Goal: Task Accomplishment & Management: Manage account settings

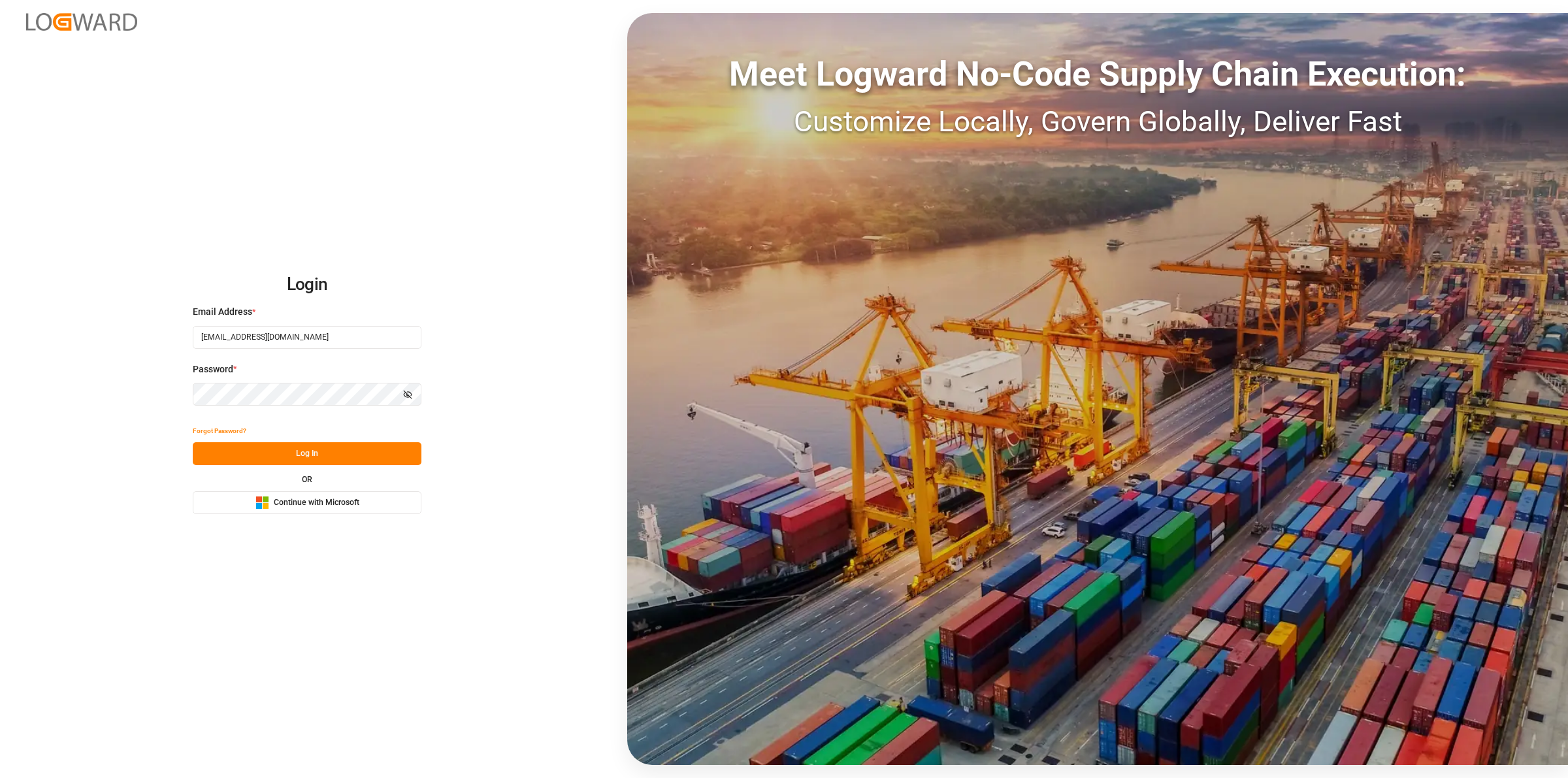
click at [326, 449] on button "Log In" at bounding box center [307, 454] width 229 height 23
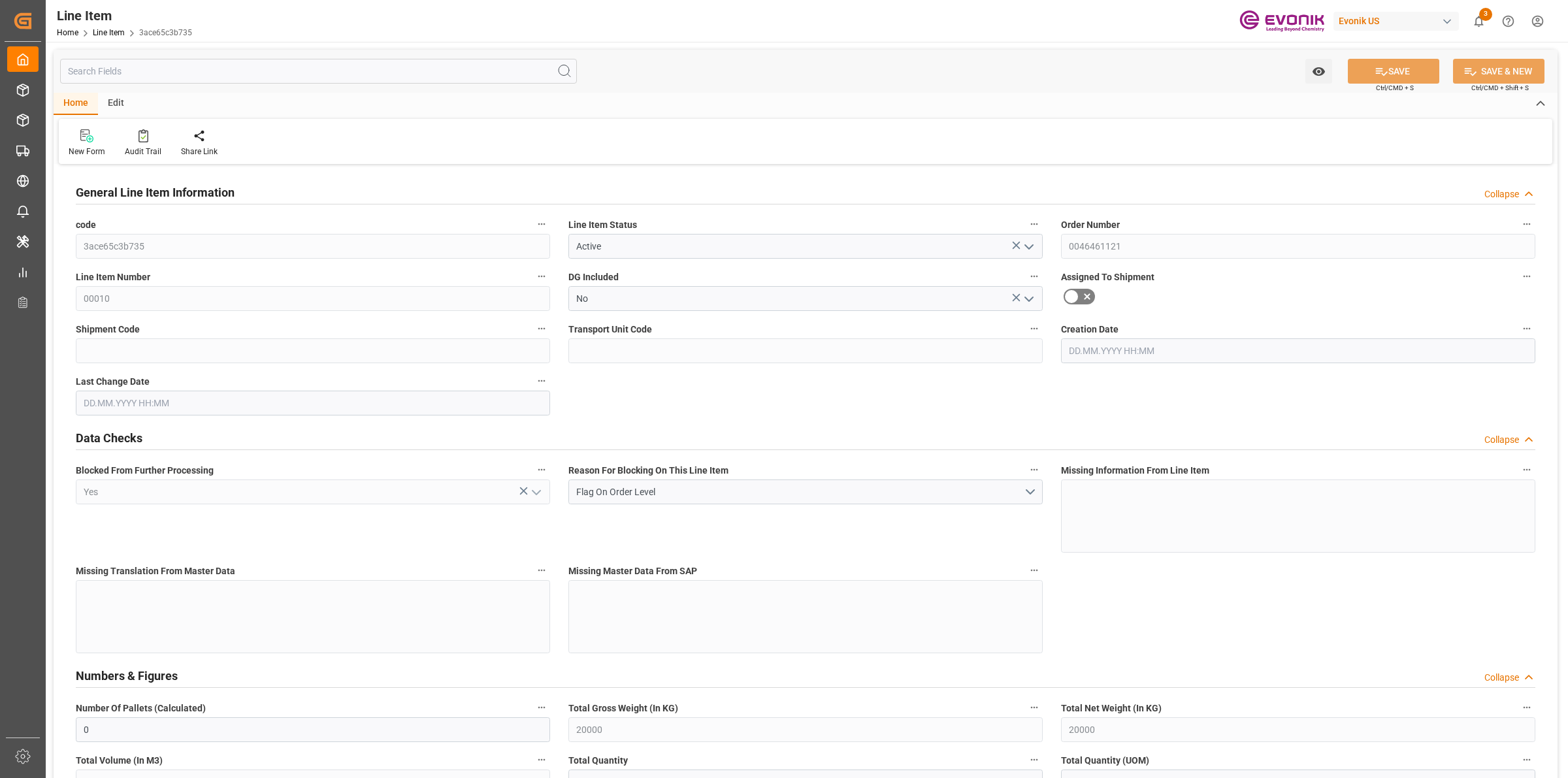
type input "01.07.2025 18:52"
type input "28.08.2025 08:00"
type input "[DATE]"
type input "02.10.2025"
type input "27.09.2025"
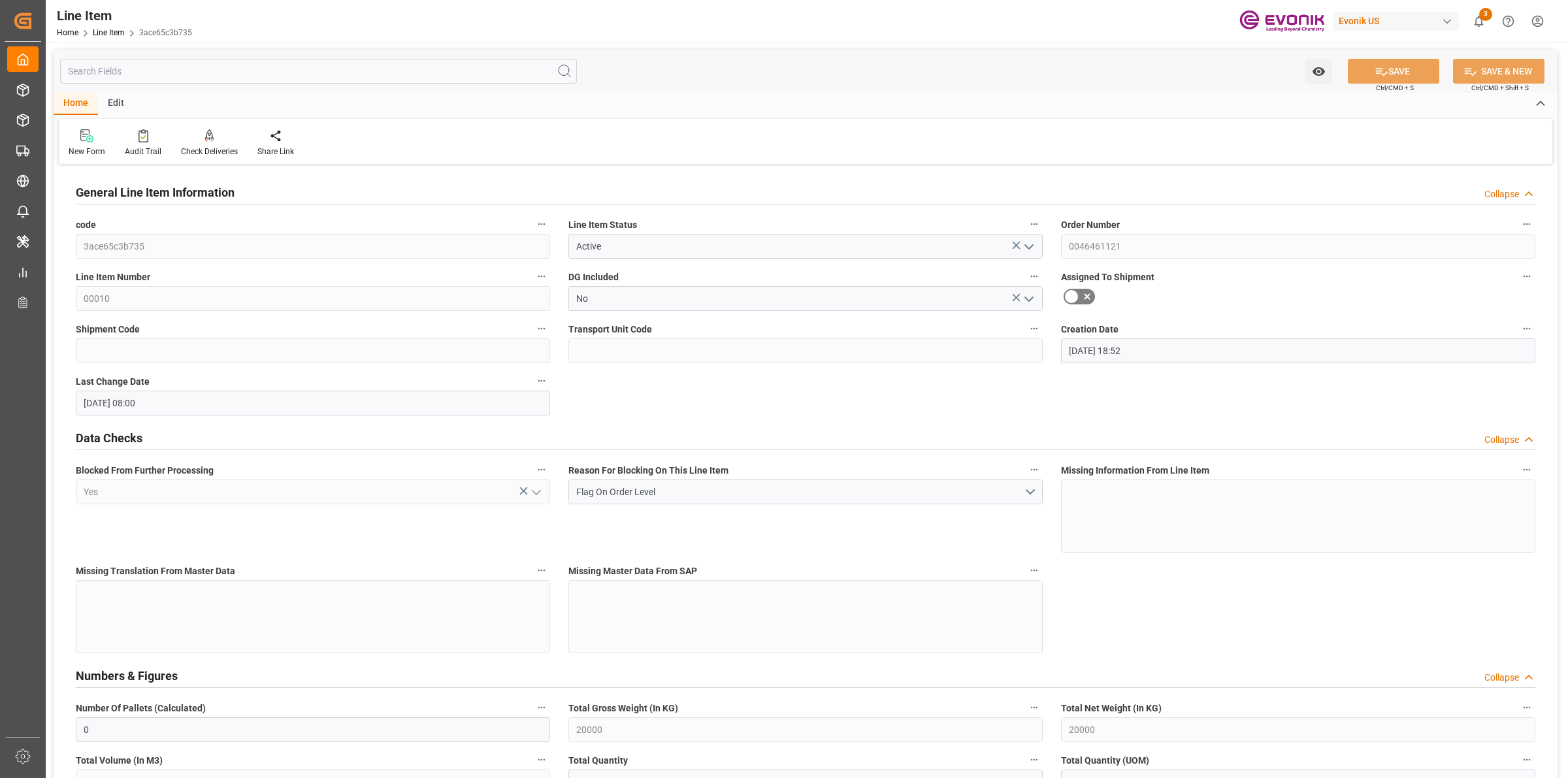
click at [734, 89] on div "Watch Option SAVE Ctrl/CMD + S SAVE & NEW Ctrl/CMD + Shift + S" at bounding box center [805, 71] width 1504 height 43
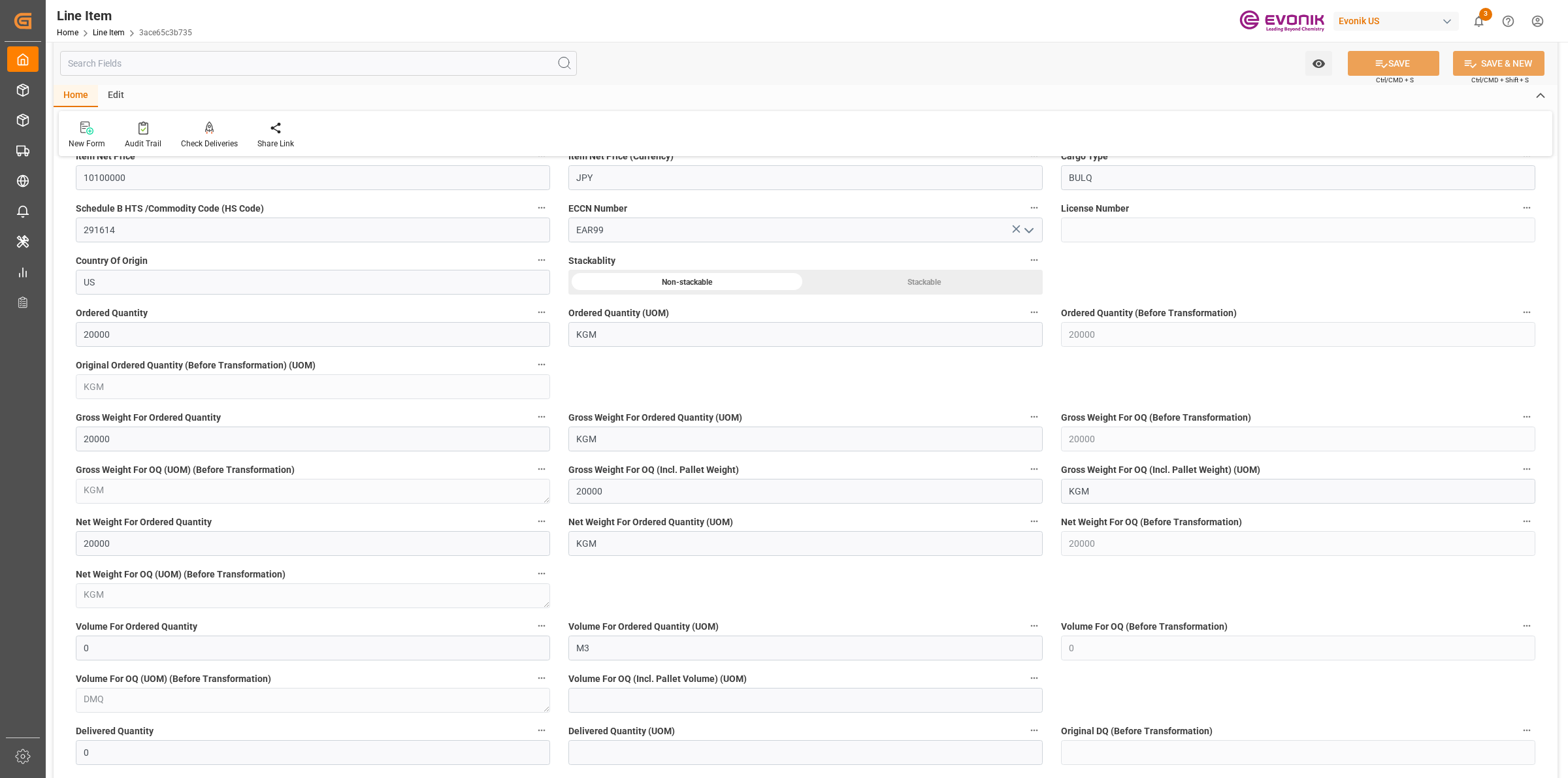
scroll to position [1225, 0]
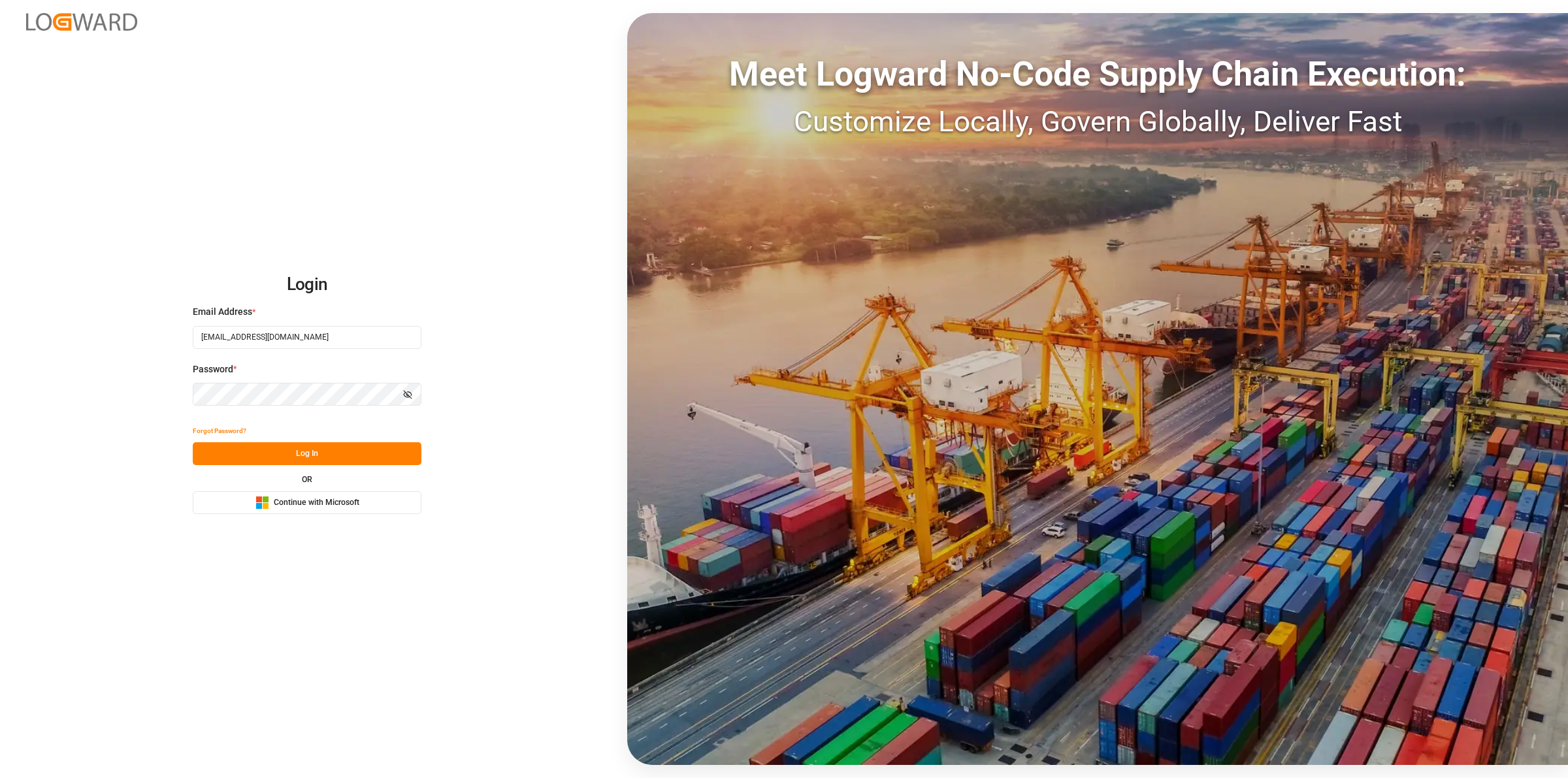
click at [312, 455] on button "Log In" at bounding box center [307, 454] width 229 height 23
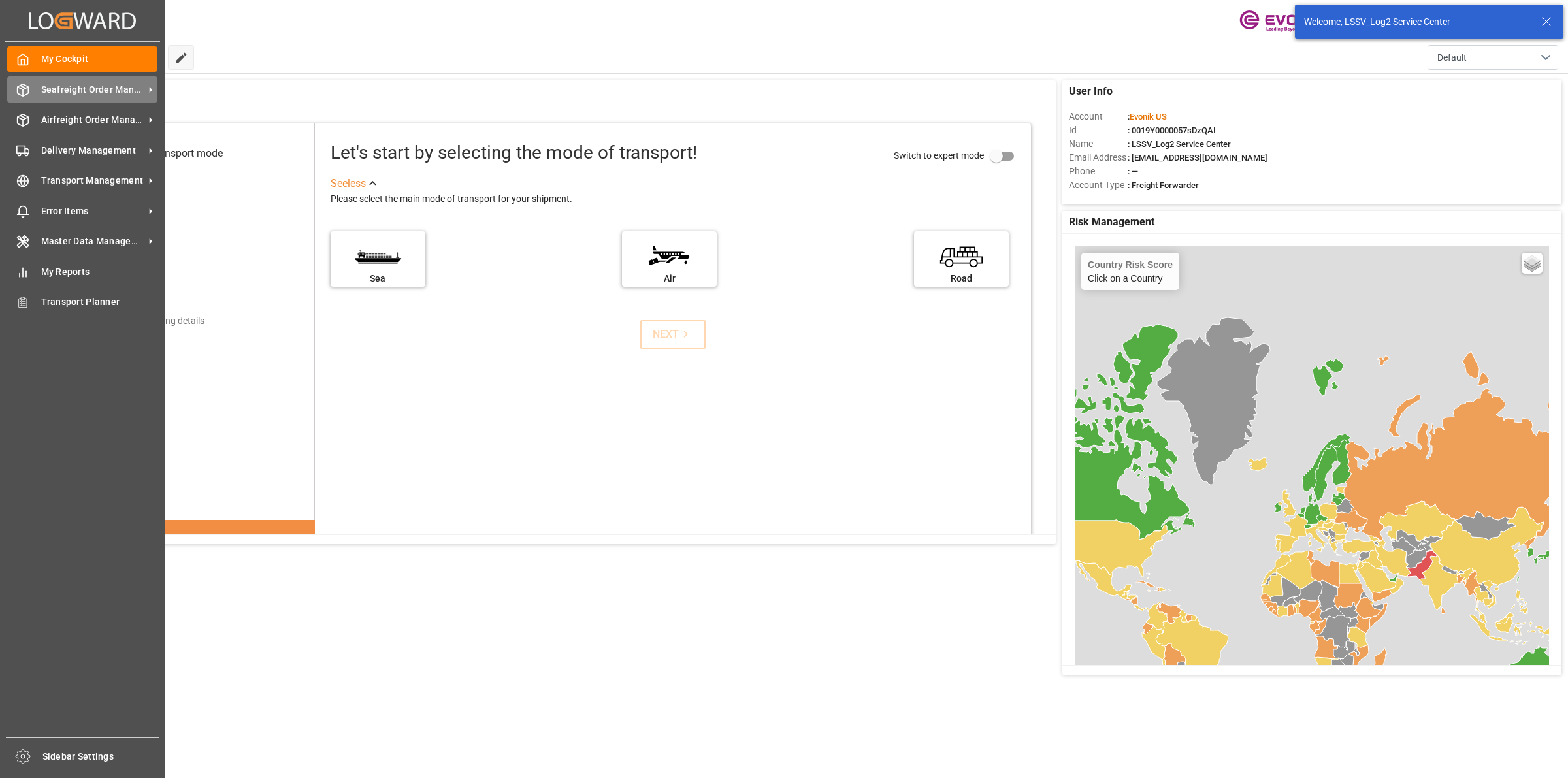
click at [70, 92] on span "Seafreight Order Management" at bounding box center [92, 90] width 103 height 14
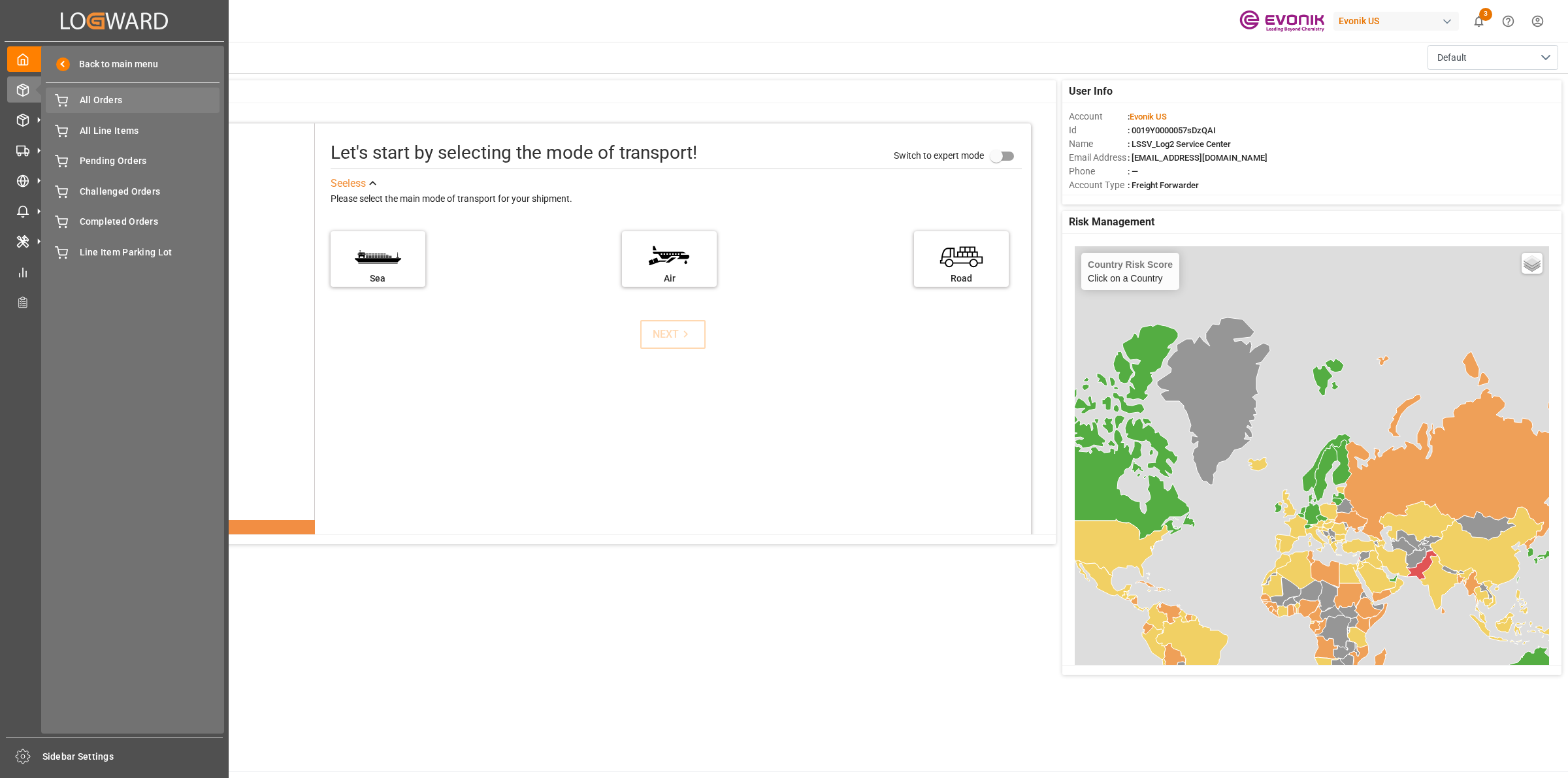
click at [92, 102] on span "All Orders" at bounding box center [149, 100] width 140 height 14
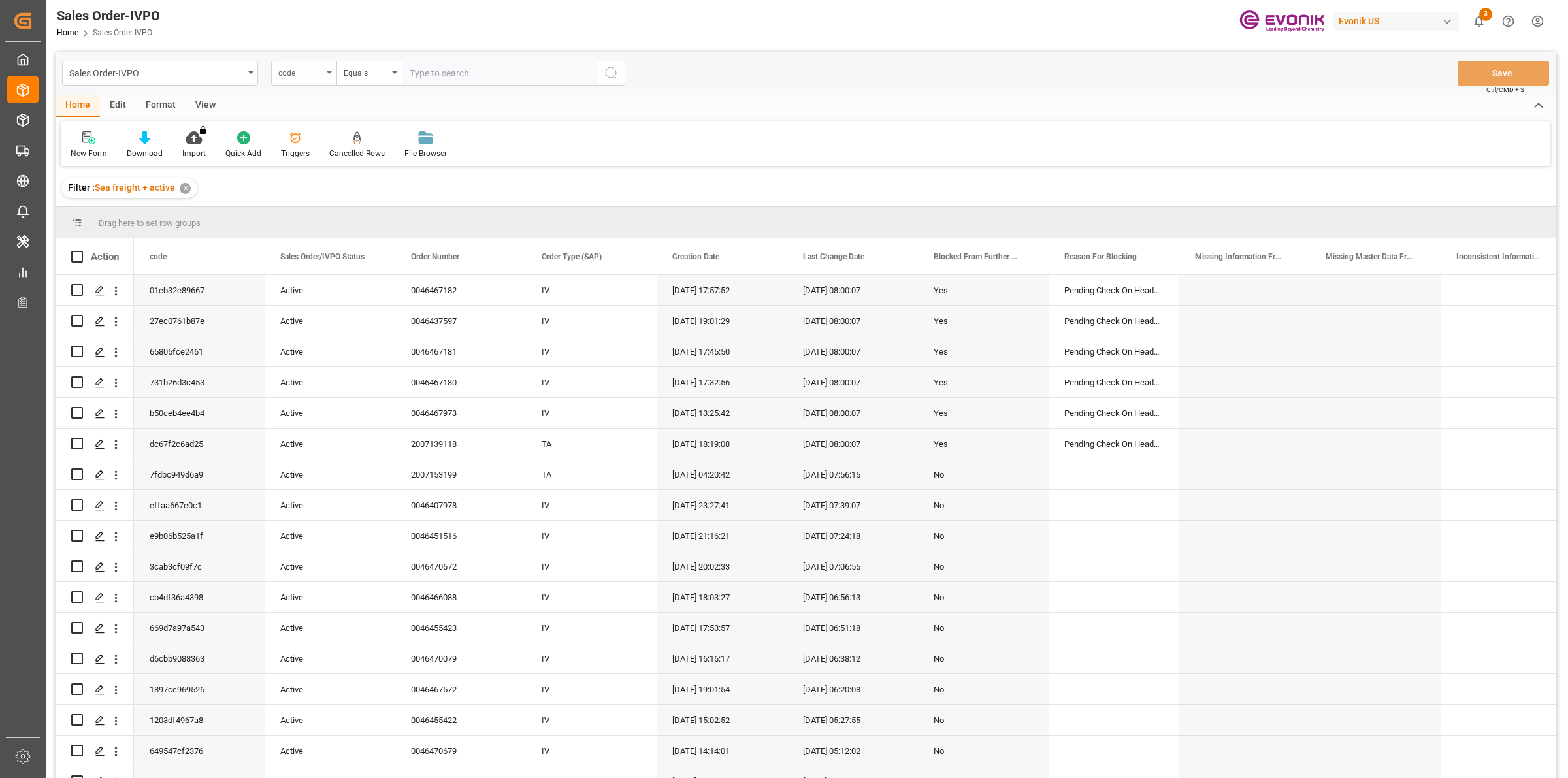
click at [321, 75] on div "code" at bounding box center [300, 71] width 45 height 15
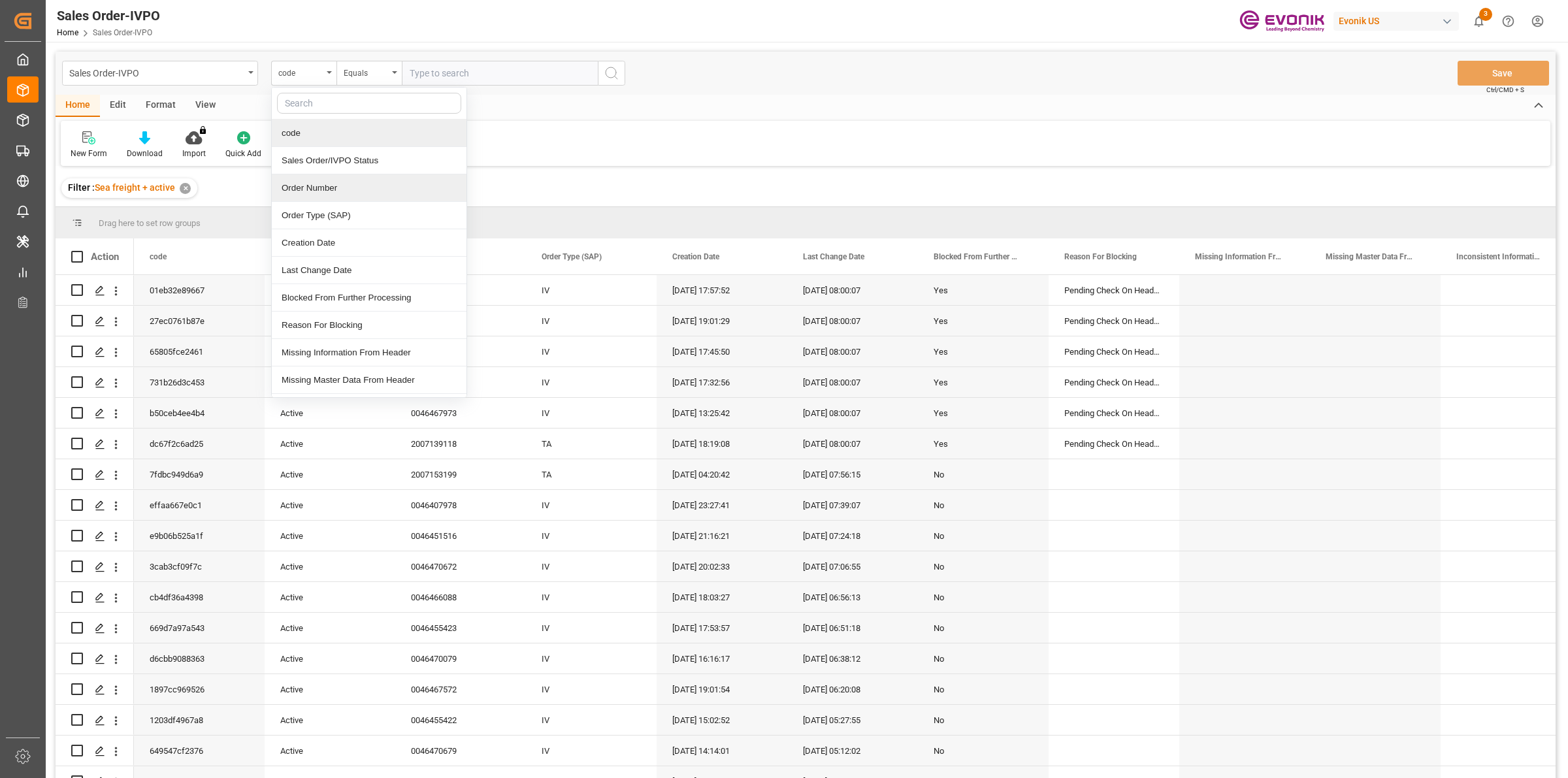
click at [334, 194] on div "Order Number" at bounding box center [368, 188] width 195 height 27
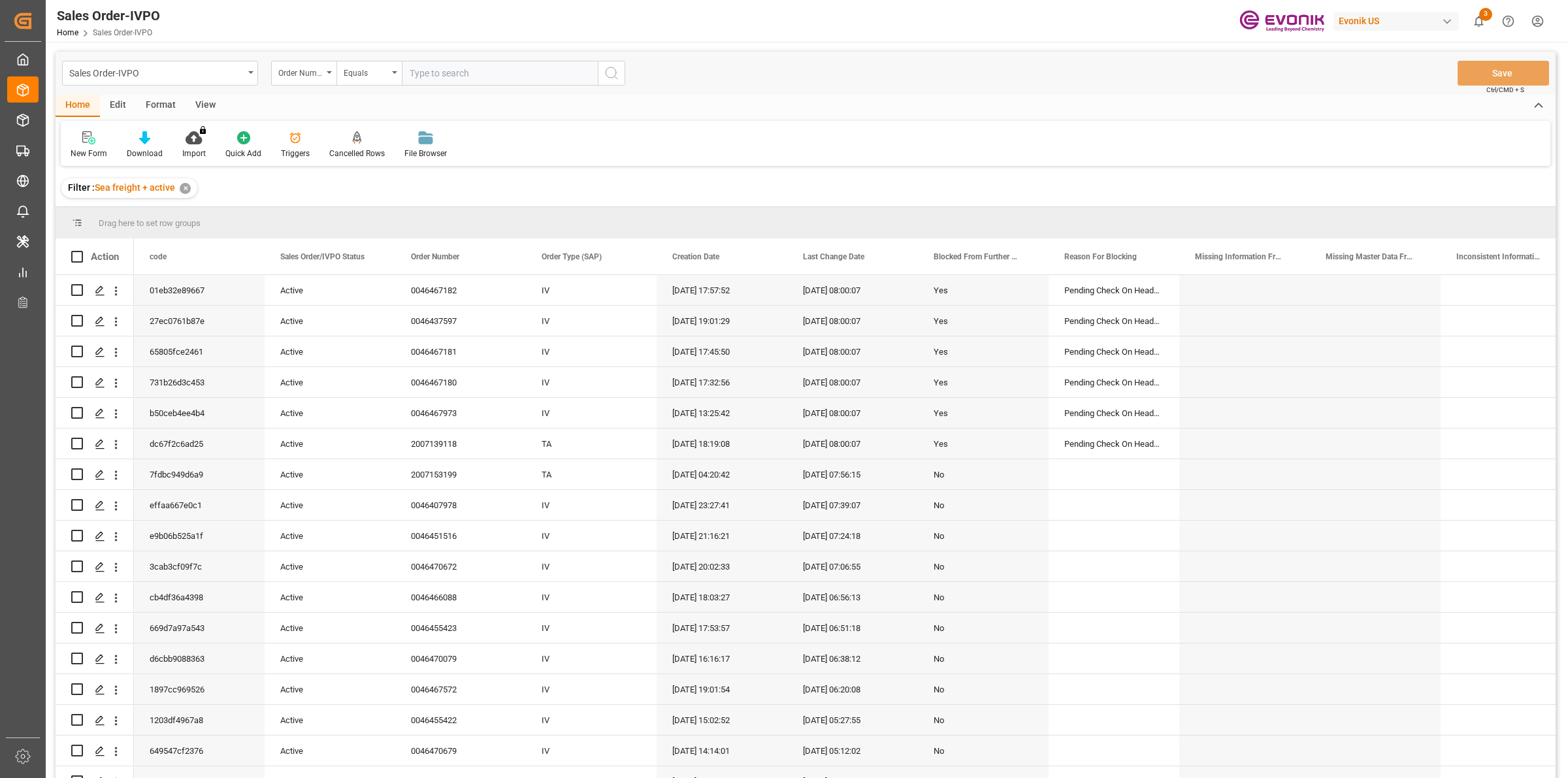
click at [446, 71] on input "text" at bounding box center [499, 73] width 196 height 24
paste input "0046461121"
type input "0046461121"
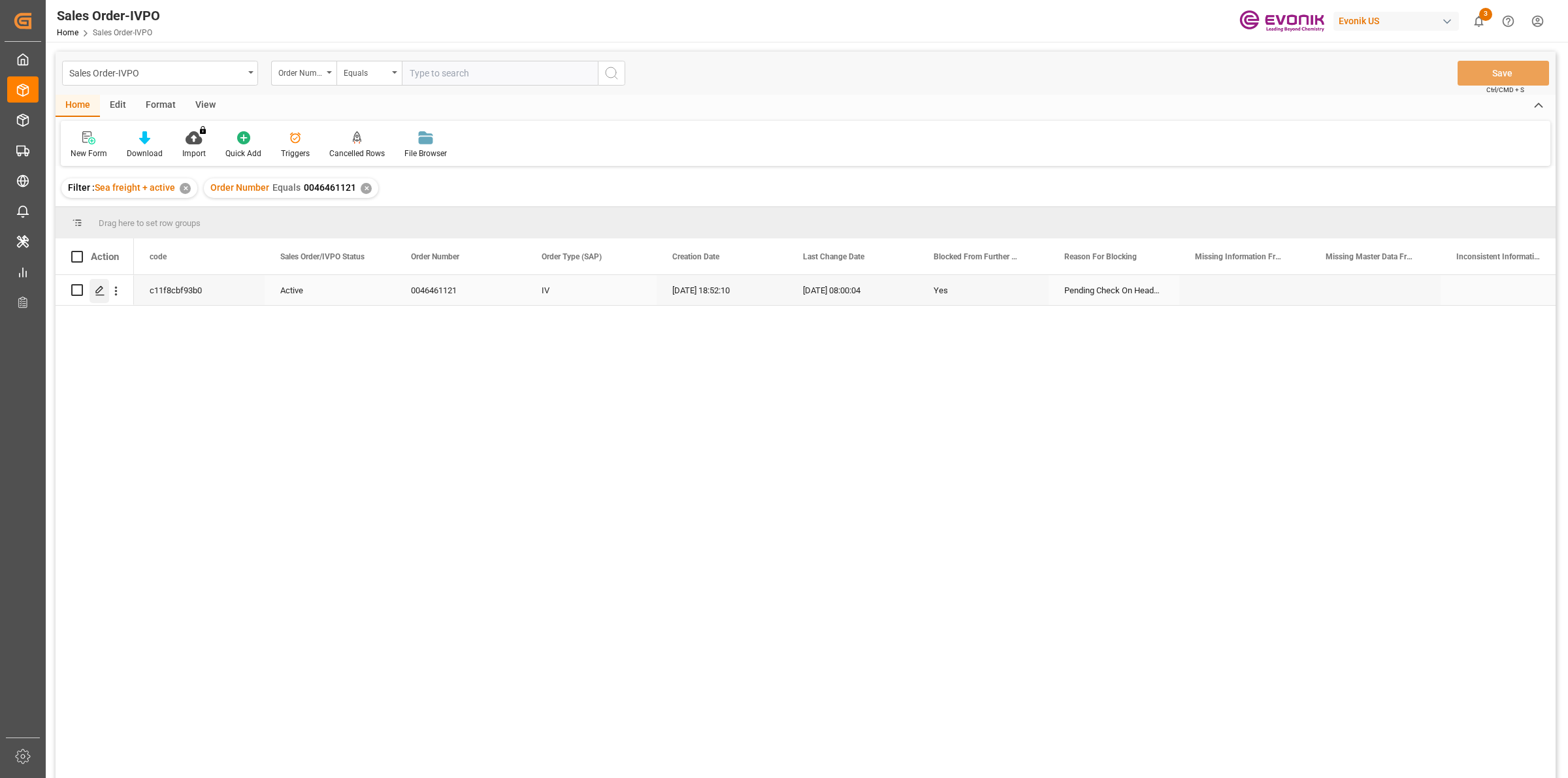
click at [99, 287] on polygon "Press SPACE to select this row." at bounding box center [99, 289] width 6 height 6
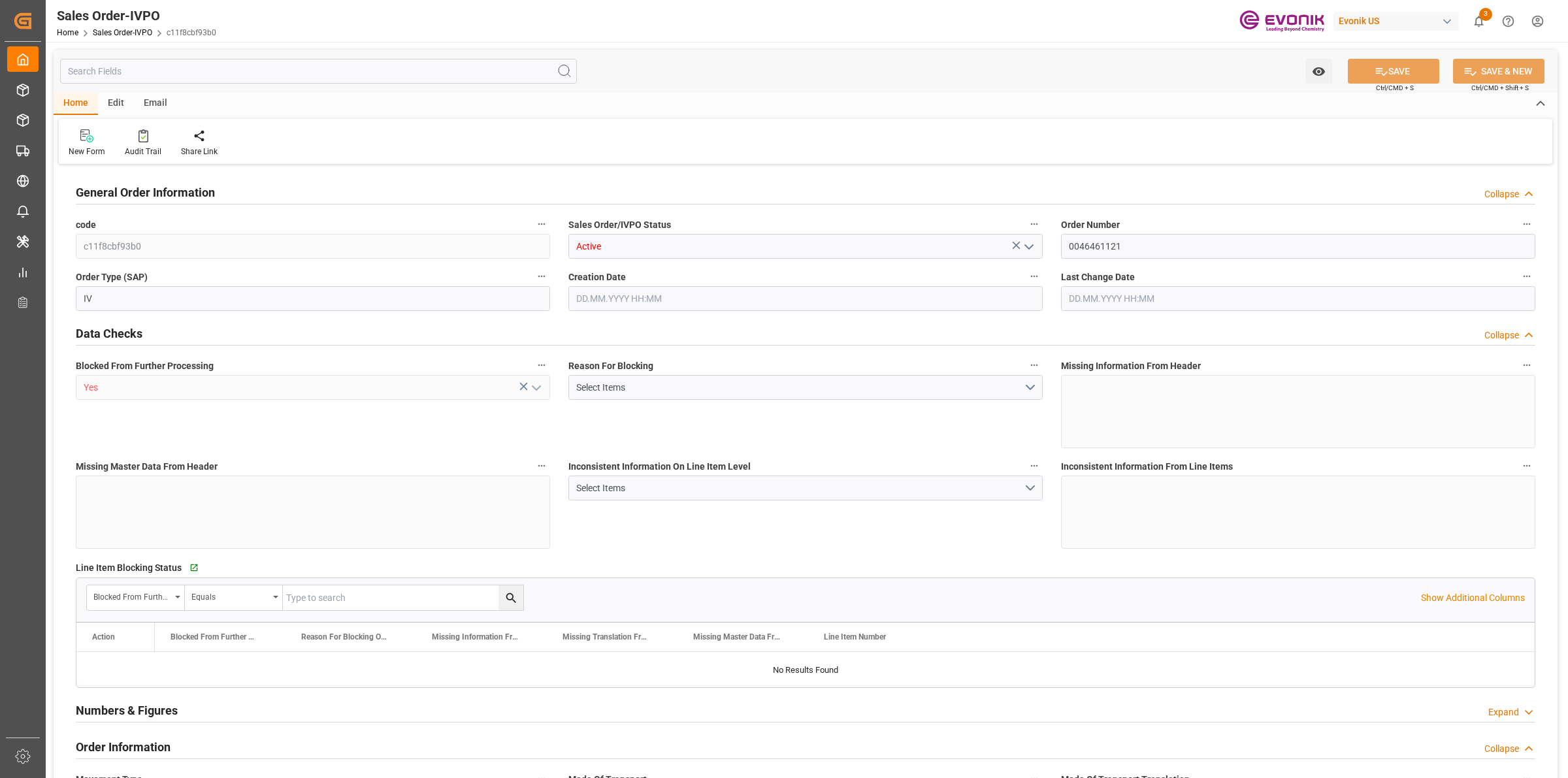
type input "JPYOK"
type input "0"
type input "1"
type input "2"
type input "20000"
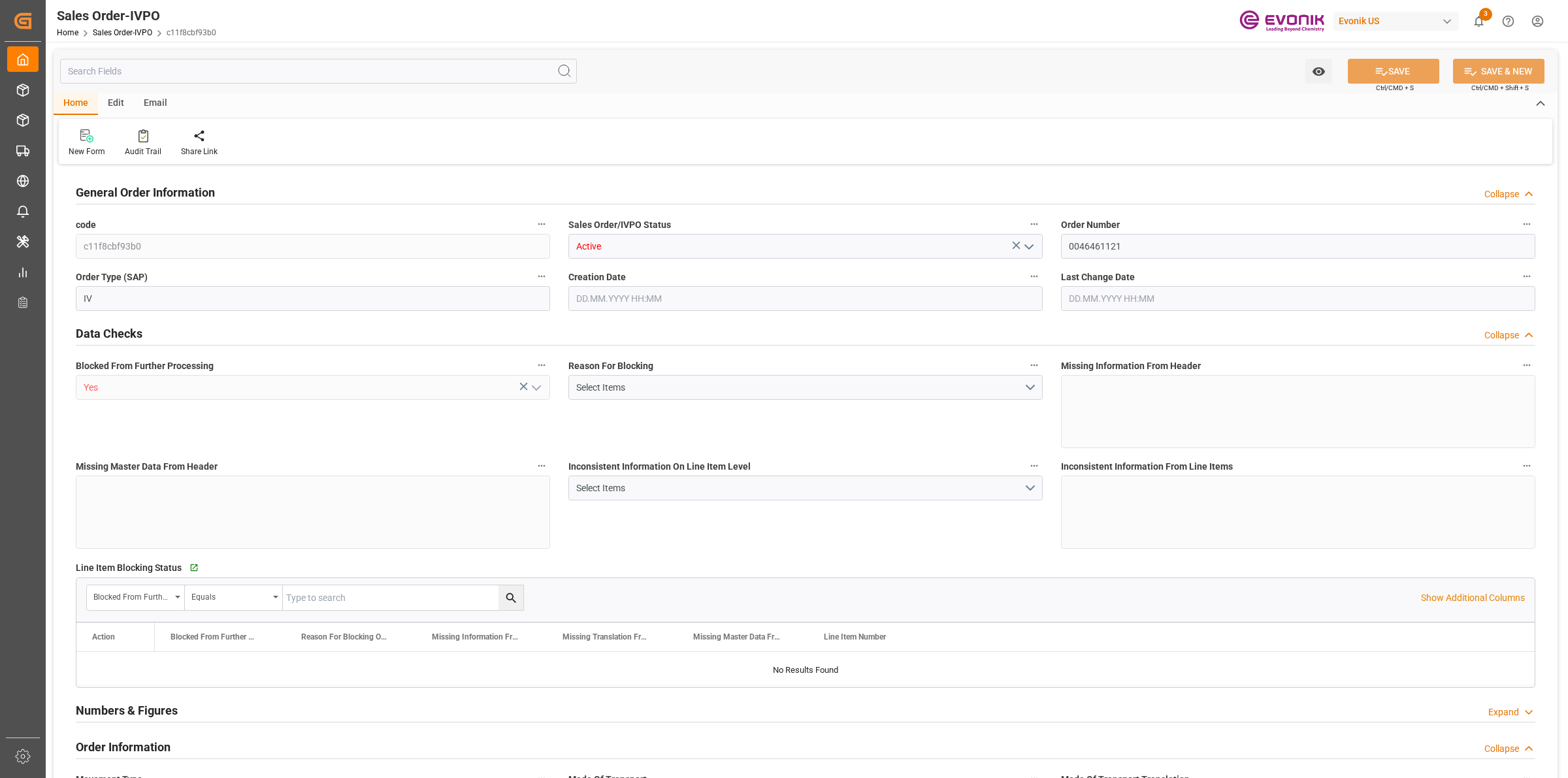
type input "0"
type input "17000"
type input "30"
type input "[DATE] 18:52"
type input "28.08.2025 08:00"
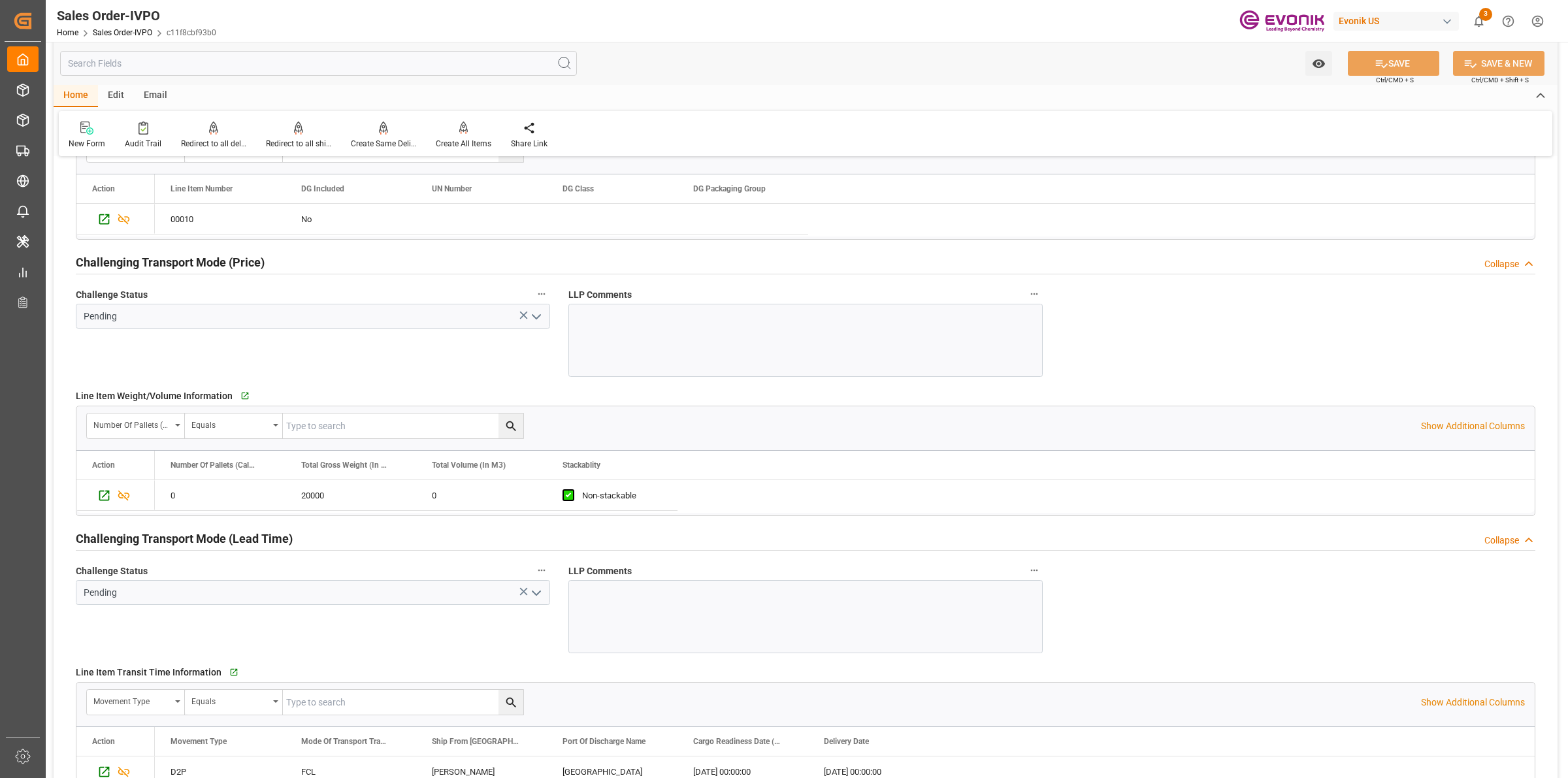
scroll to position [1959, 0]
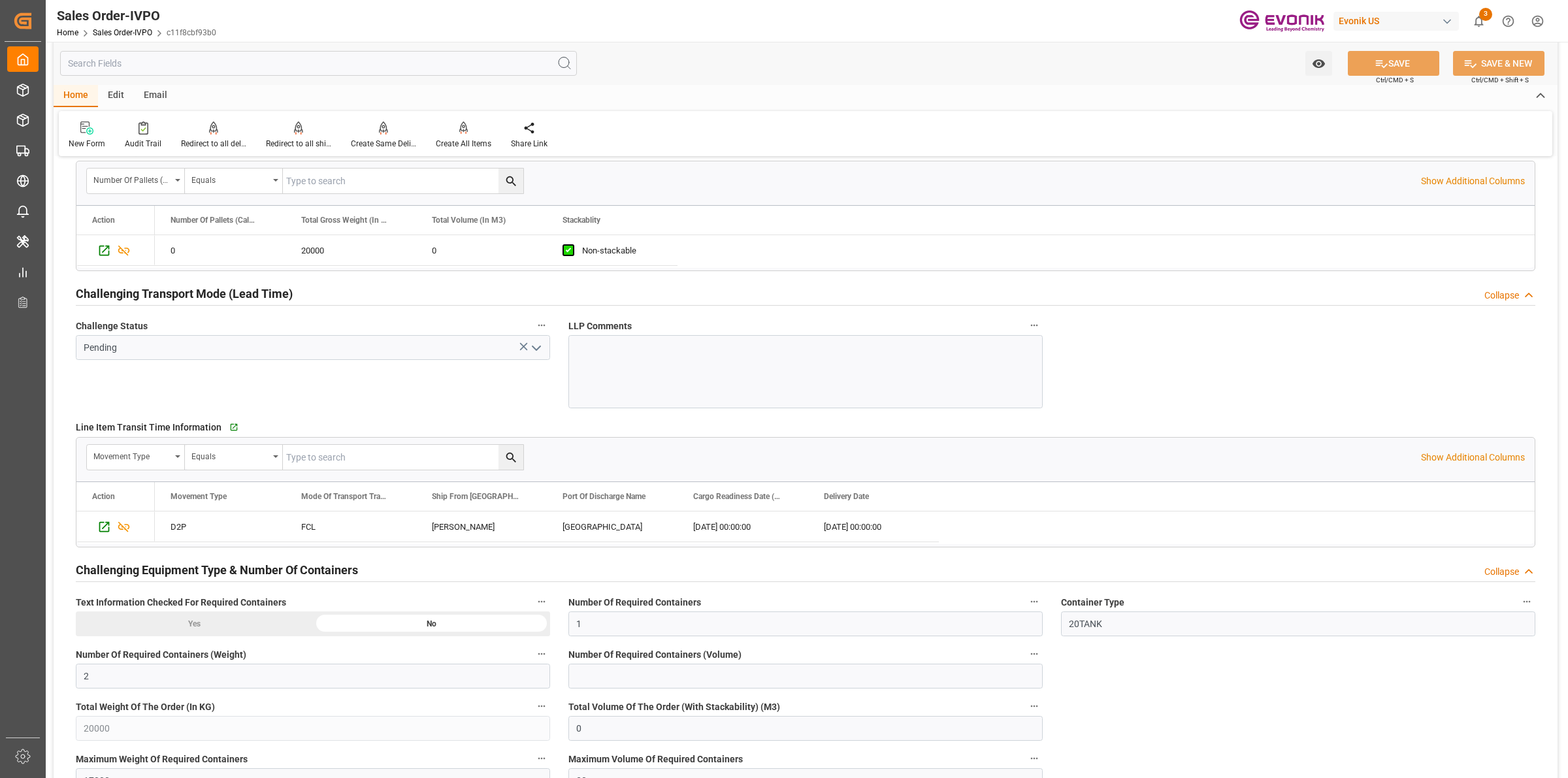
click at [537, 347] on icon "open menu" at bounding box center [537, 348] width 16 height 16
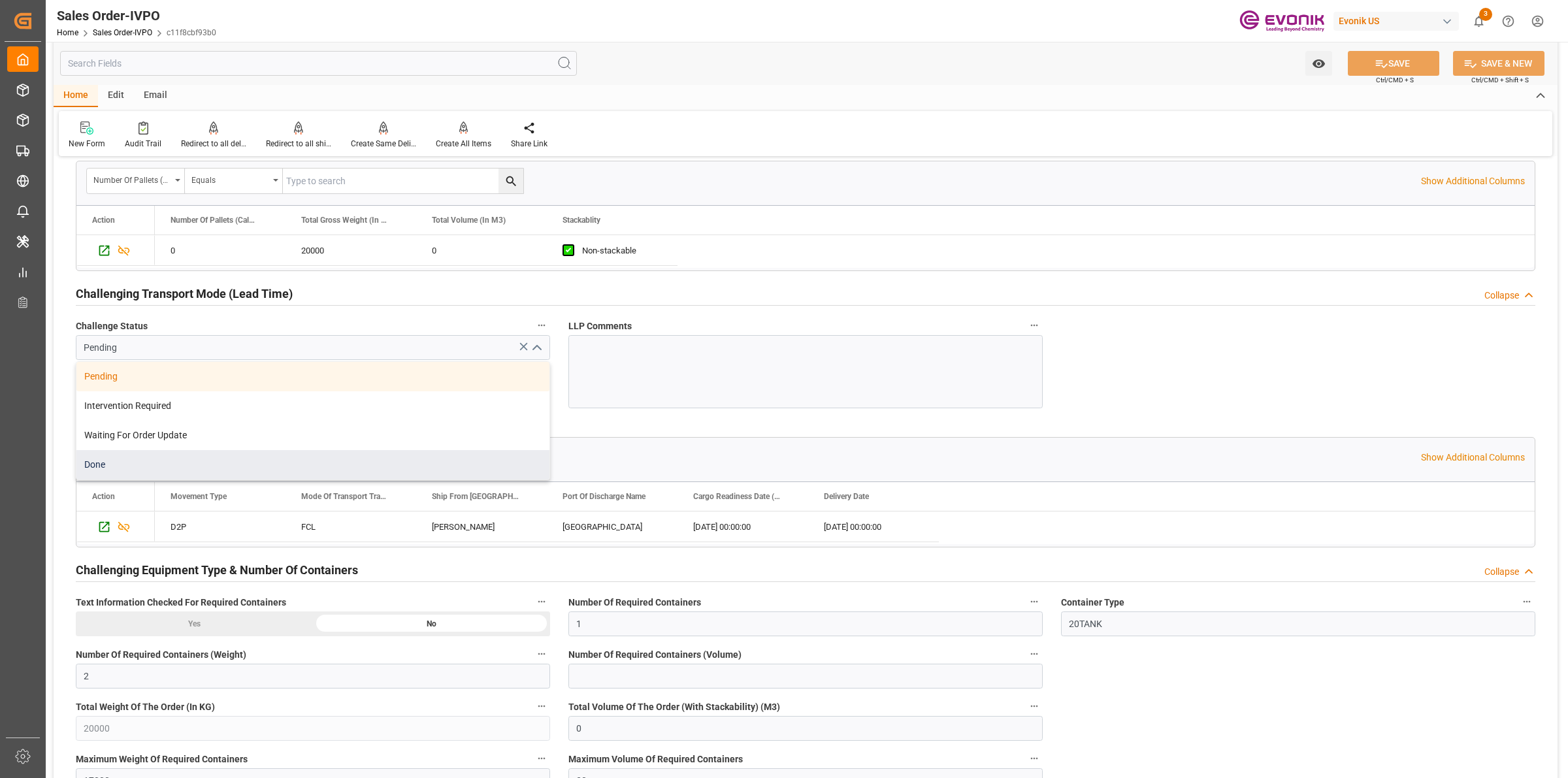
click at [149, 472] on div "Done" at bounding box center [313, 465] width 473 height 30
type input "Done"
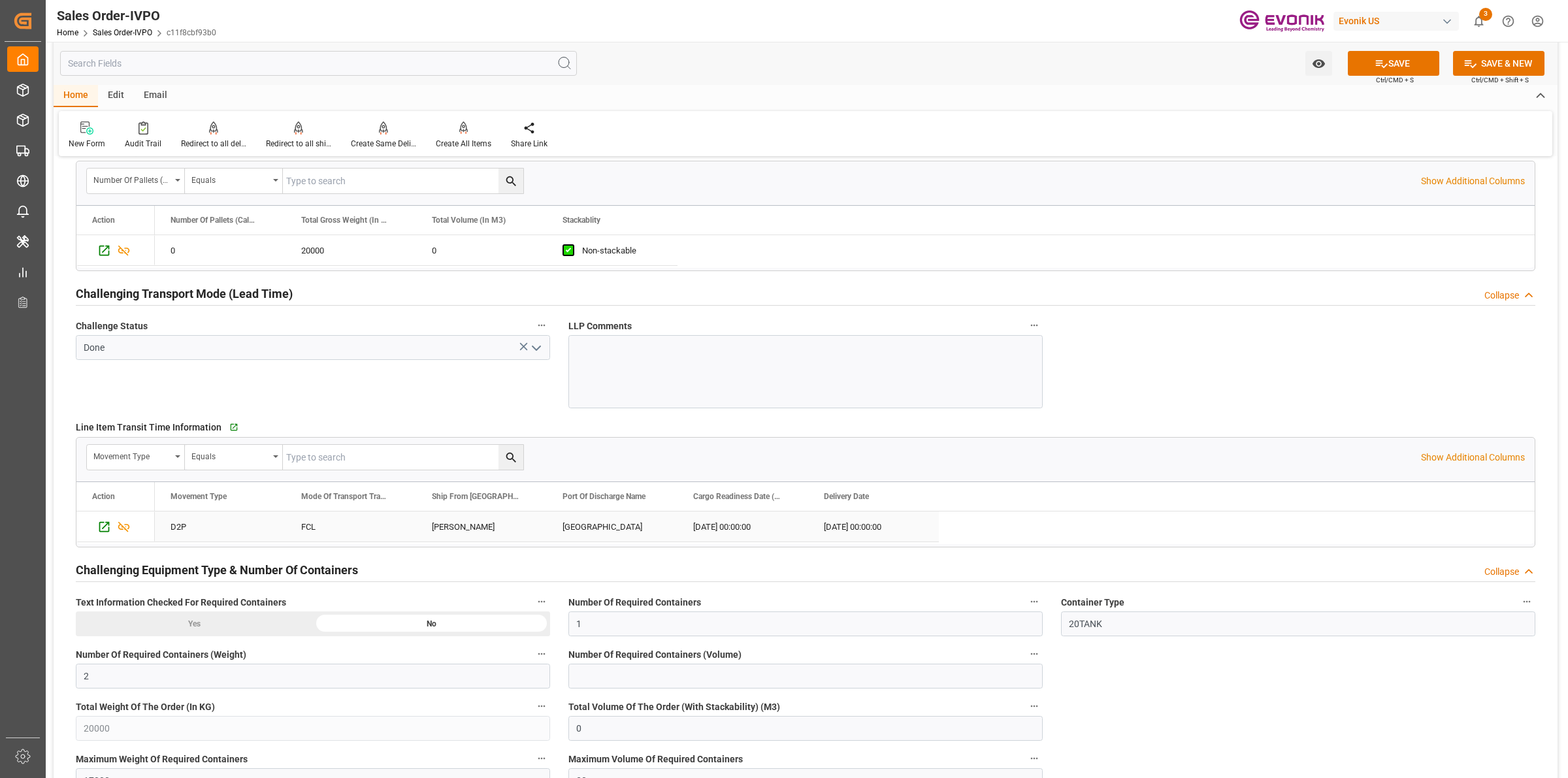
scroll to position [2286, 0]
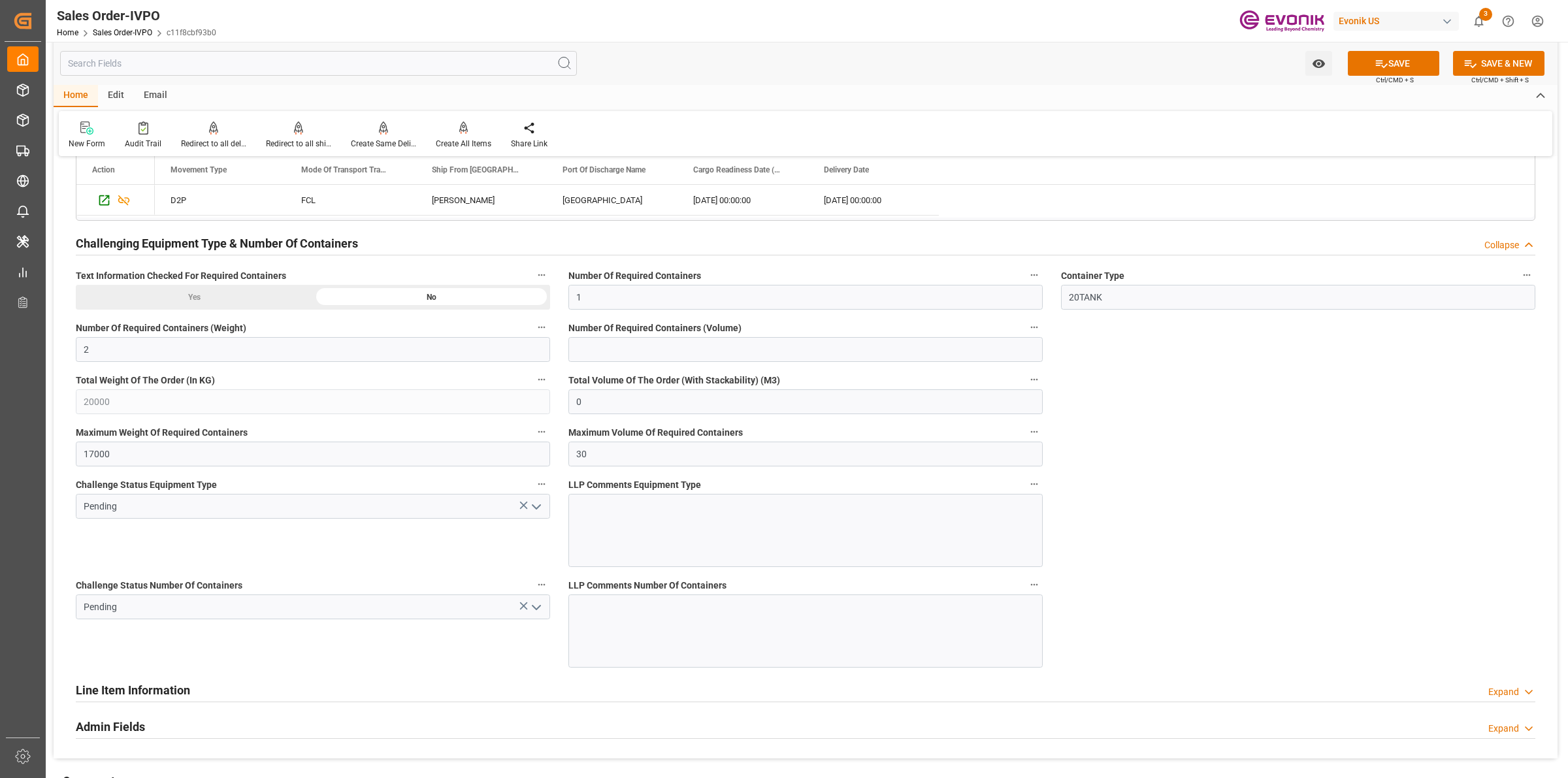
click at [533, 608] on icon "open menu" at bounding box center [537, 607] width 16 height 16
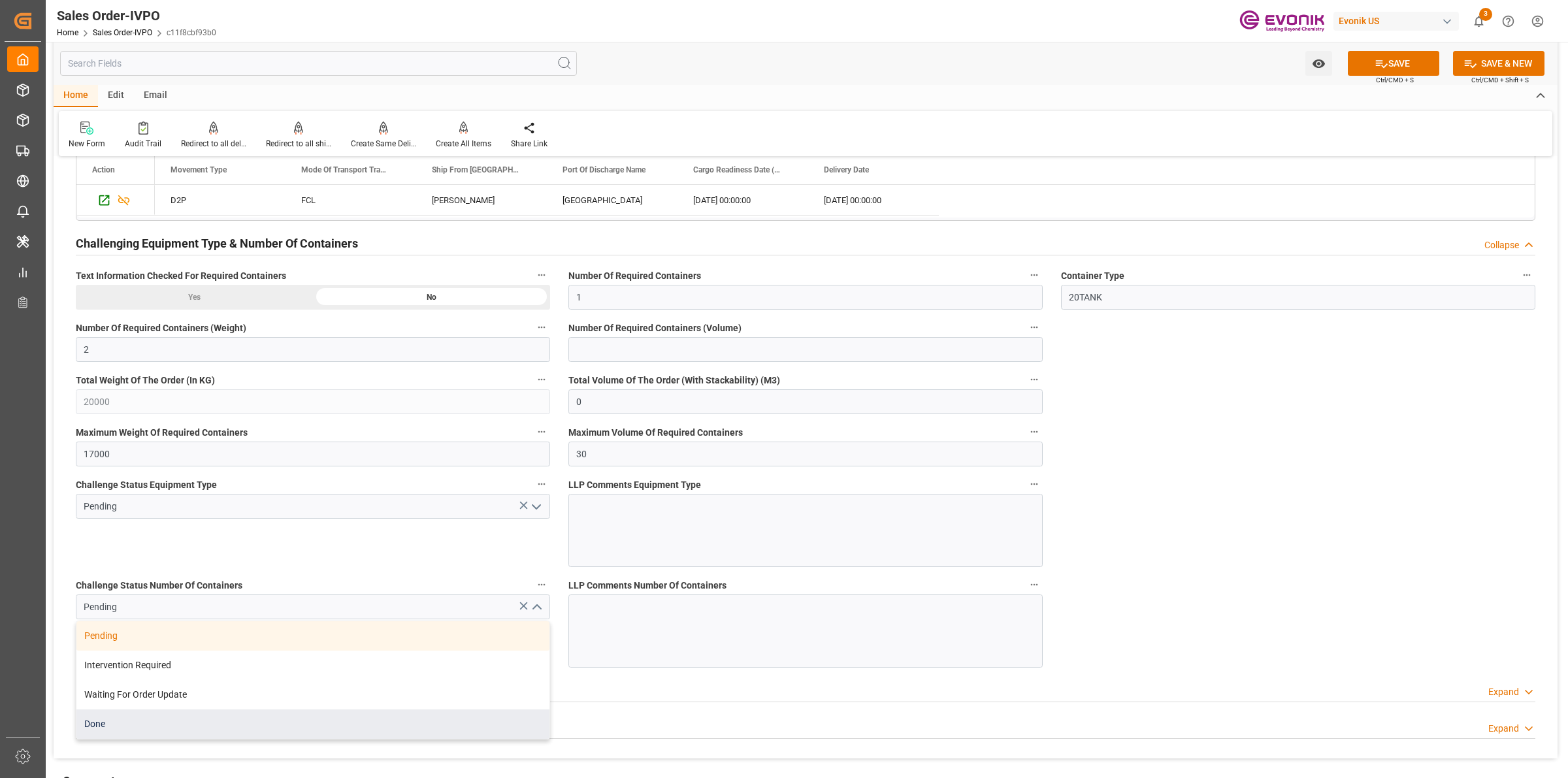
click at [121, 729] on div "Done" at bounding box center [313, 724] width 473 height 30
type input "Done"
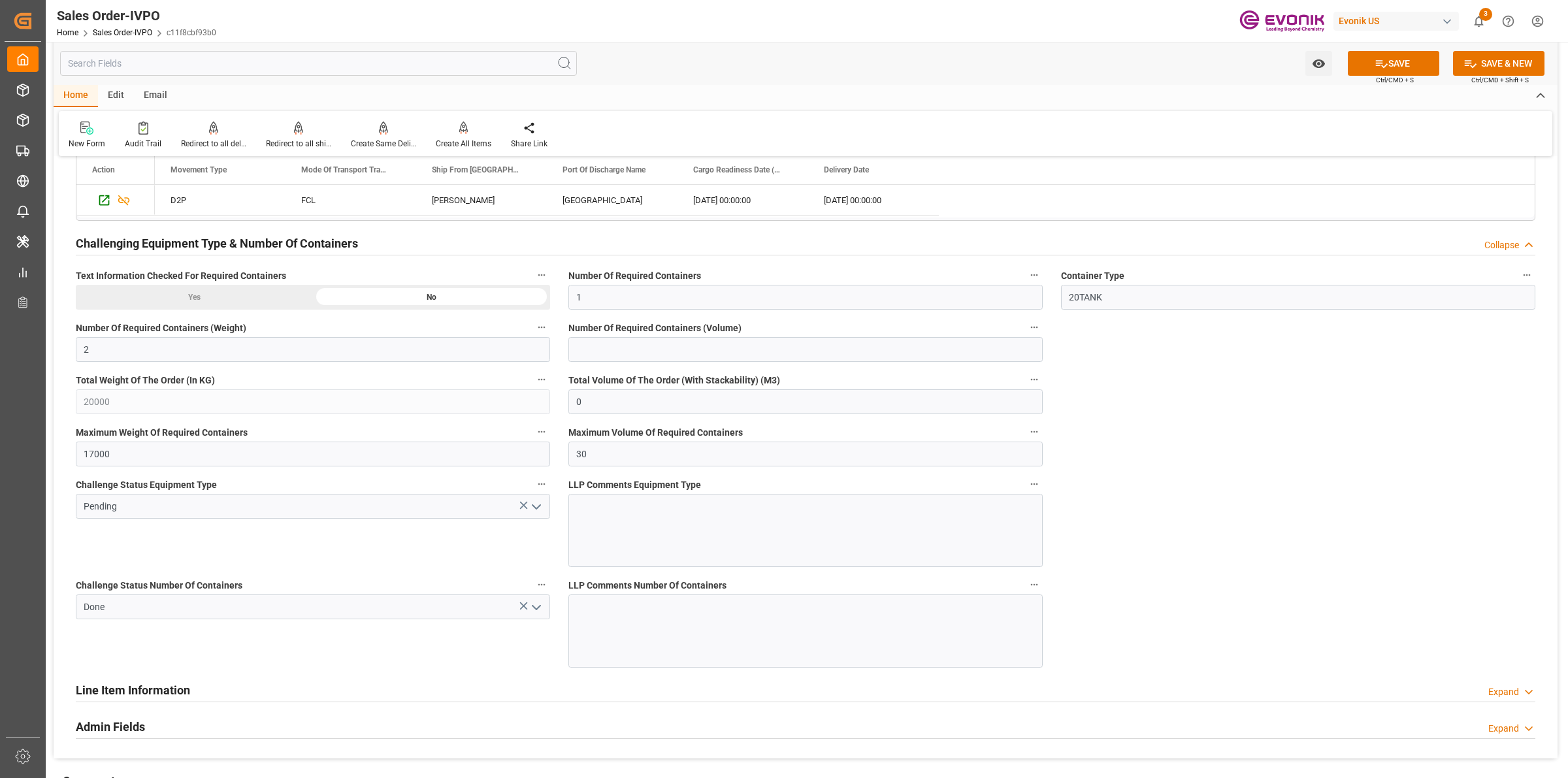
click at [535, 508] on polyline "open menu" at bounding box center [536, 507] width 8 height 3
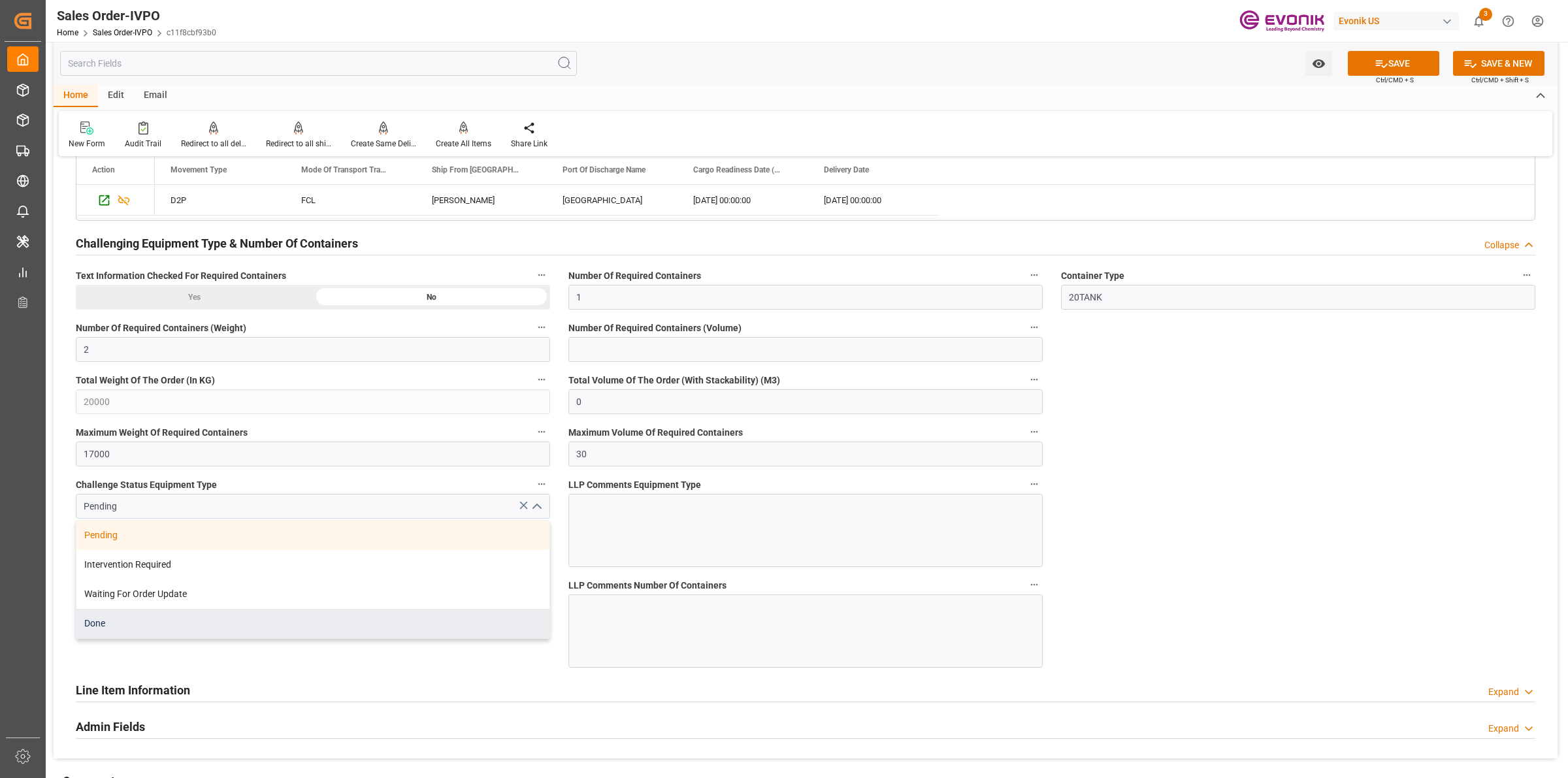
click at [165, 624] on div "Done" at bounding box center [313, 624] width 473 height 30
type input "Done"
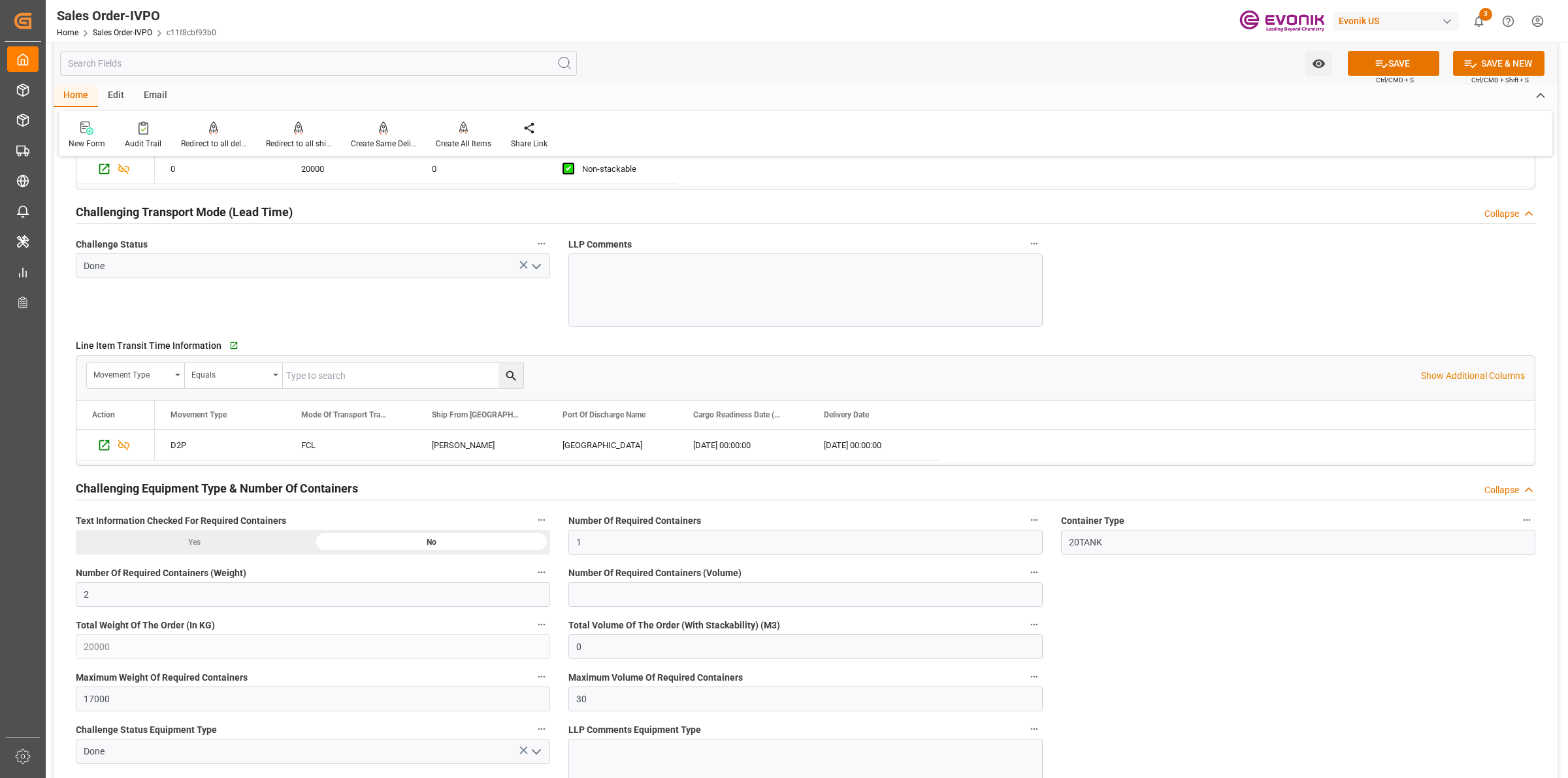
scroll to position [1796, 0]
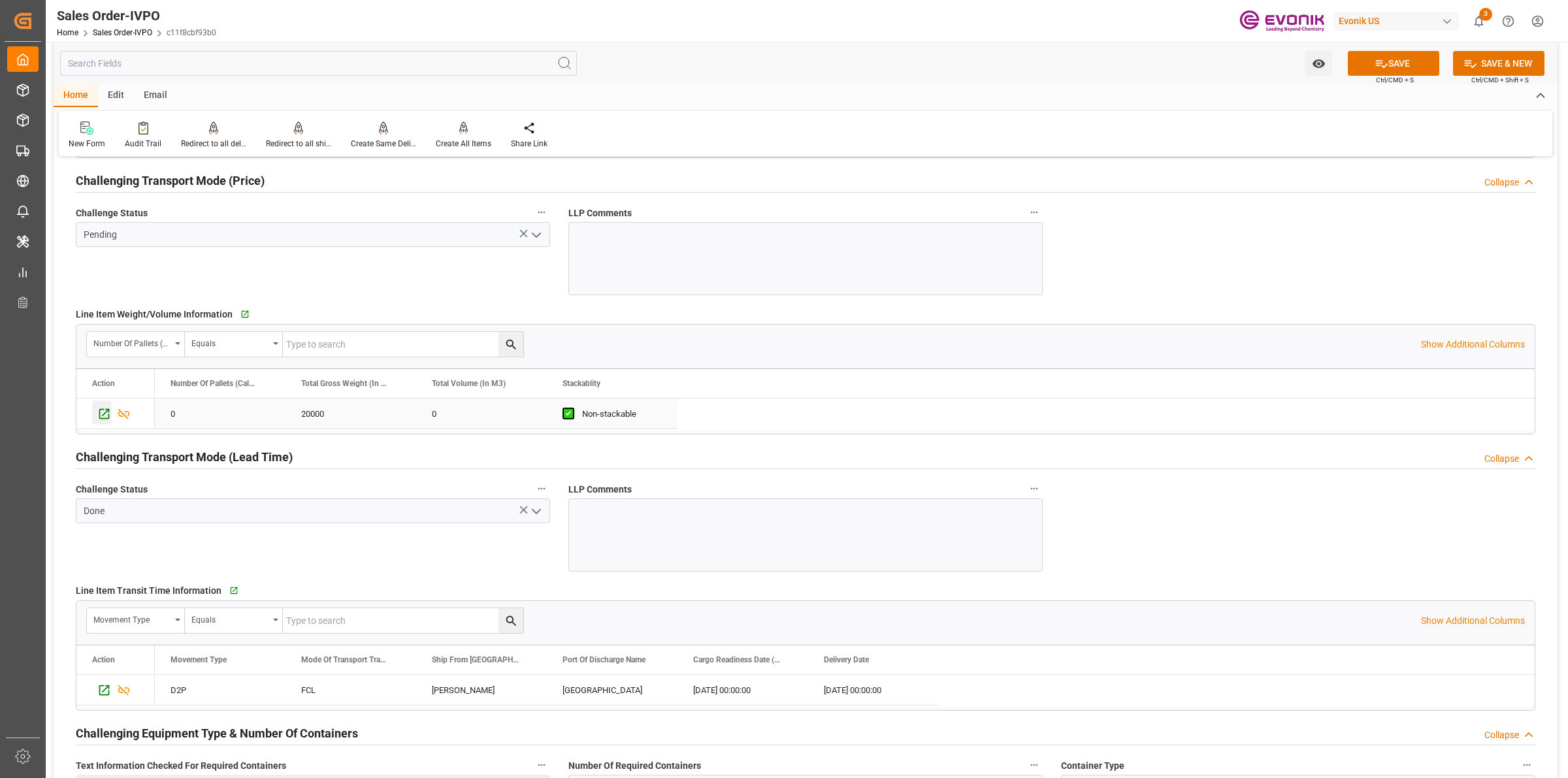
click at [100, 413] on icon "Press SPACE to select this row." at bounding box center [105, 414] width 10 height 10
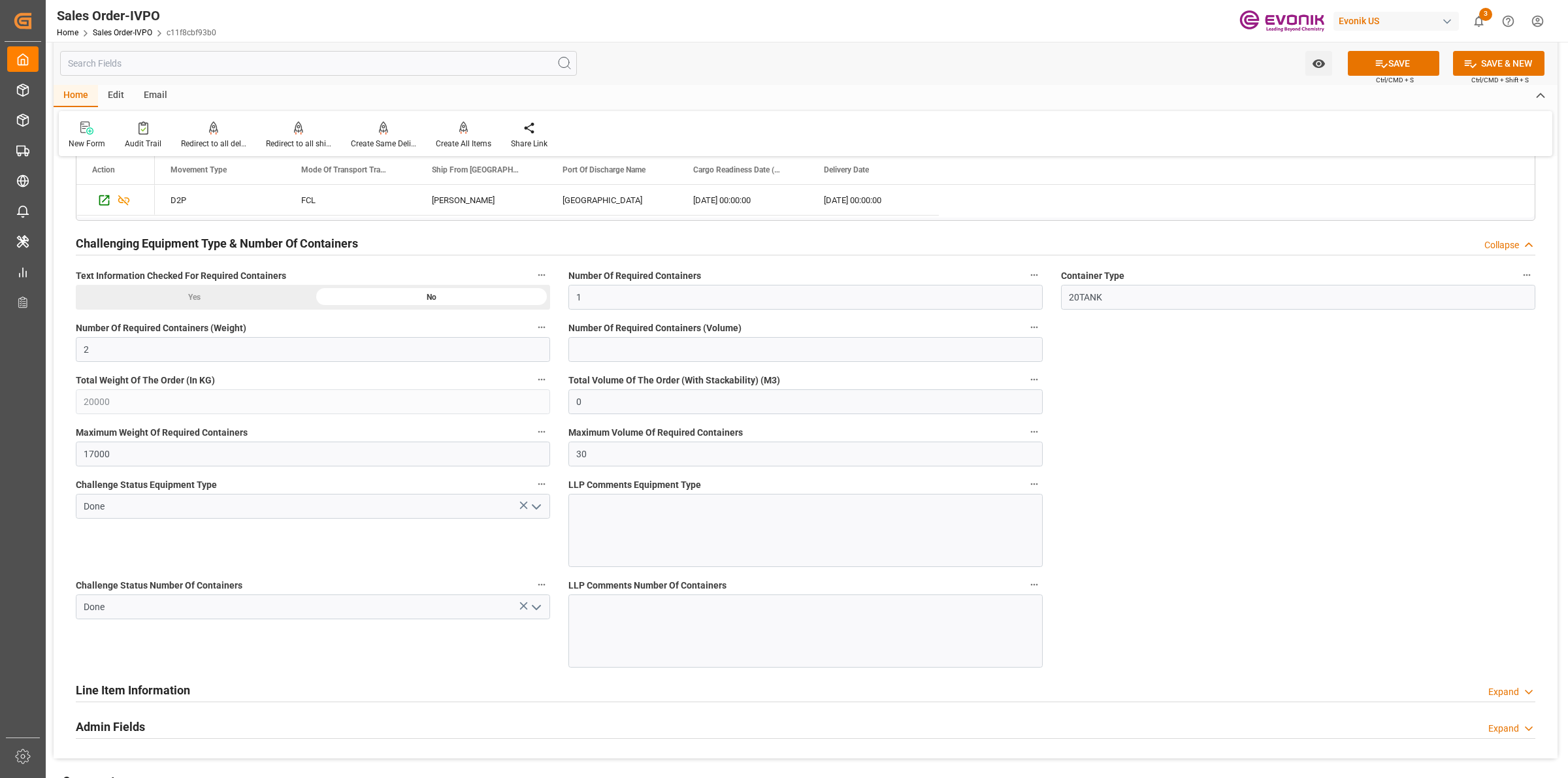
scroll to position [2532, 0]
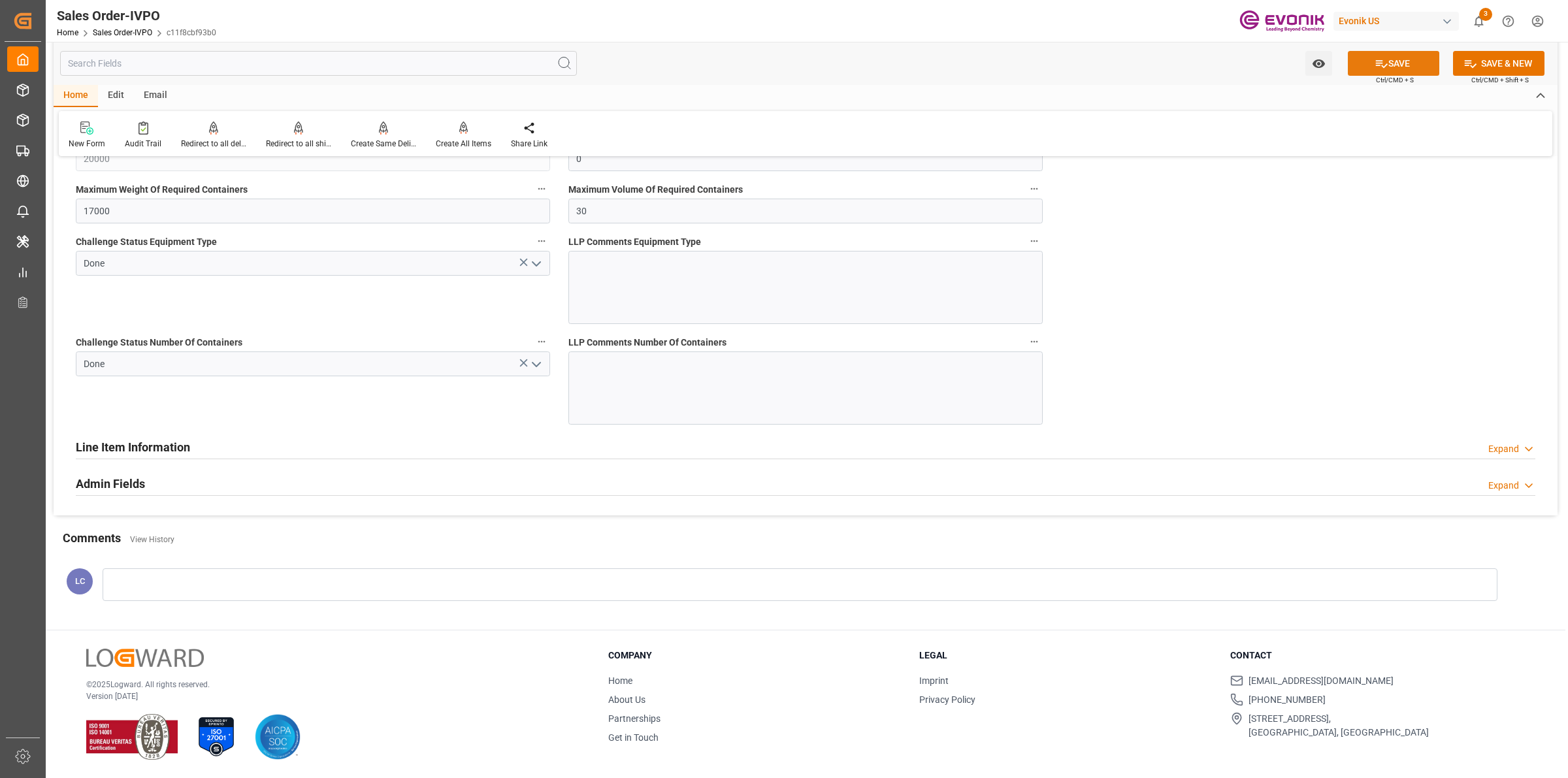
click at [1393, 64] on button "SAVE" at bounding box center [1393, 63] width 92 height 24
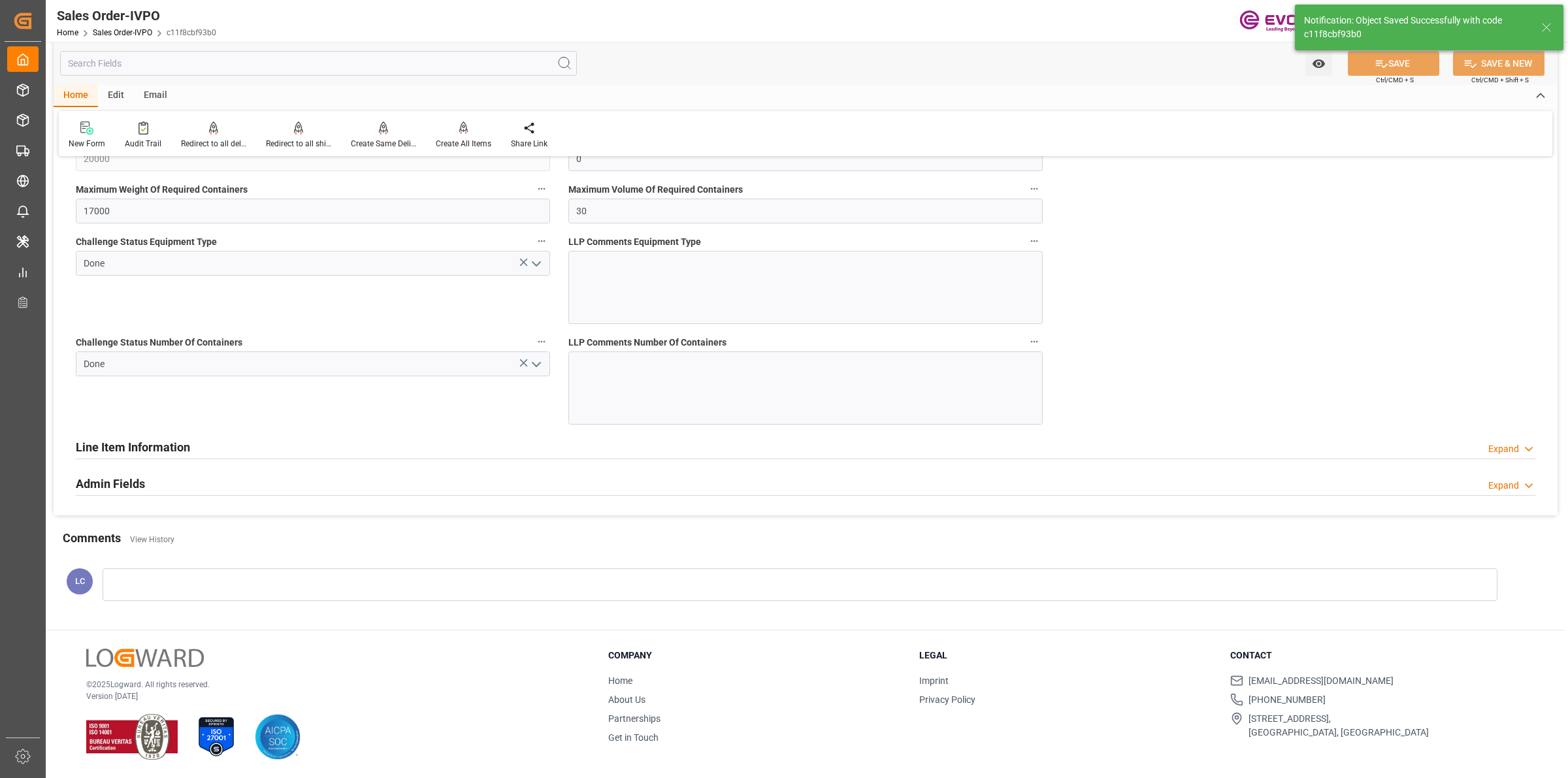
type input "29.08.2025 08:48"
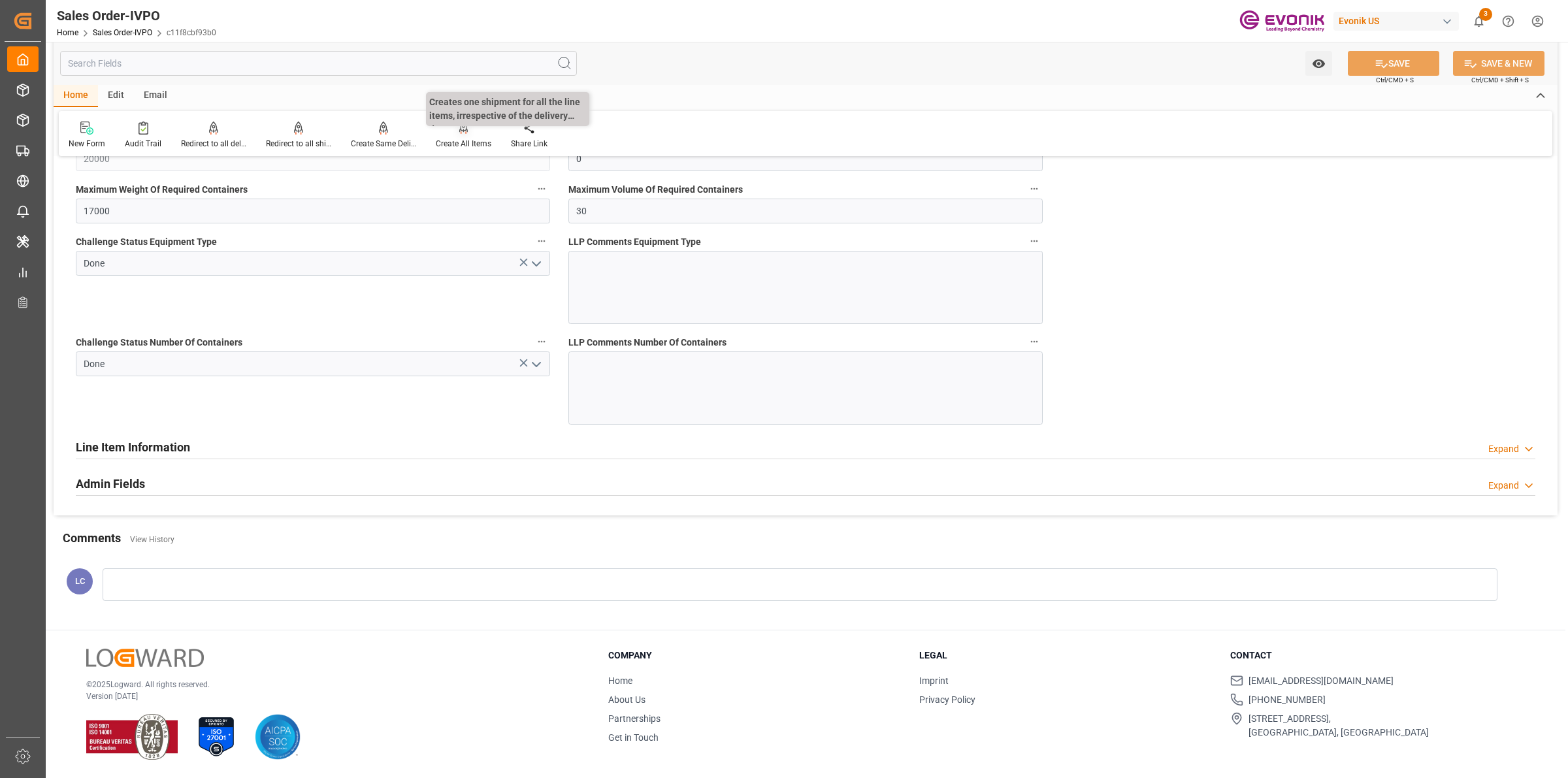
click at [469, 144] on div "Create All Items" at bounding box center [463, 143] width 56 height 11
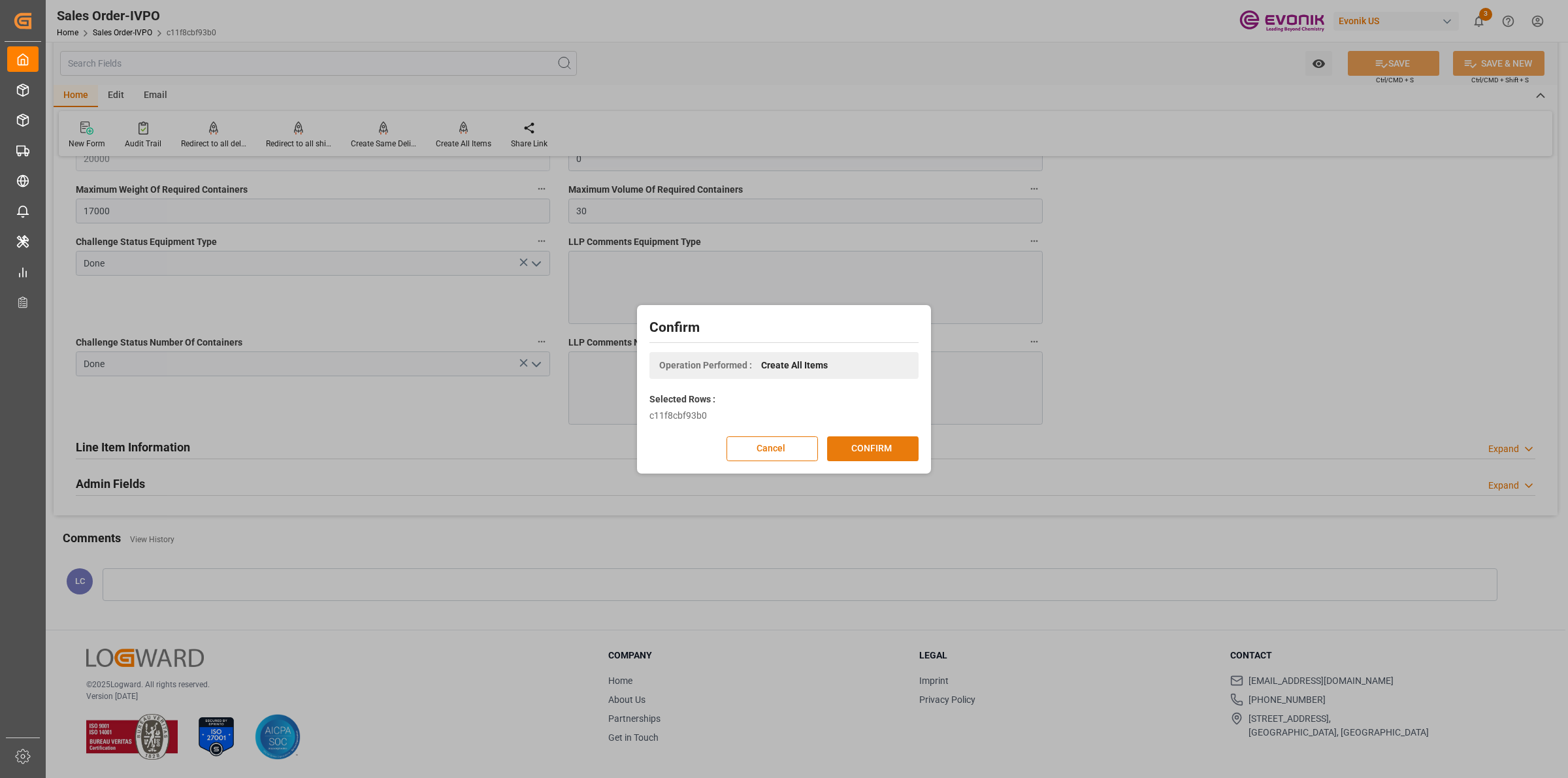
click at [867, 446] on button "CONFIRM" at bounding box center [873, 448] width 92 height 24
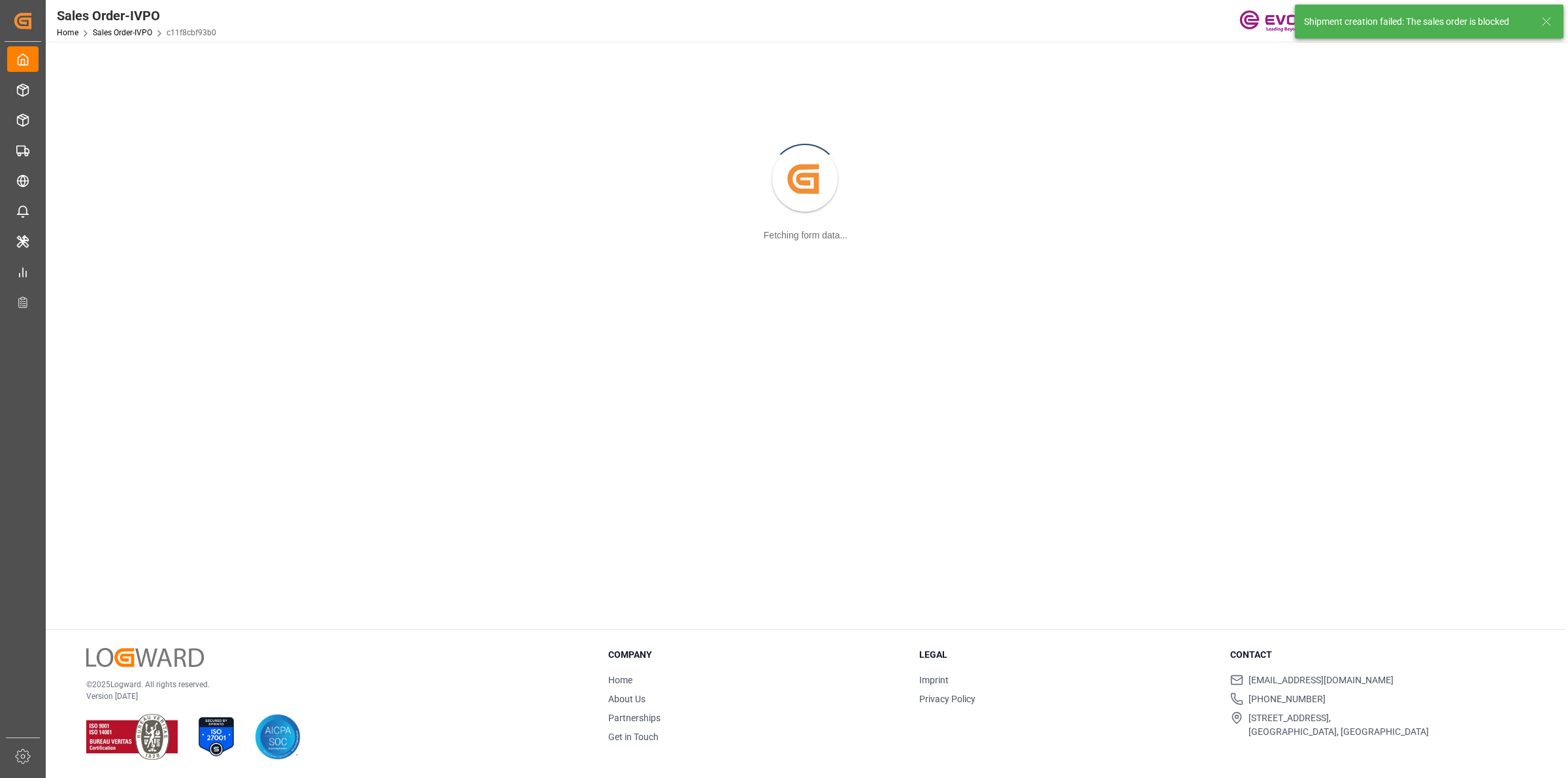
scroll to position [141, 0]
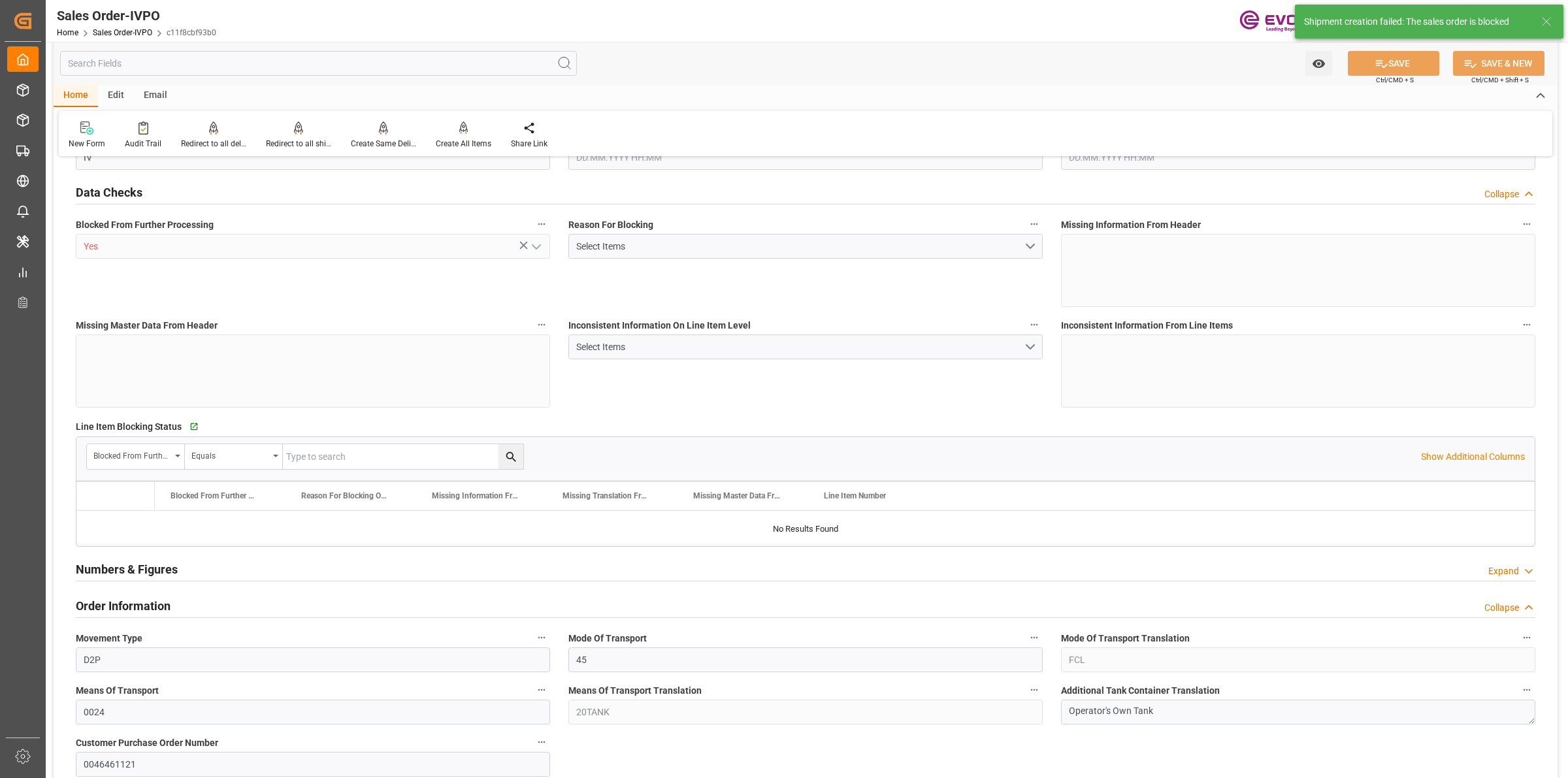
type input "JPYOK"
type input "0"
type input "1"
type input "2"
type input "20000"
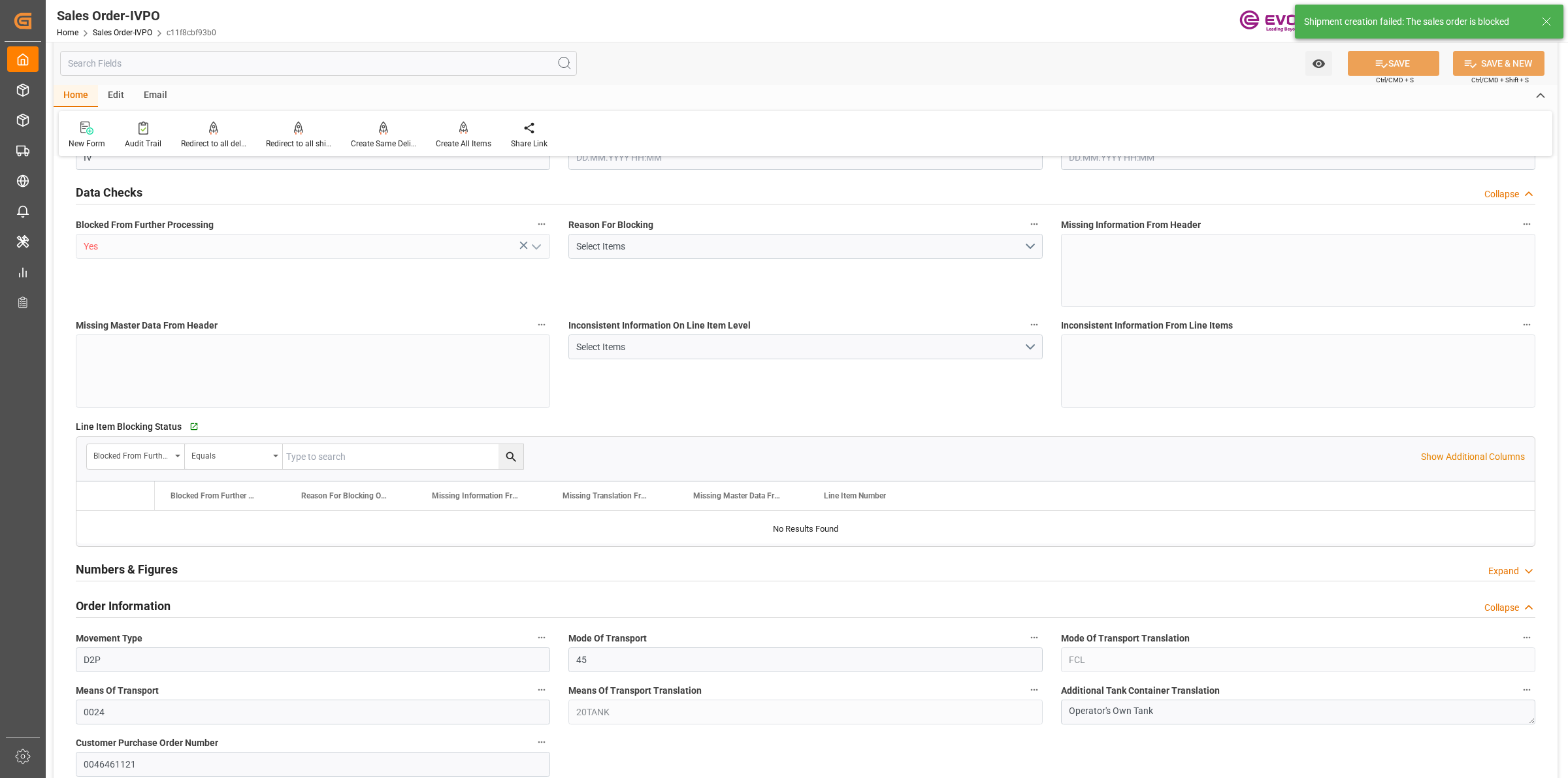
type input "0"
type input "17000"
type input "30"
type input "[DATE] 18:52"
type input "29.08.2025 08:48"
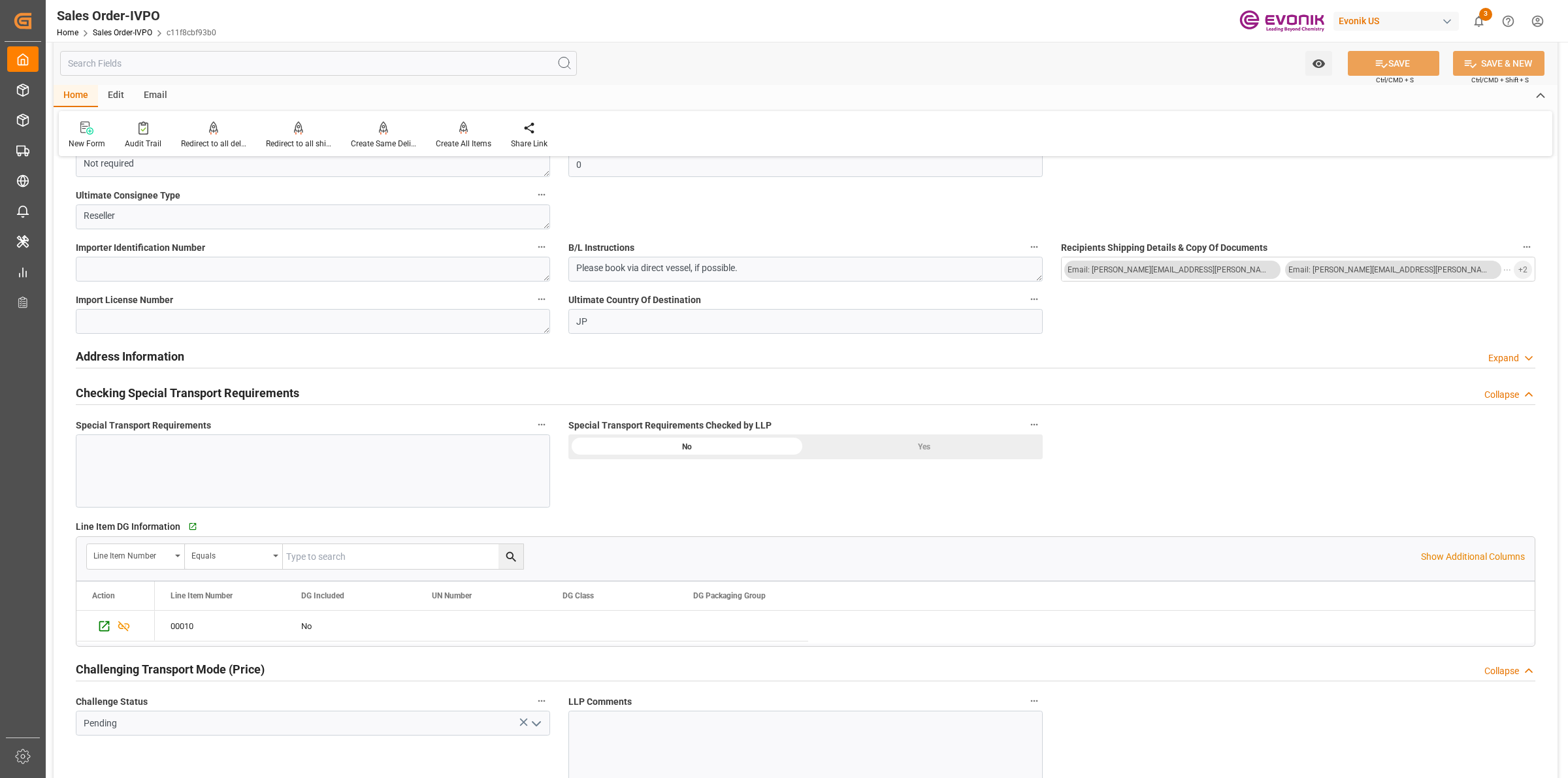
scroll to position [1471, 0]
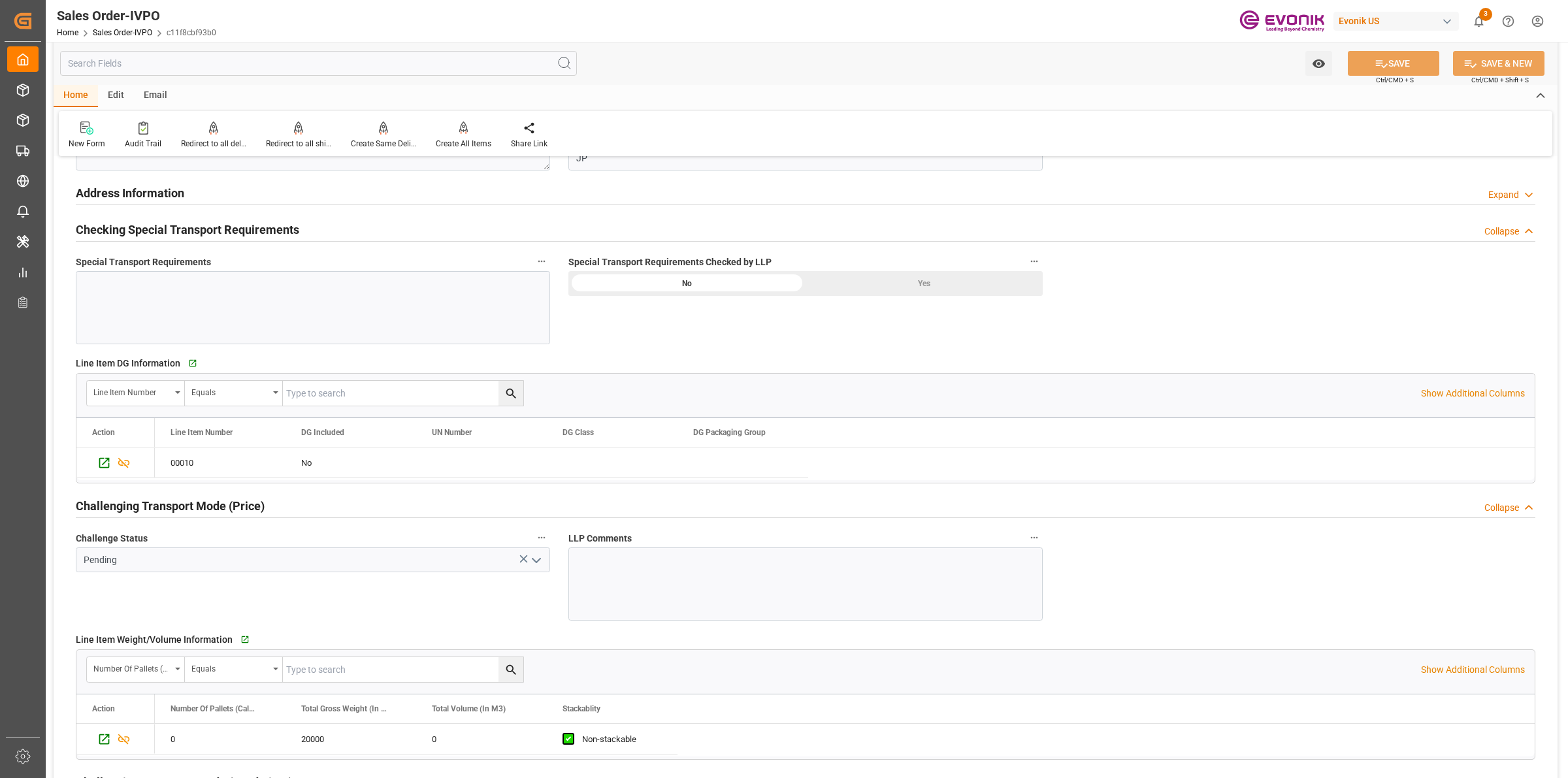
click at [537, 563] on icon "open menu" at bounding box center [537, 560] width 16 height 16
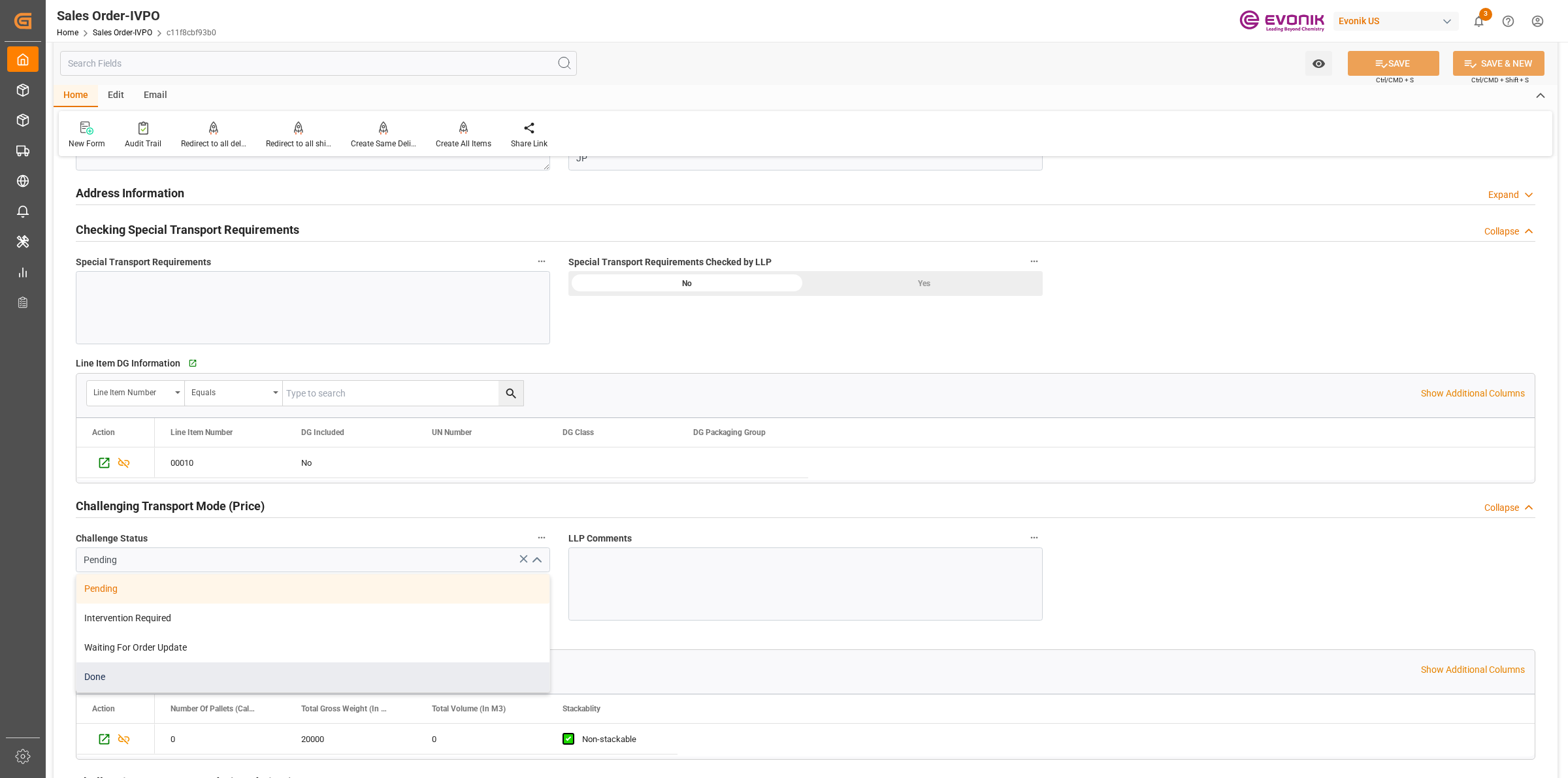
click at [194, 681] on div "Done" at bounding box center [313, 677] width 473 height 30
type input "Done"
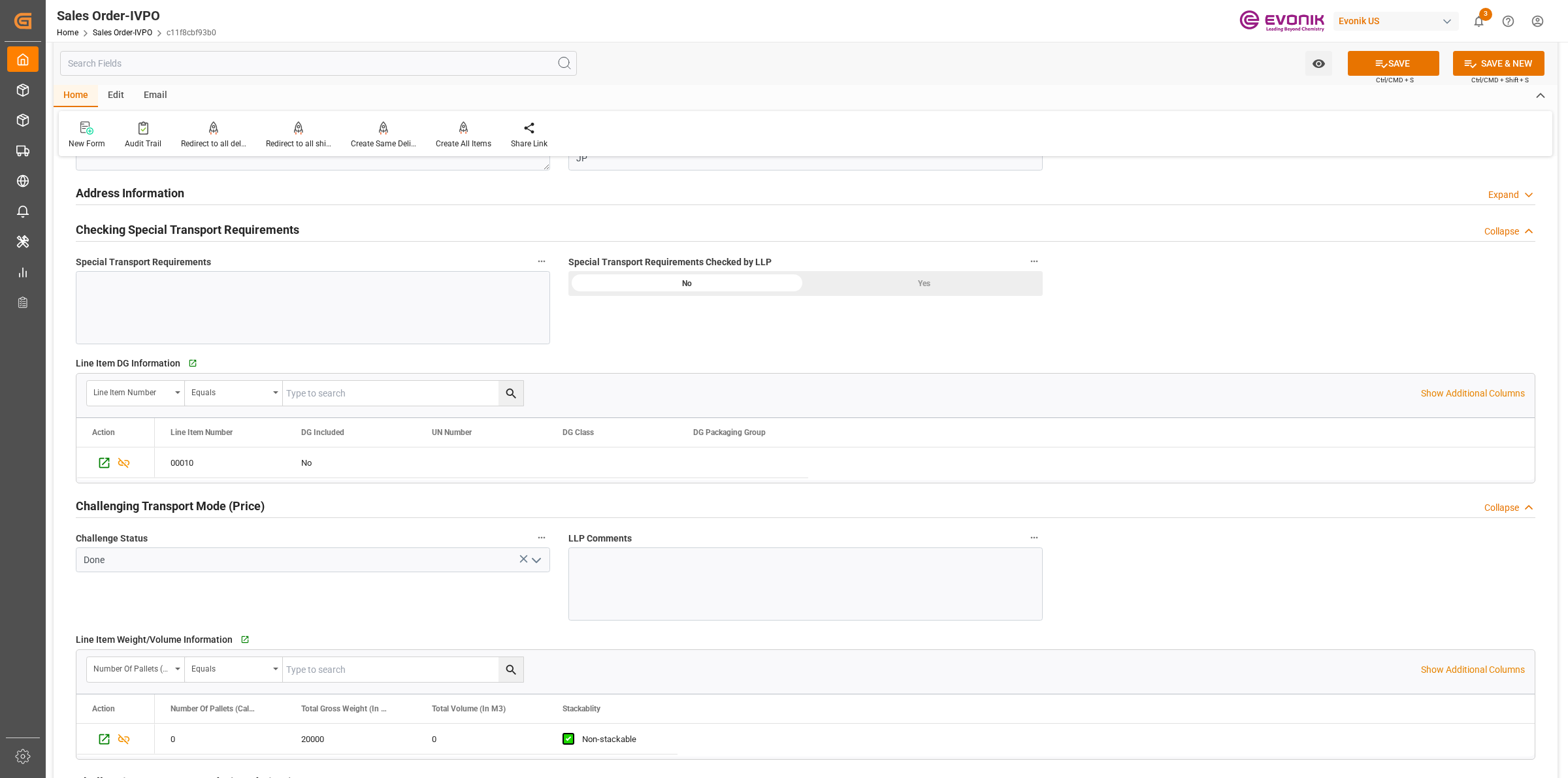
click at [932, 286] on div "Yes" at bounding box center [924, 283] width 237 height 24
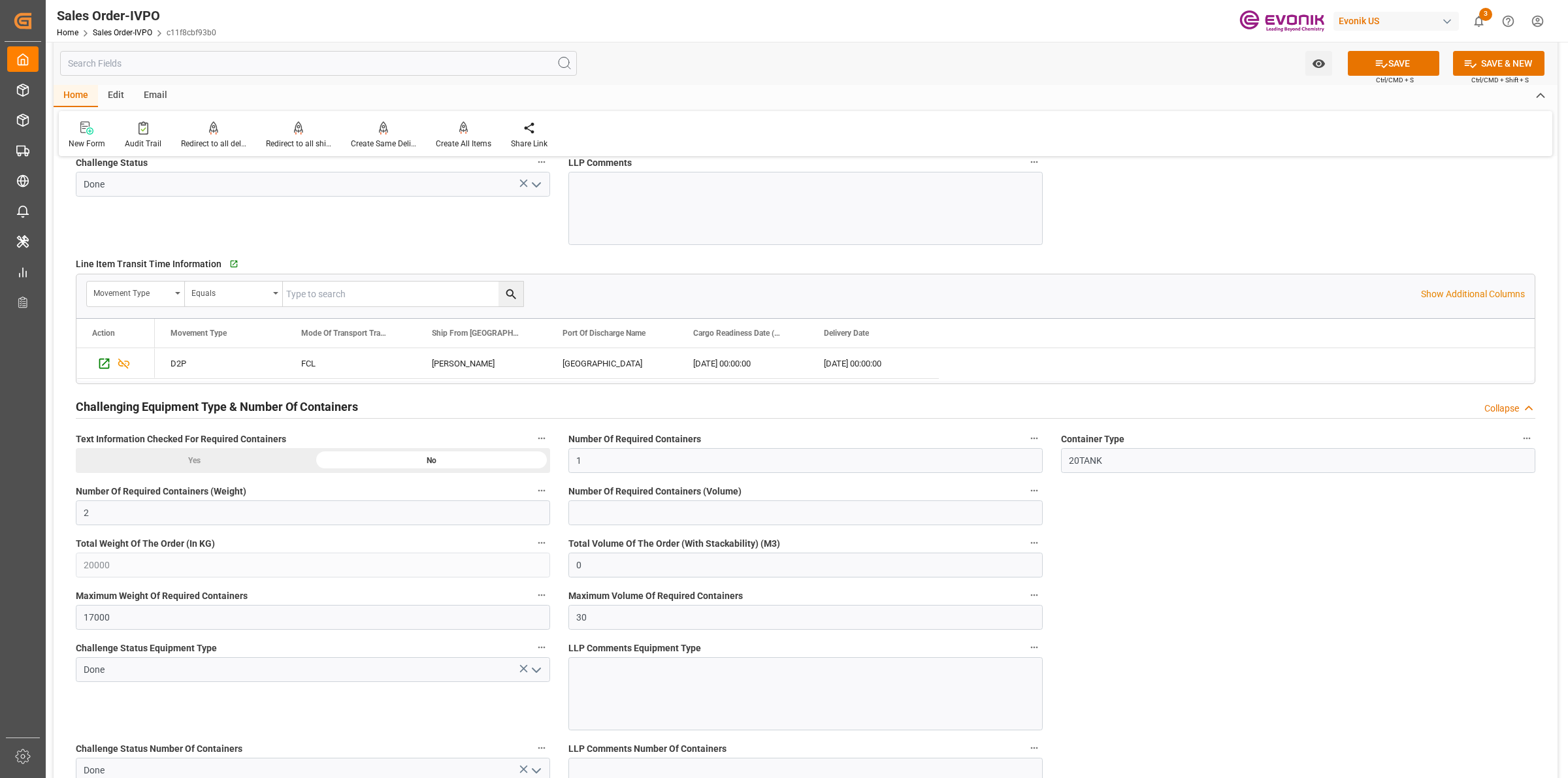
scroll to position [2449, 0]
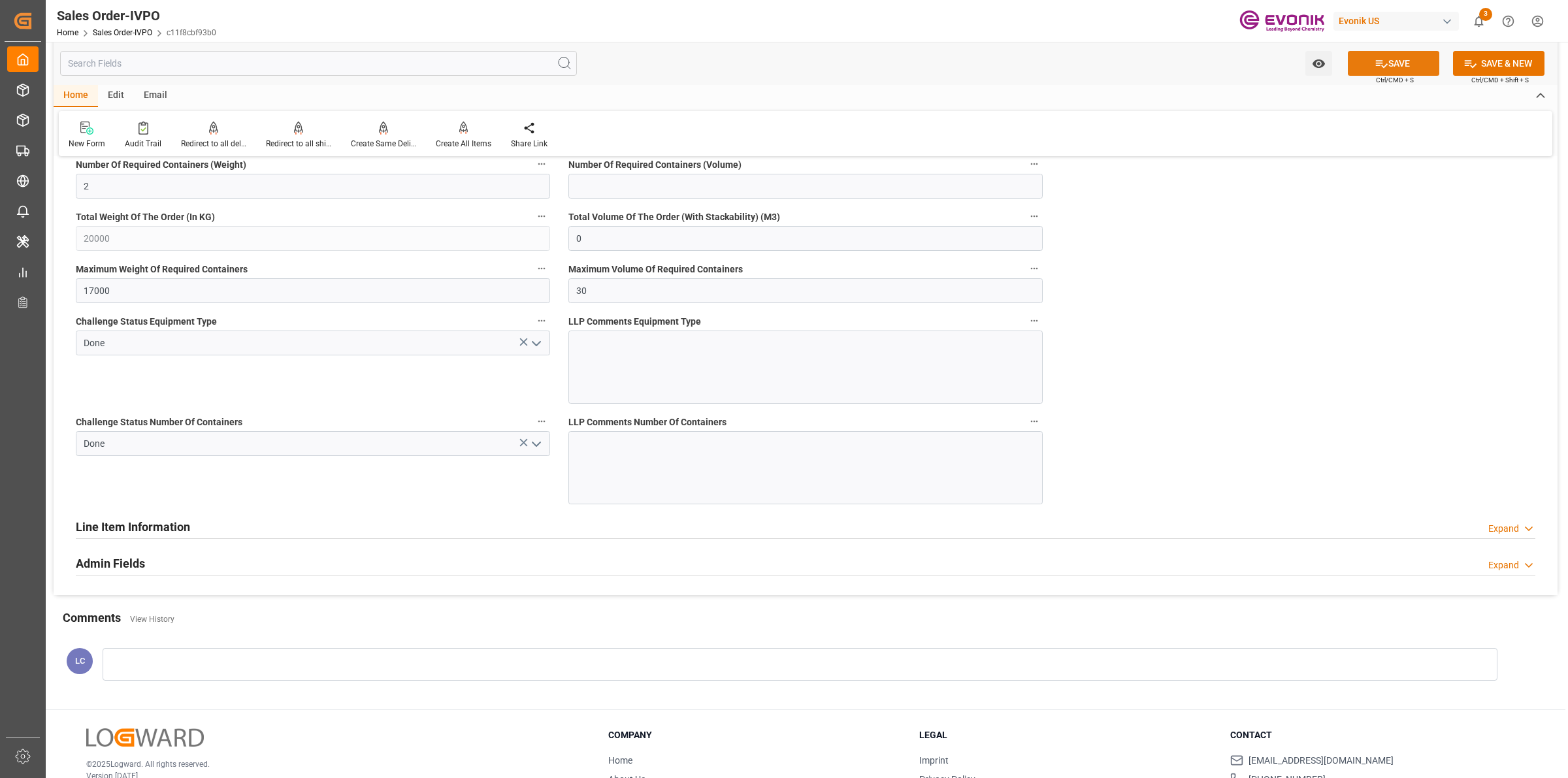
click at [1393, 57] on button "SAVE" at bounding box center [1393, 63] width 92 height 24
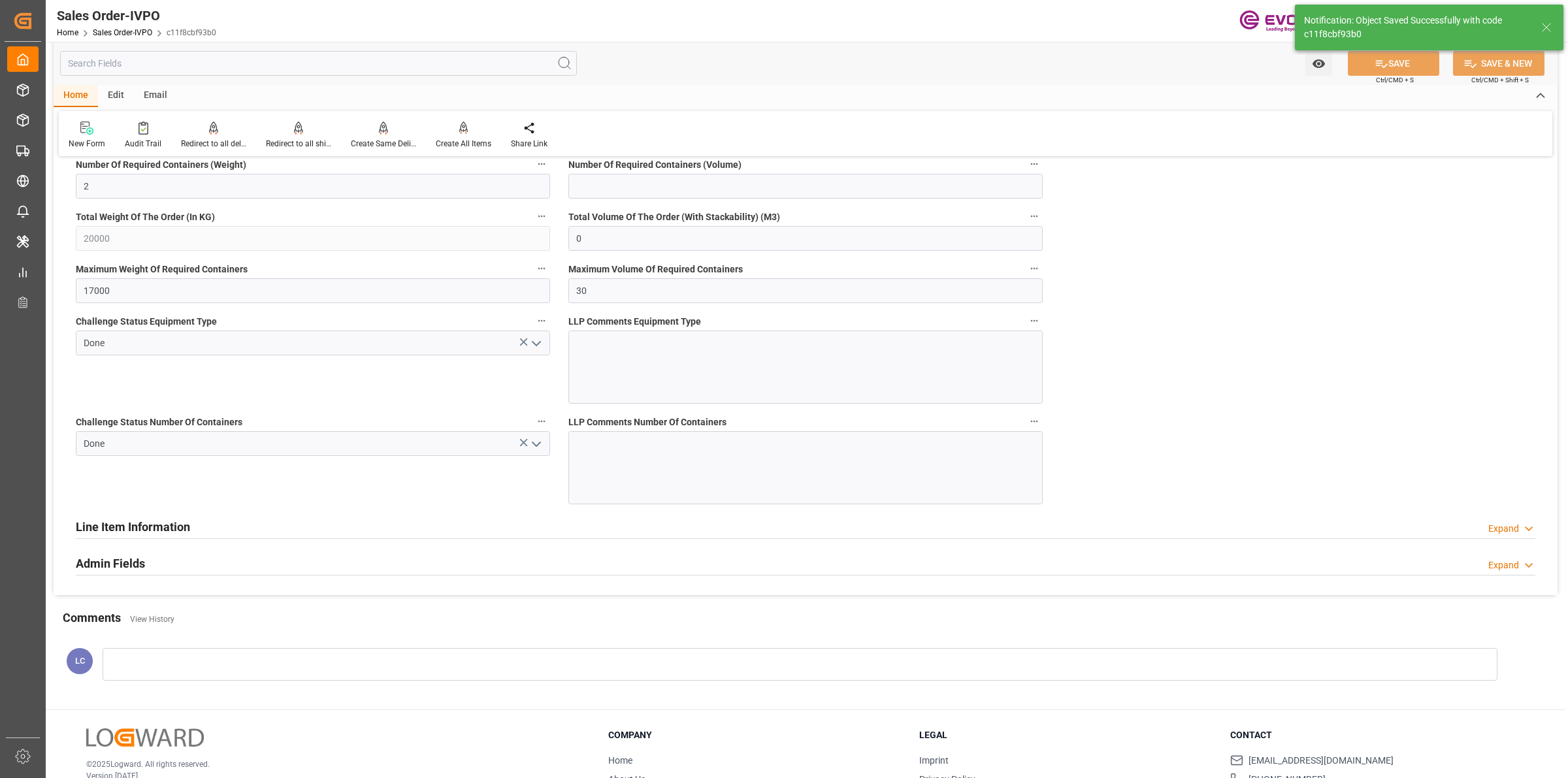
type input "No"
type input "[DATE] 08:49"
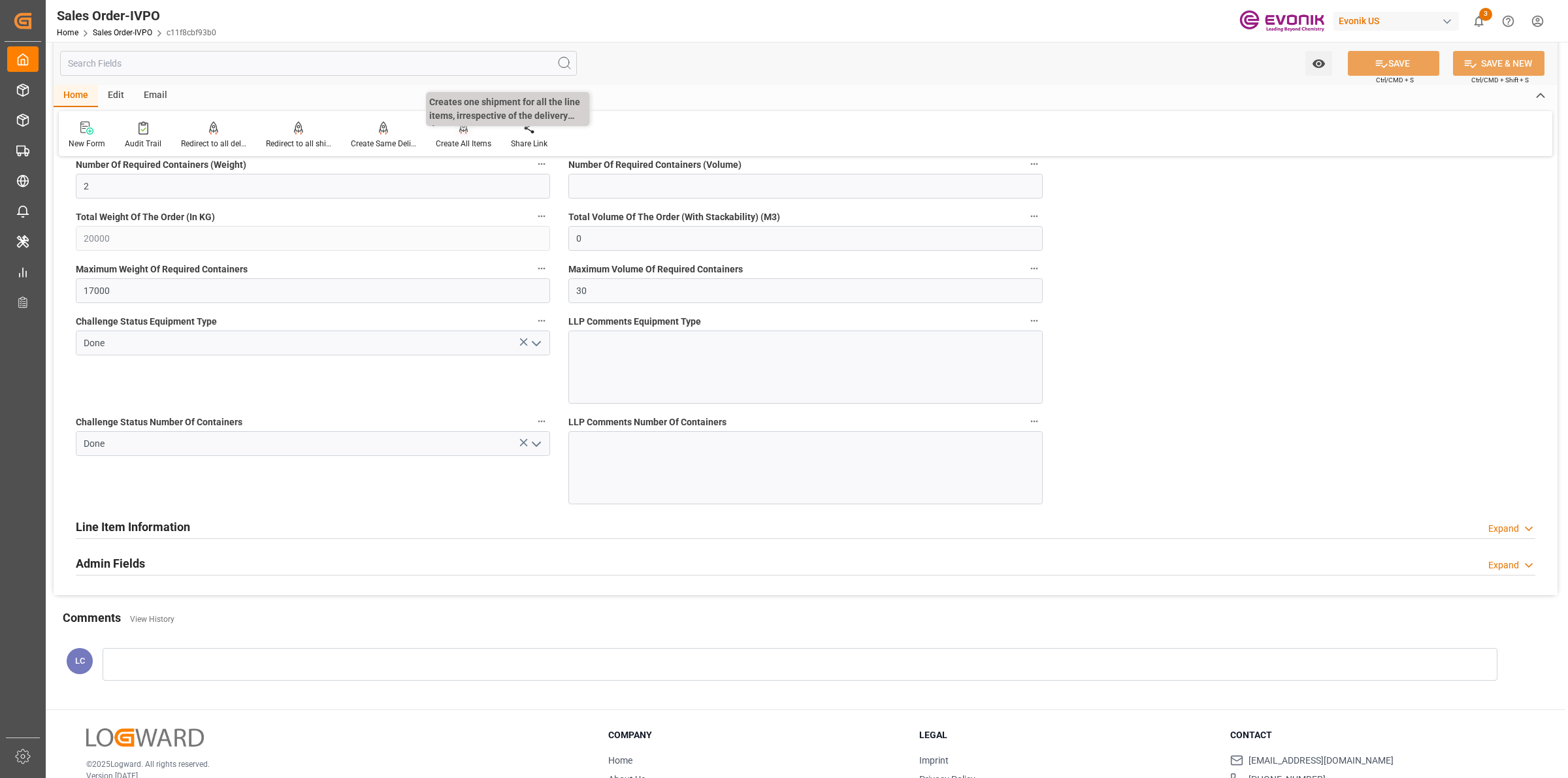
click at [461, 138] on div "Create All Items" at bounding box center [463, 143] width 56 height 11
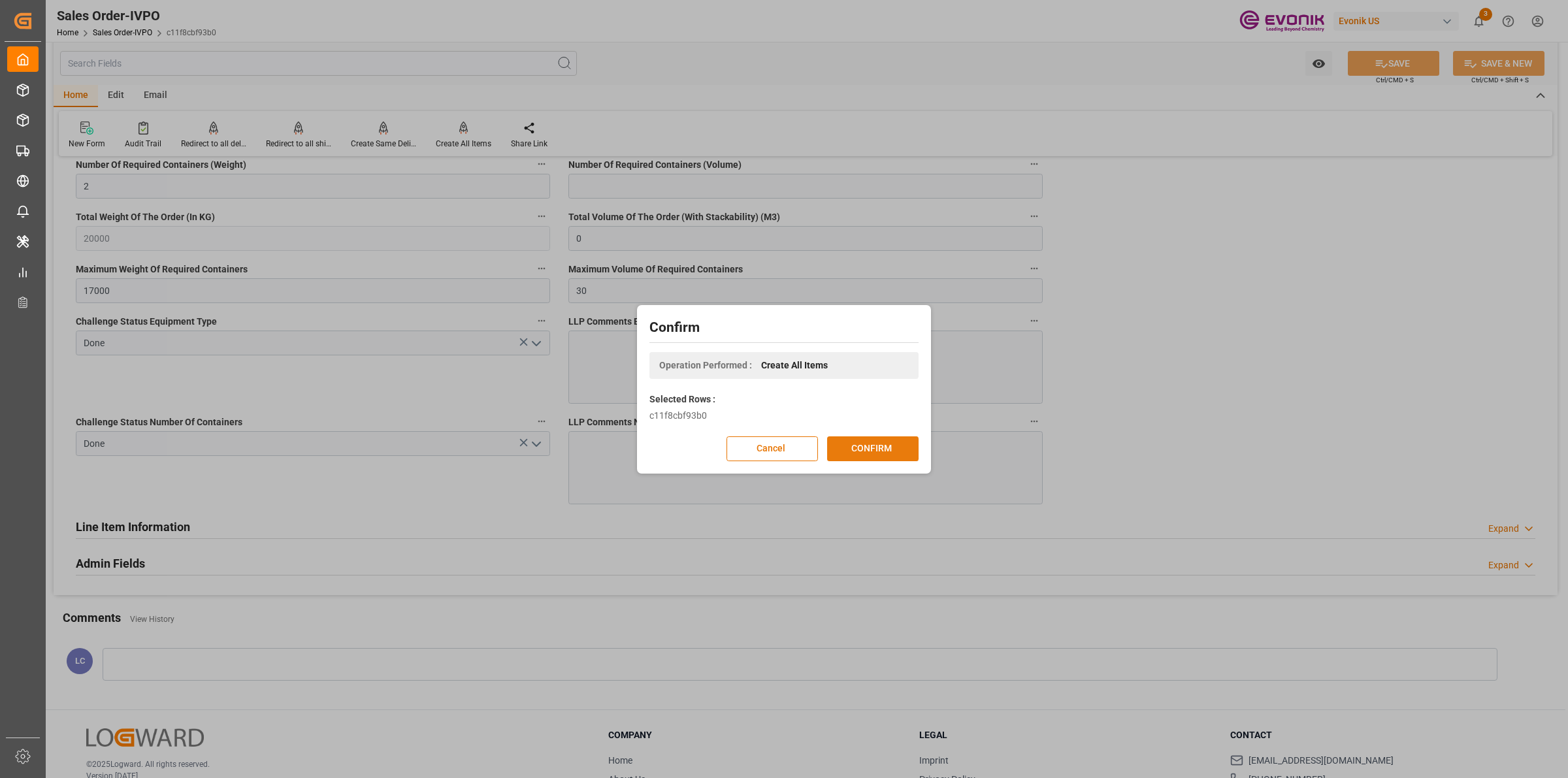
click at [879, 448] on button "CONFIRM" at bounding box center [873, 448] width 92 height 24
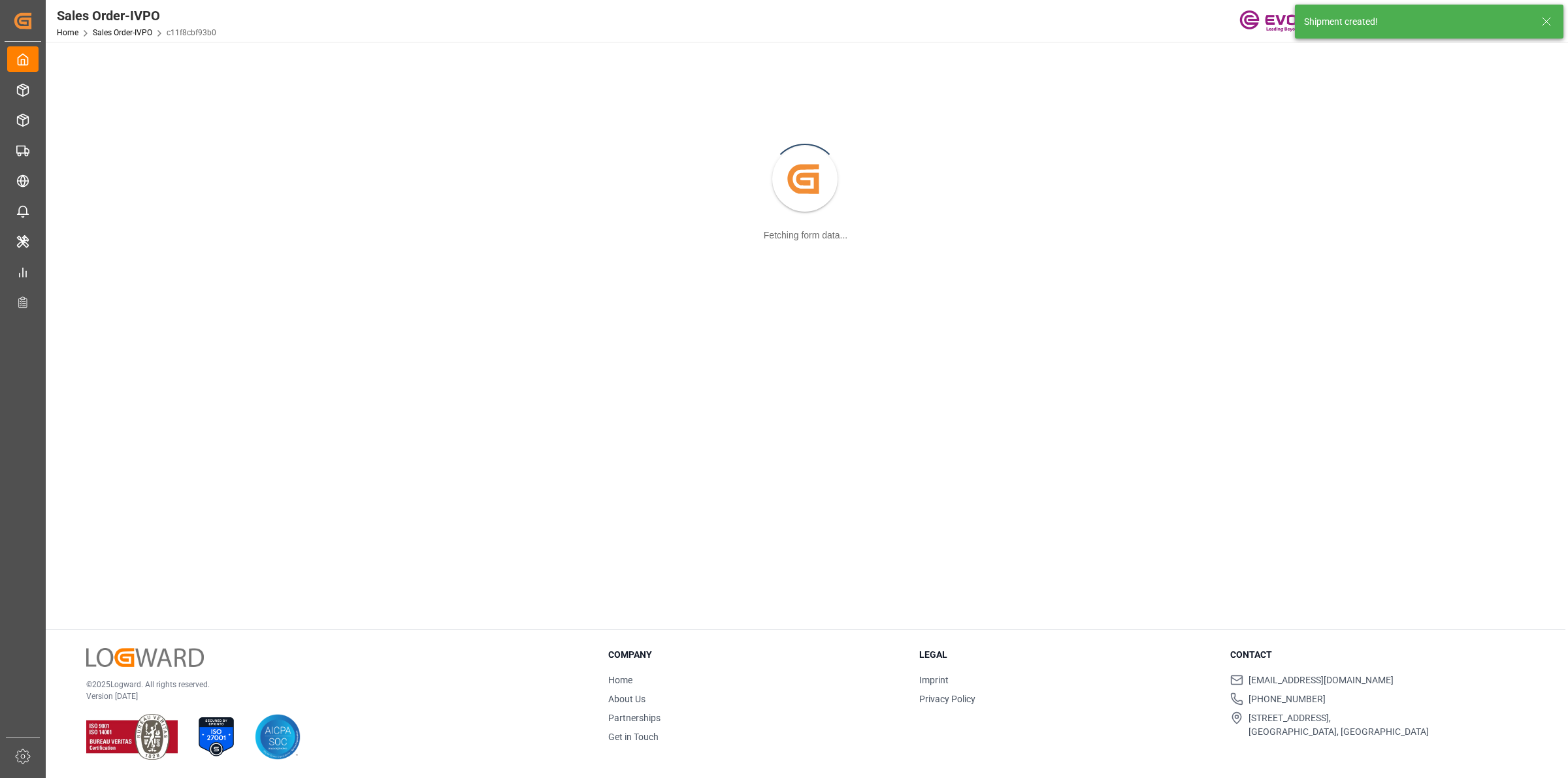
scroll to position [141, 0]
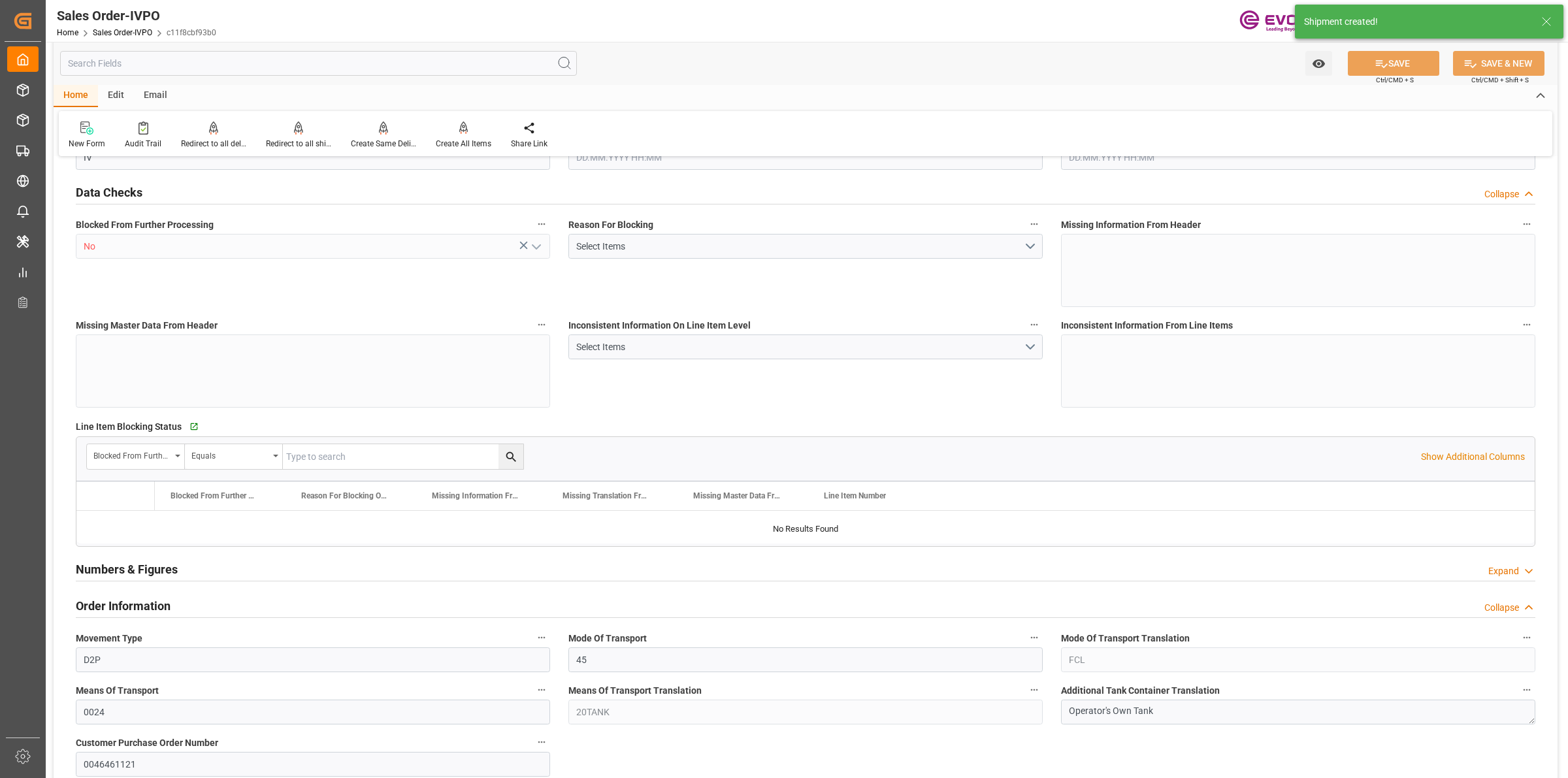
type input "JPYOK"
type input "0"
type input "1"
type input "2"
type input "20000"
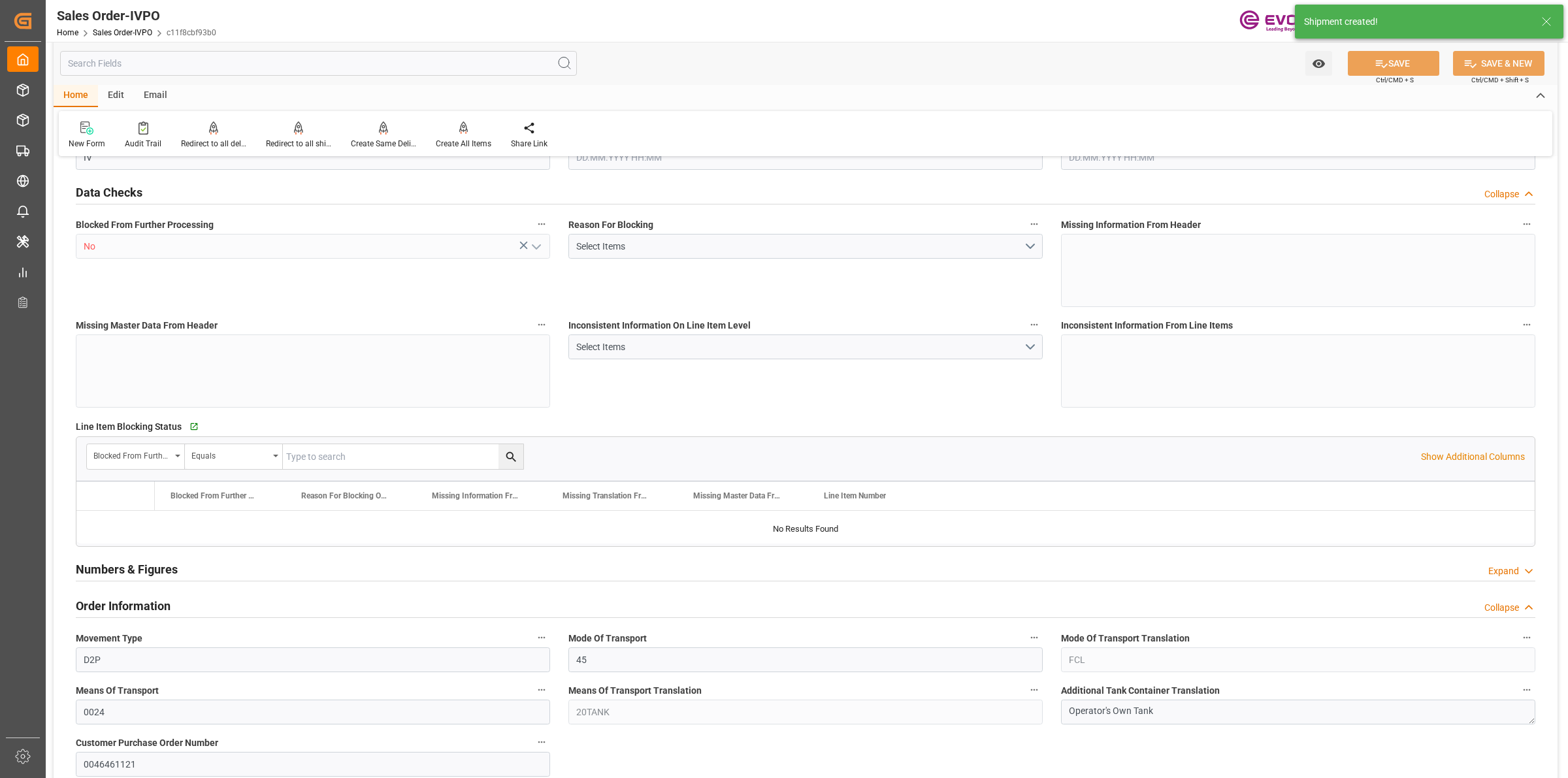
type input "0"
type input "17000"
type input "30"
type input "[DATE] 18:52"
type input "[DATE] 08:49"
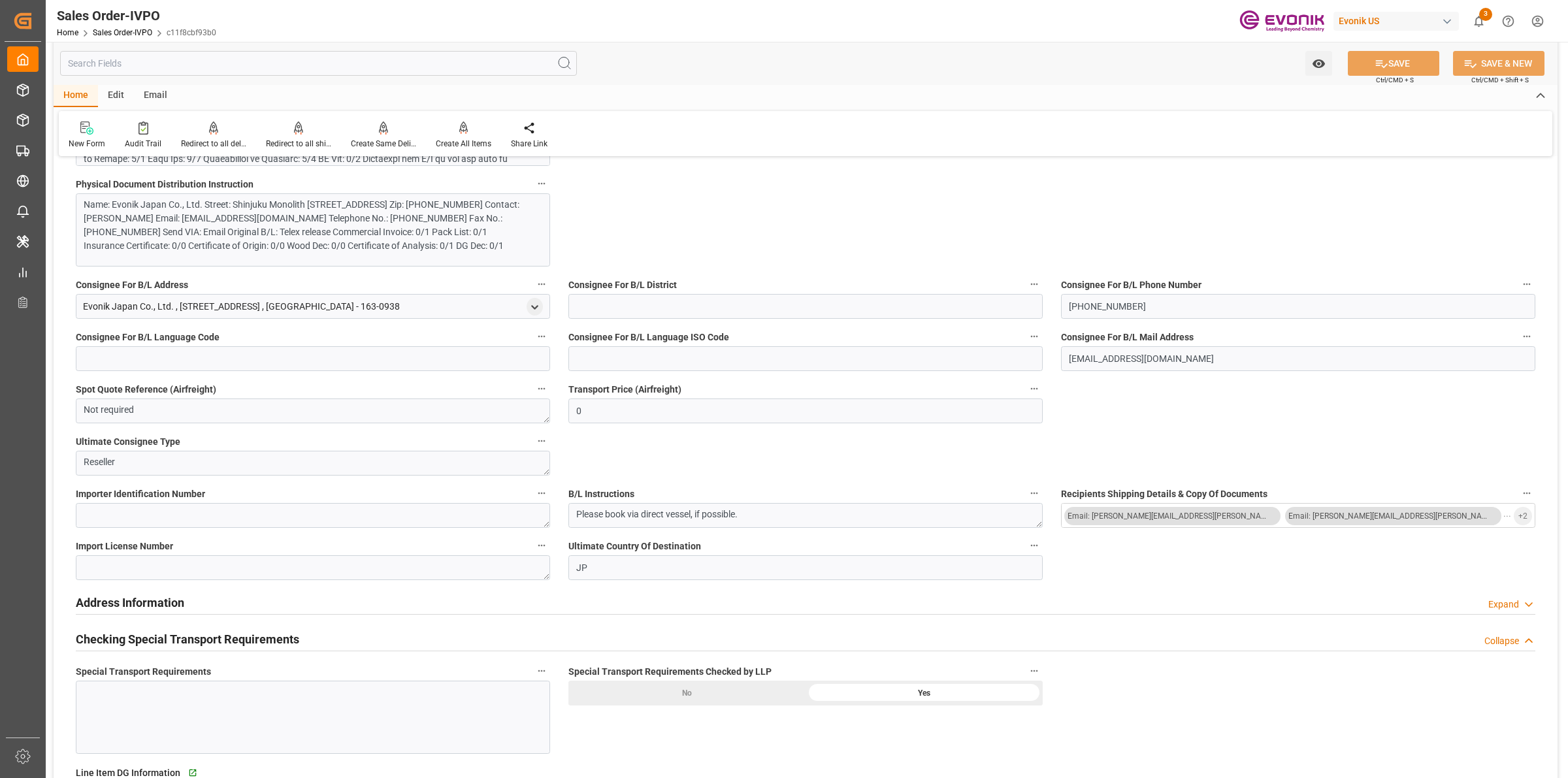
scroll to position [979, 0]
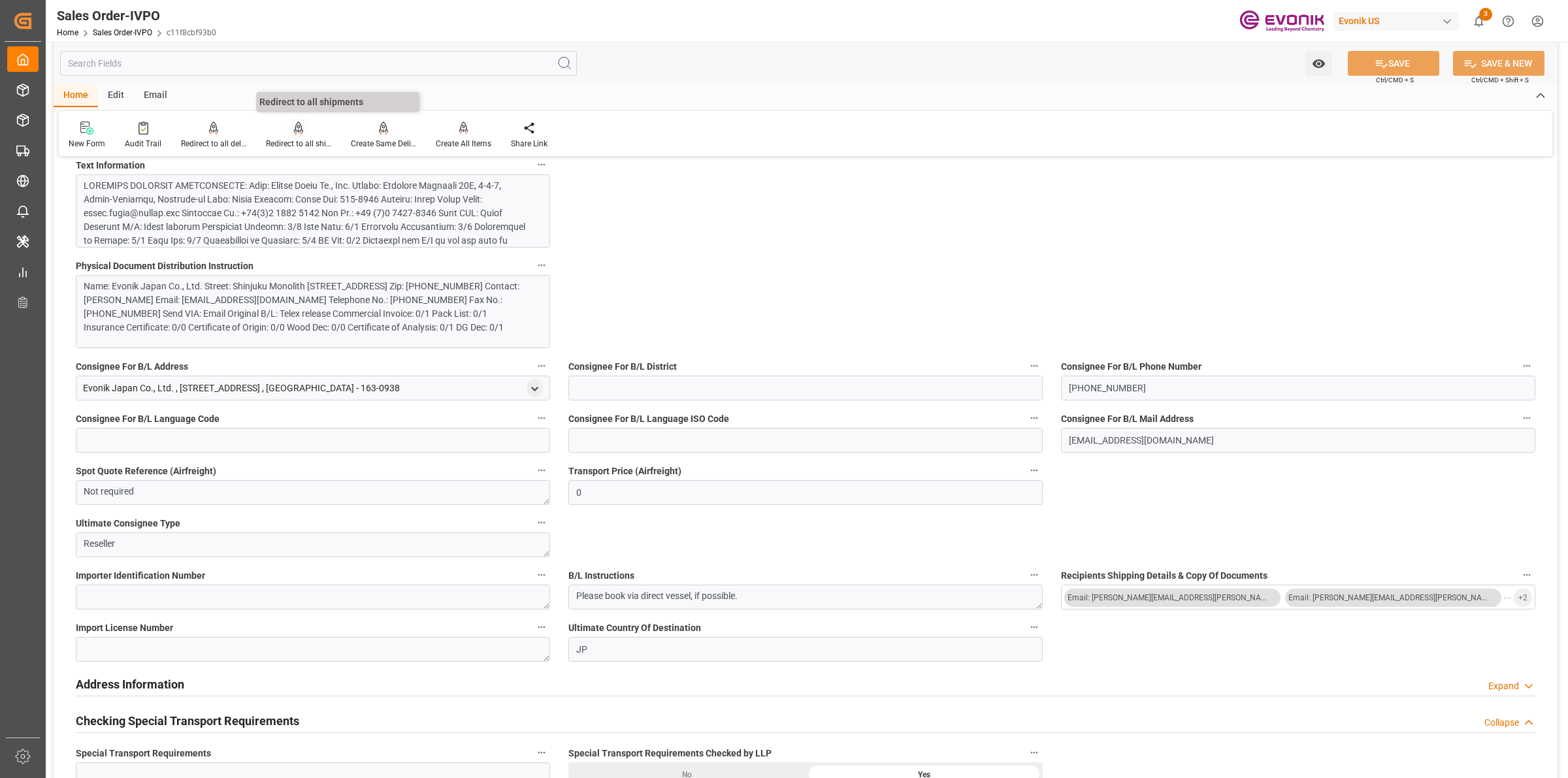
click at [292, 135] on div "Redirect to all shipments" at bounding box center [298, 135] width 85 height 29
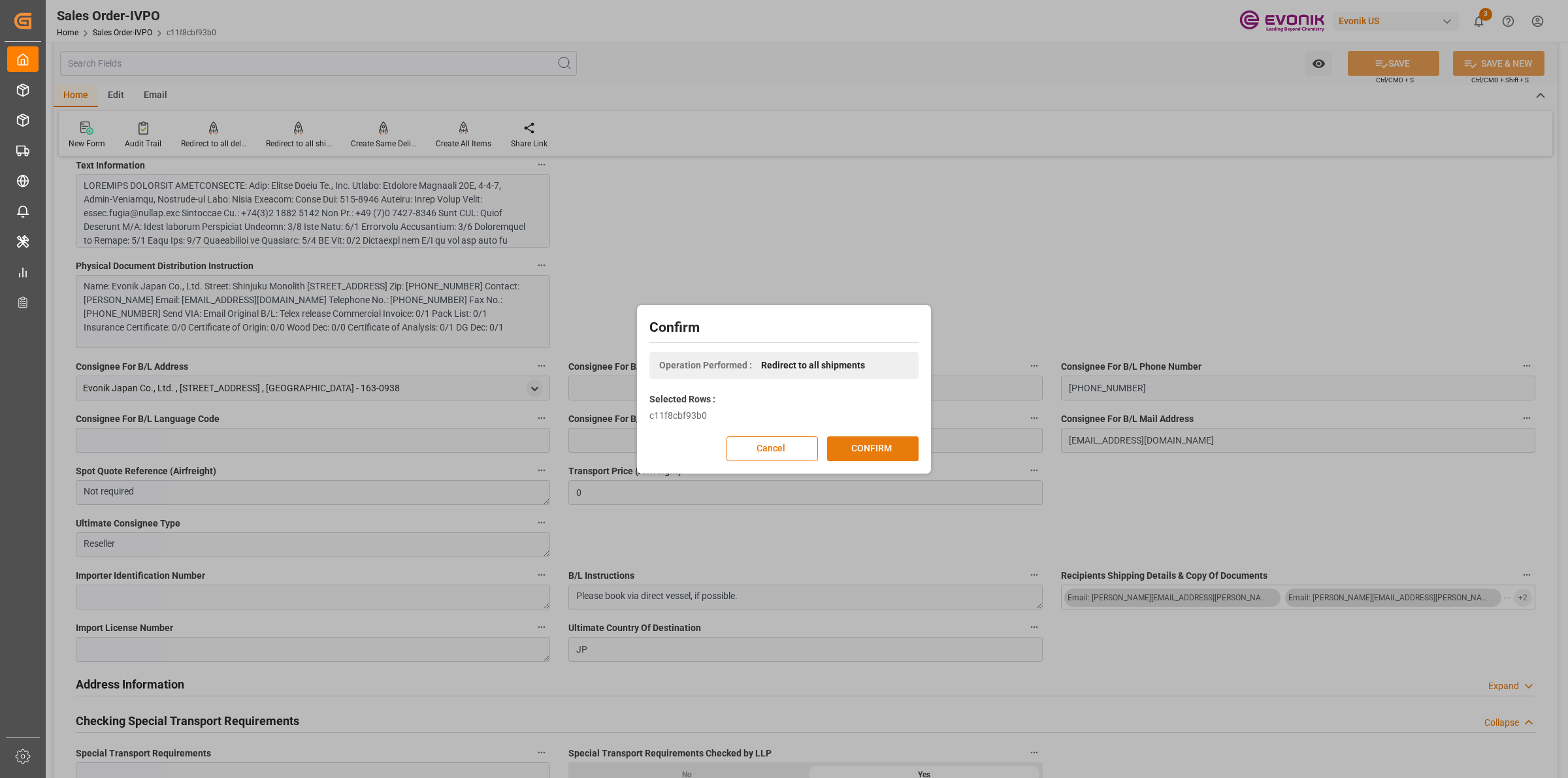
click at [852, 449] on button "CONFIRM" at bounding box center [873, 448] width 92 height 24
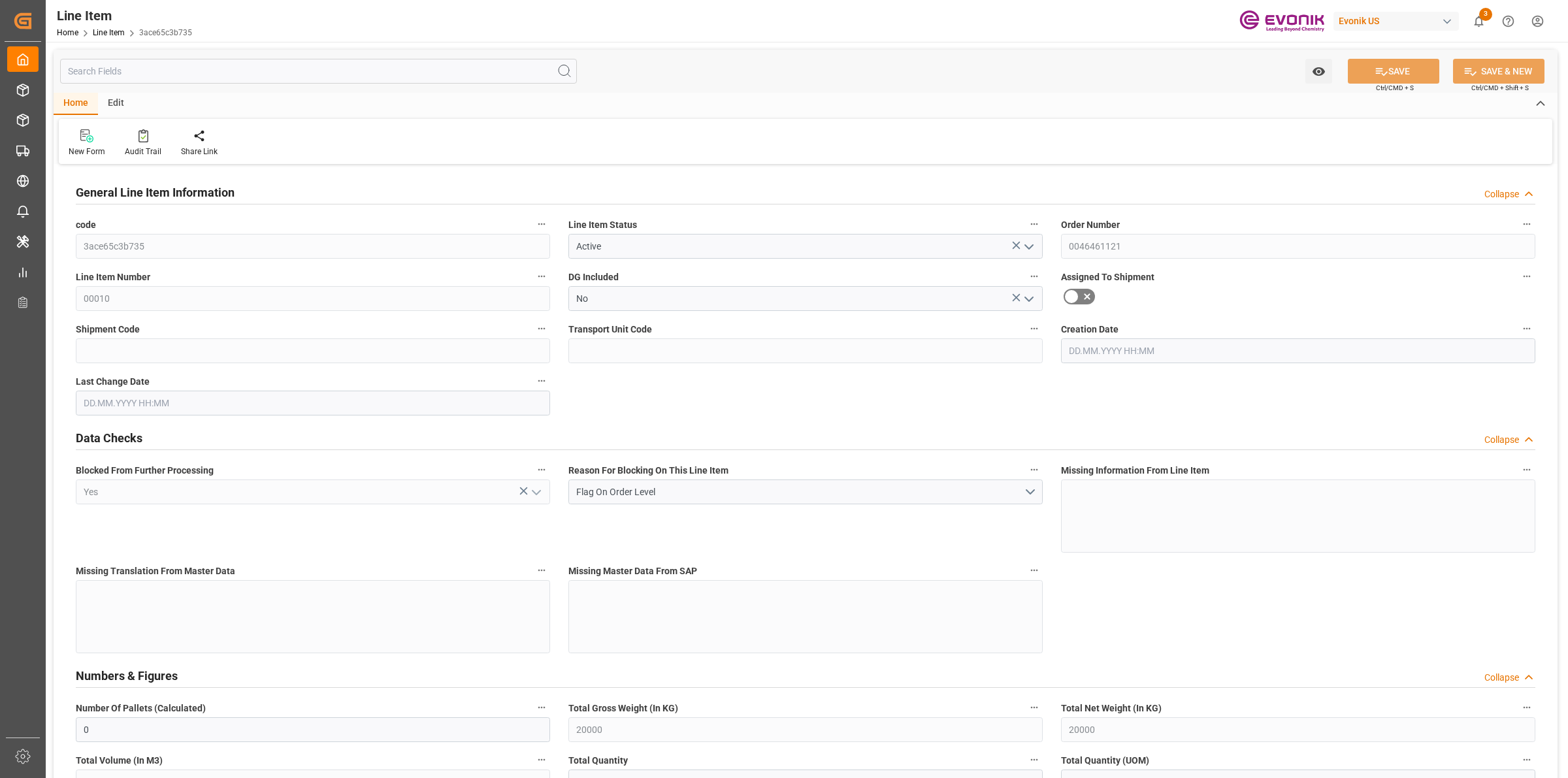
type input "0"
type input "20000"
type input "0"
type input "20000"
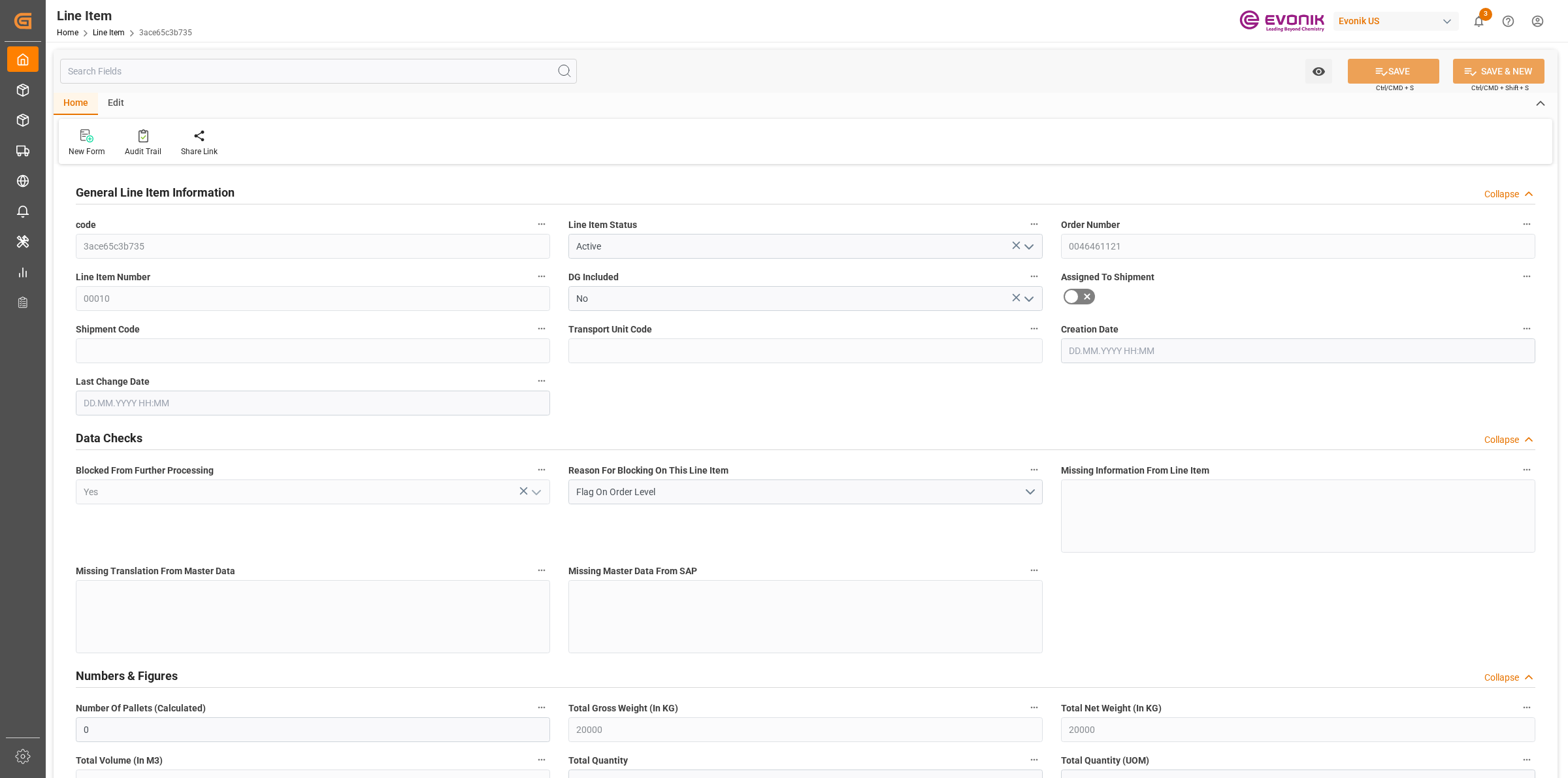
type input "10100000"
type input "20000"
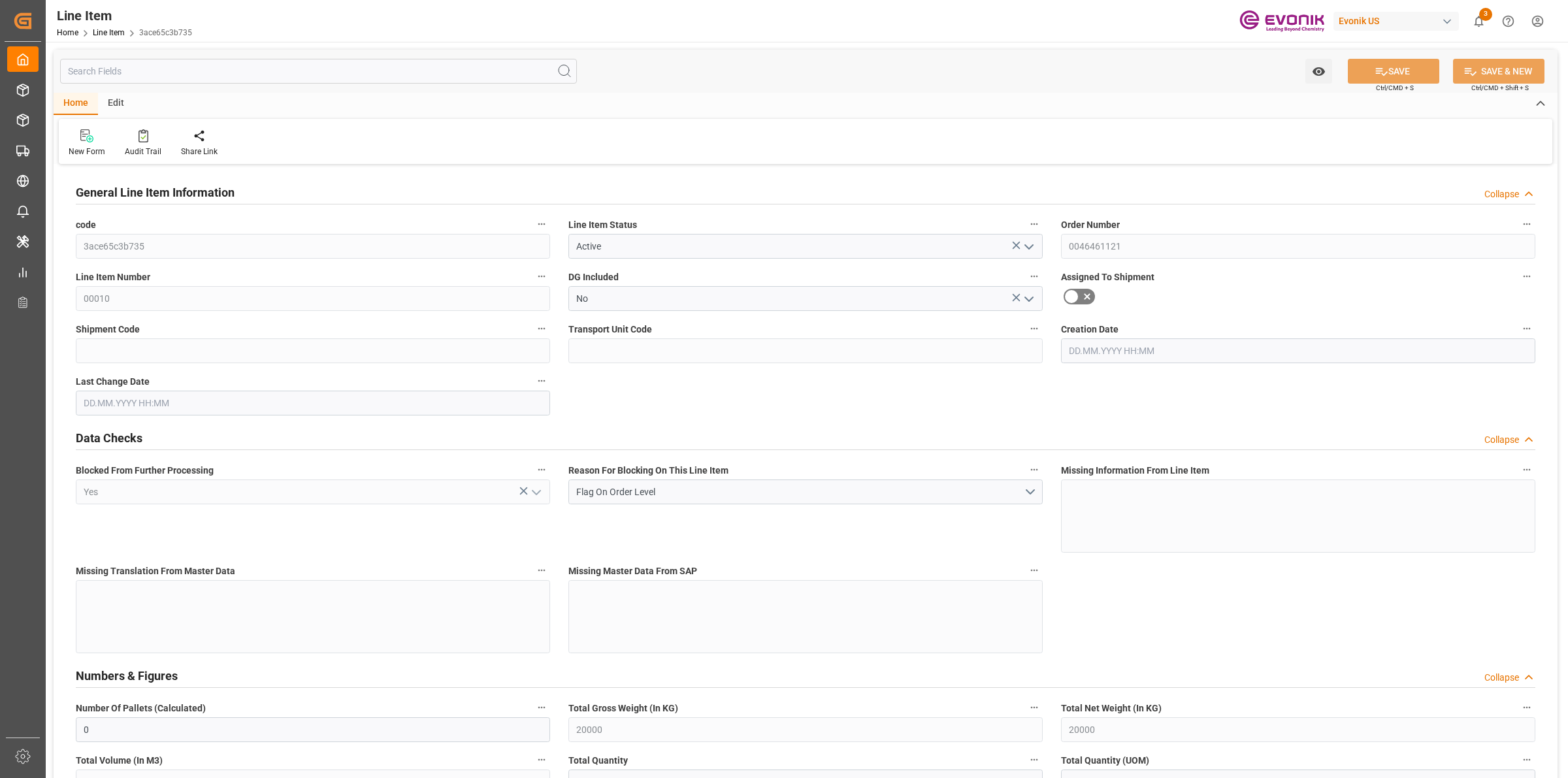
type input "20000"
type input "0"
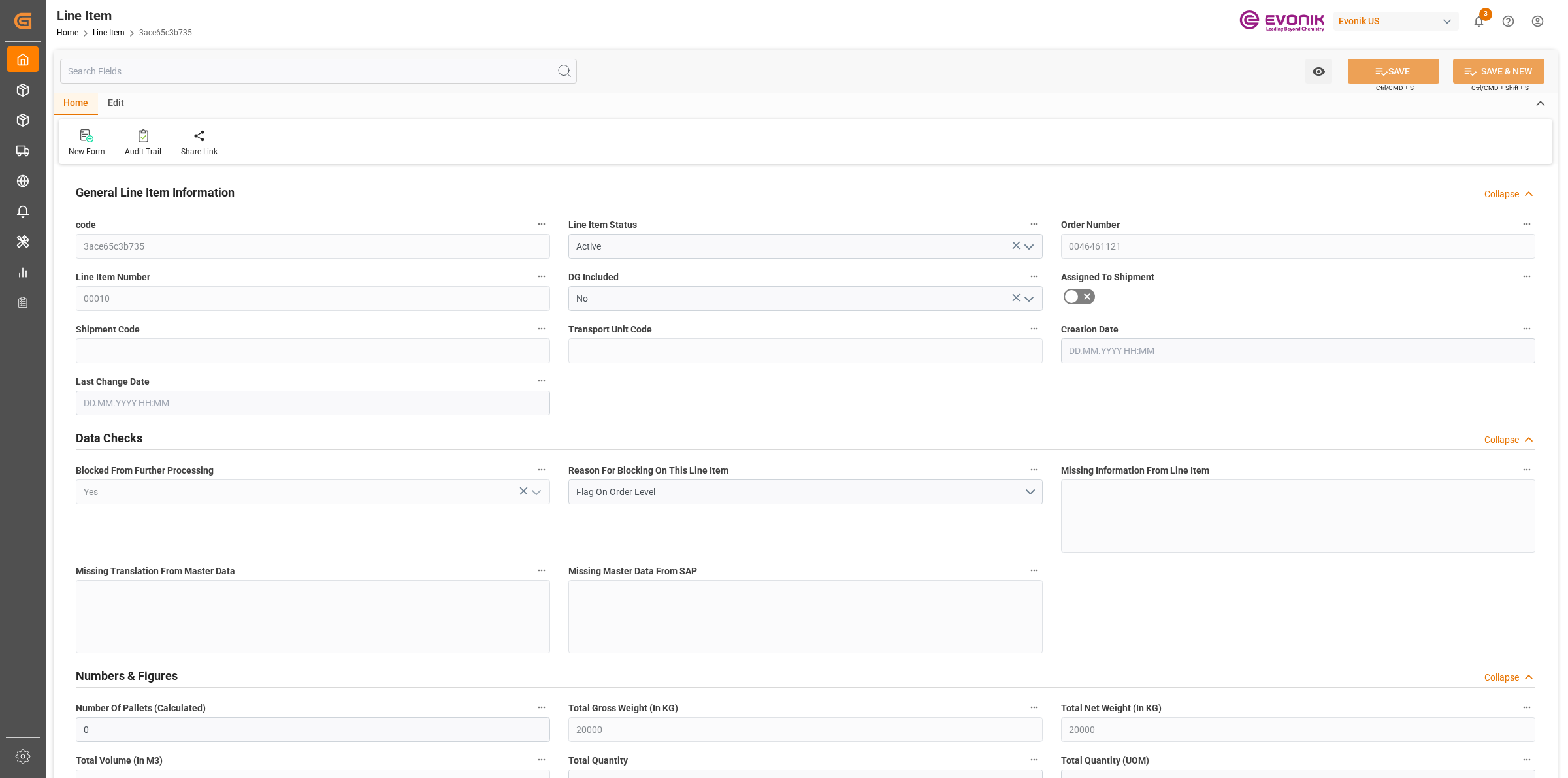
type input "0"
type input "[DATE] 18:52"
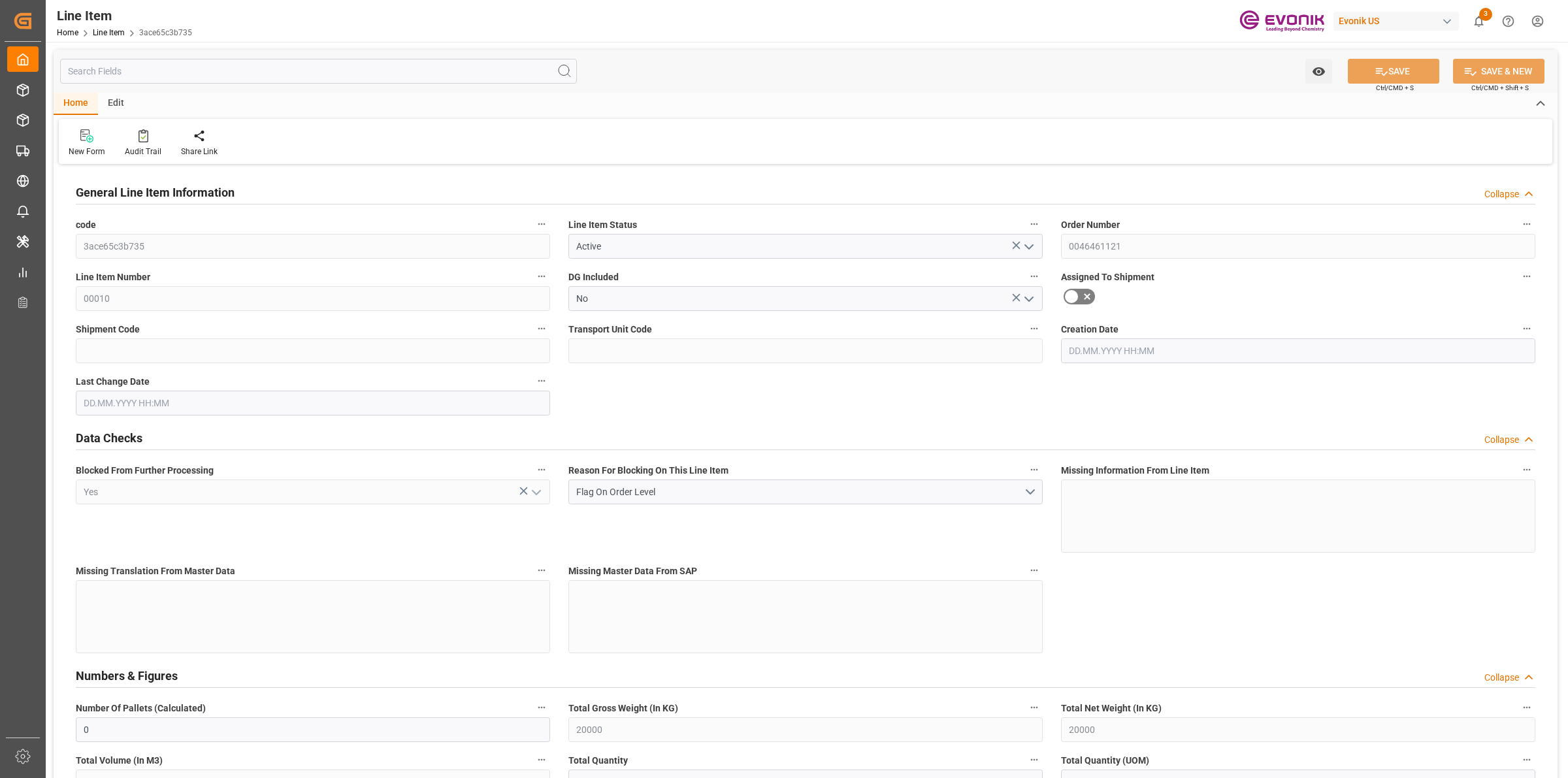
type input "28.08.2025 08:00"
type input "[DATE]"
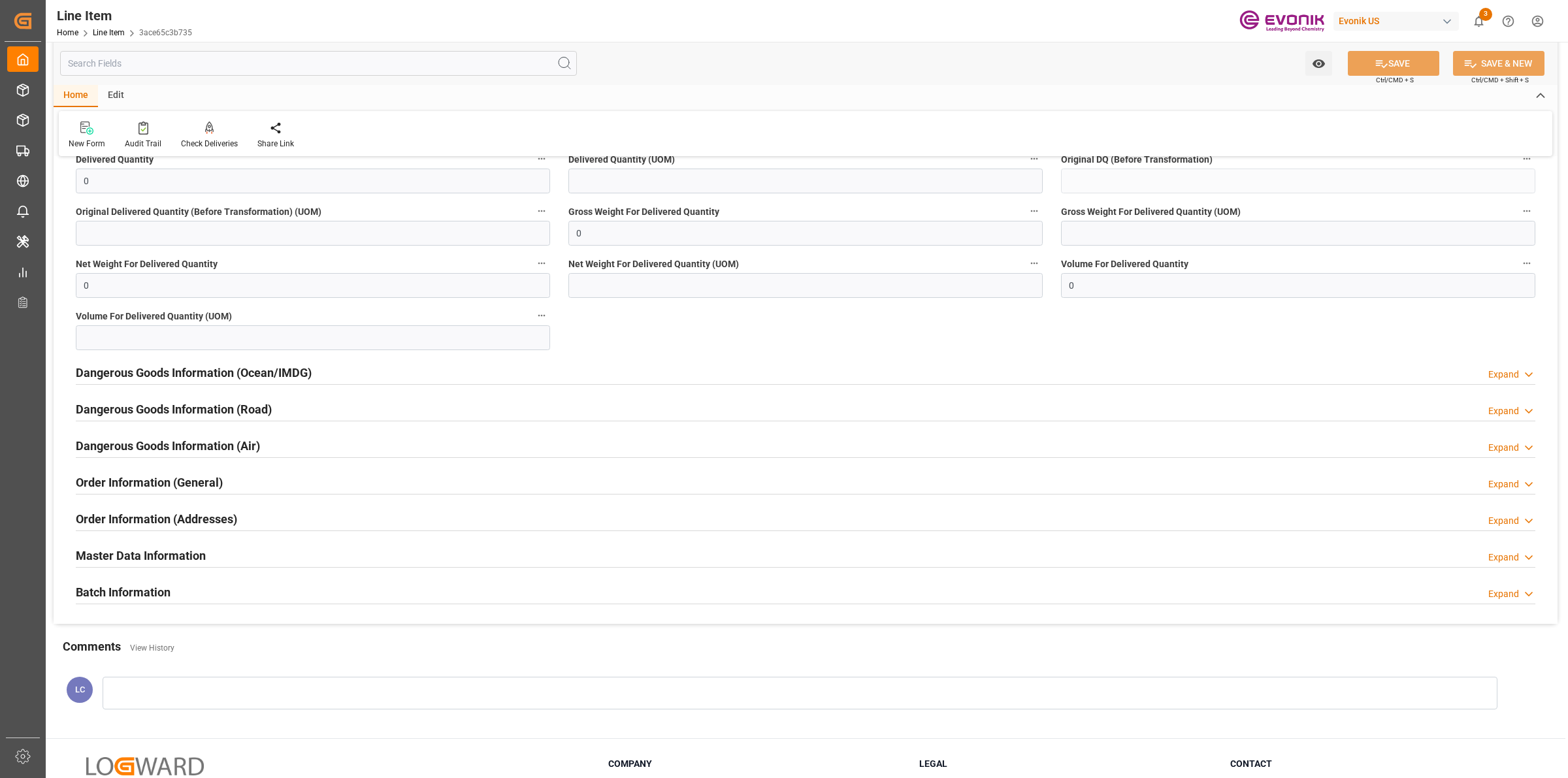
scroll to position [1579, 0]
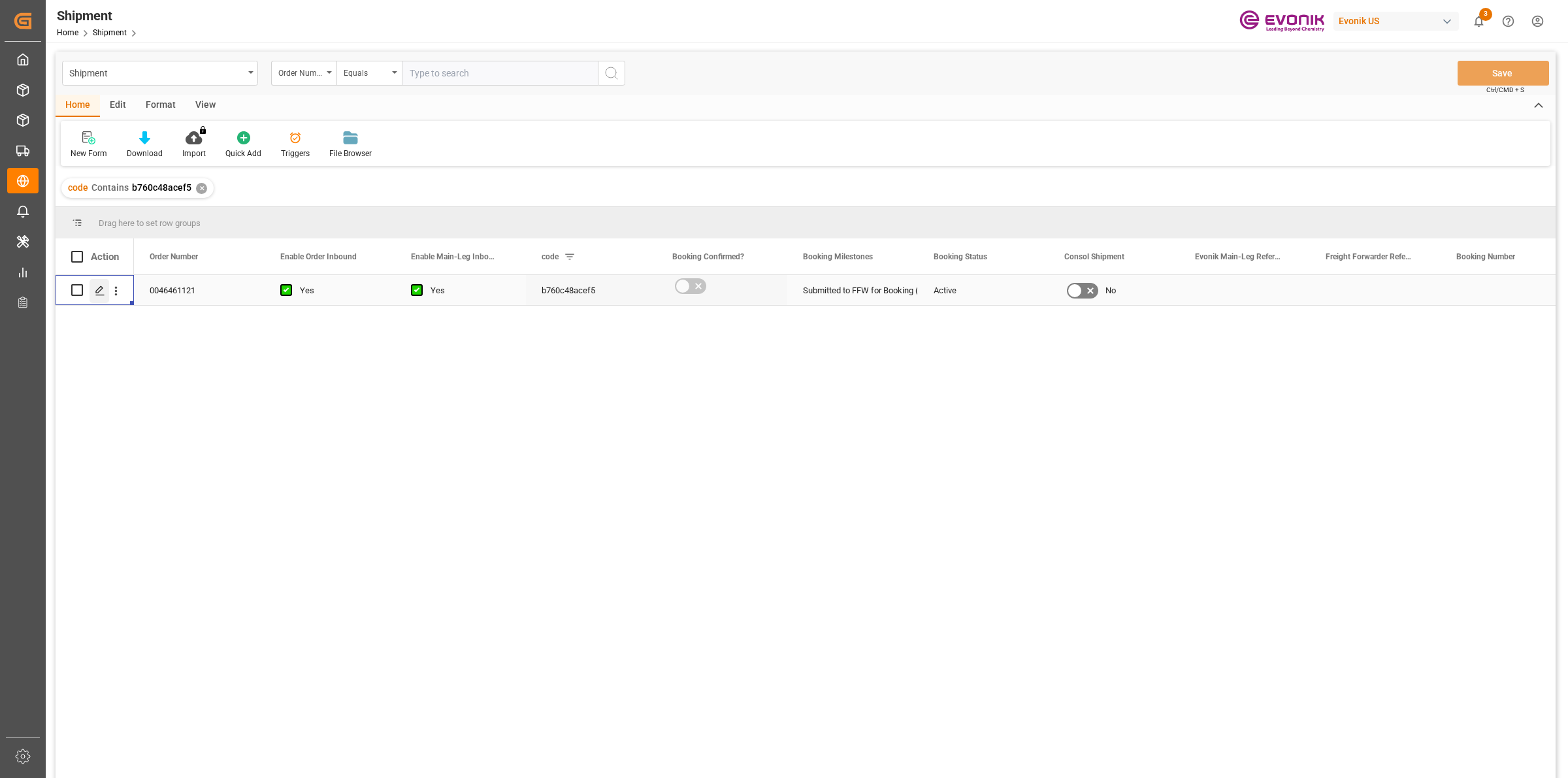
click at [102, 284] on div "Press SPACE to select this row." at bounding box center [99, 291] width 19 height 24
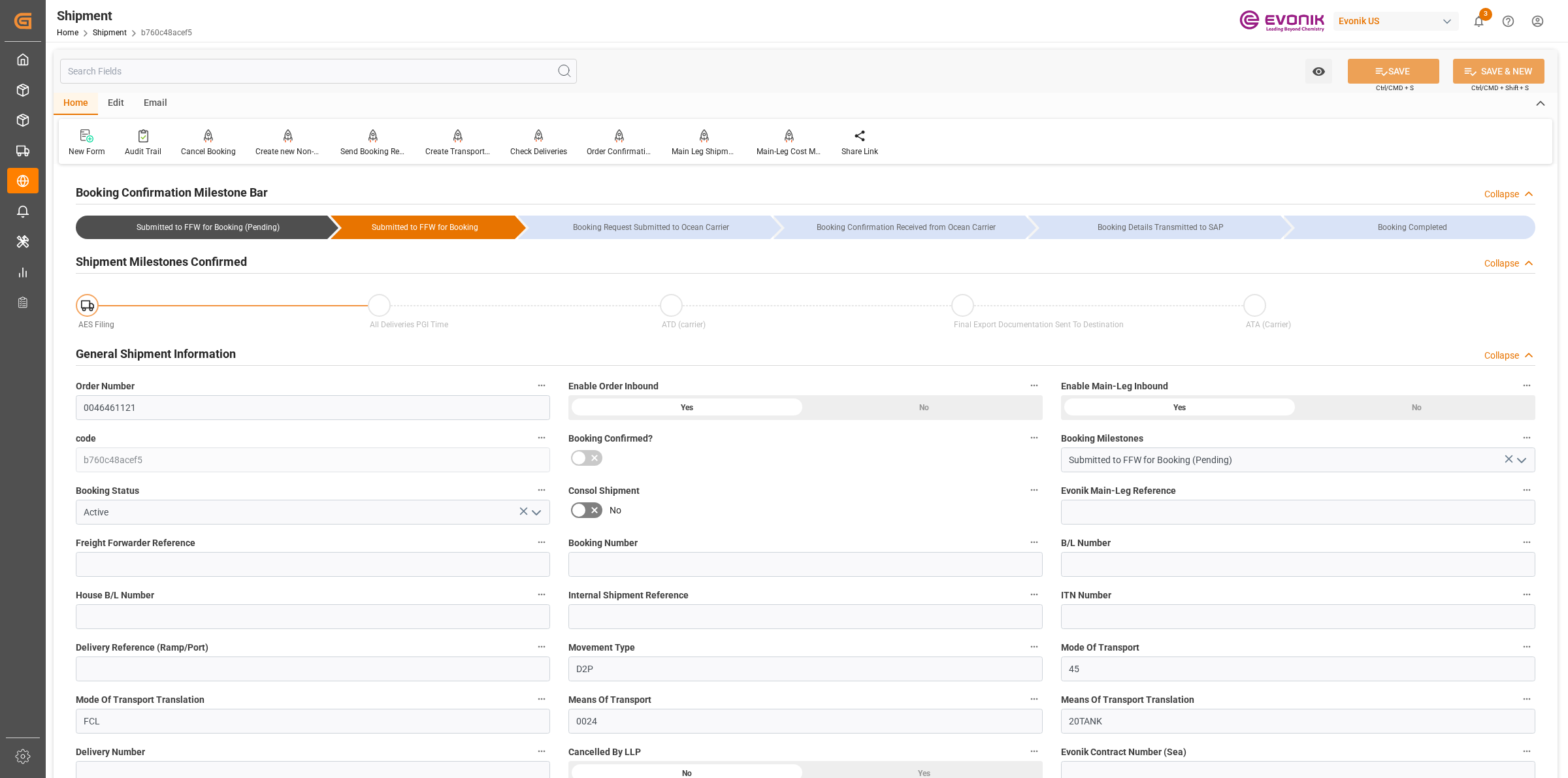
scroll to position [326, 0]
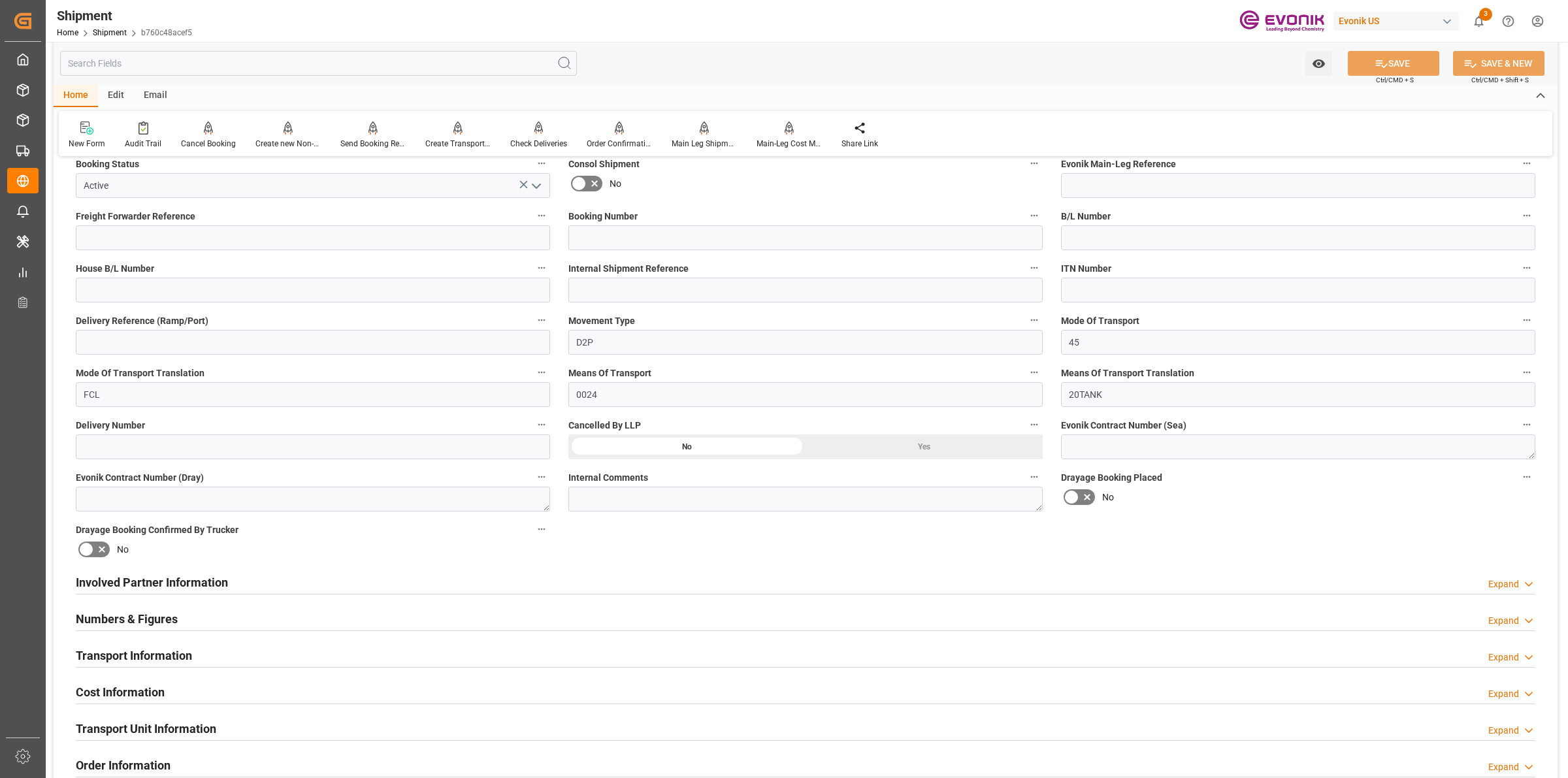
click at [779, 578] on div "Involved Partner Information Expand" at bounding box center [805, 581] width 1460 height 24
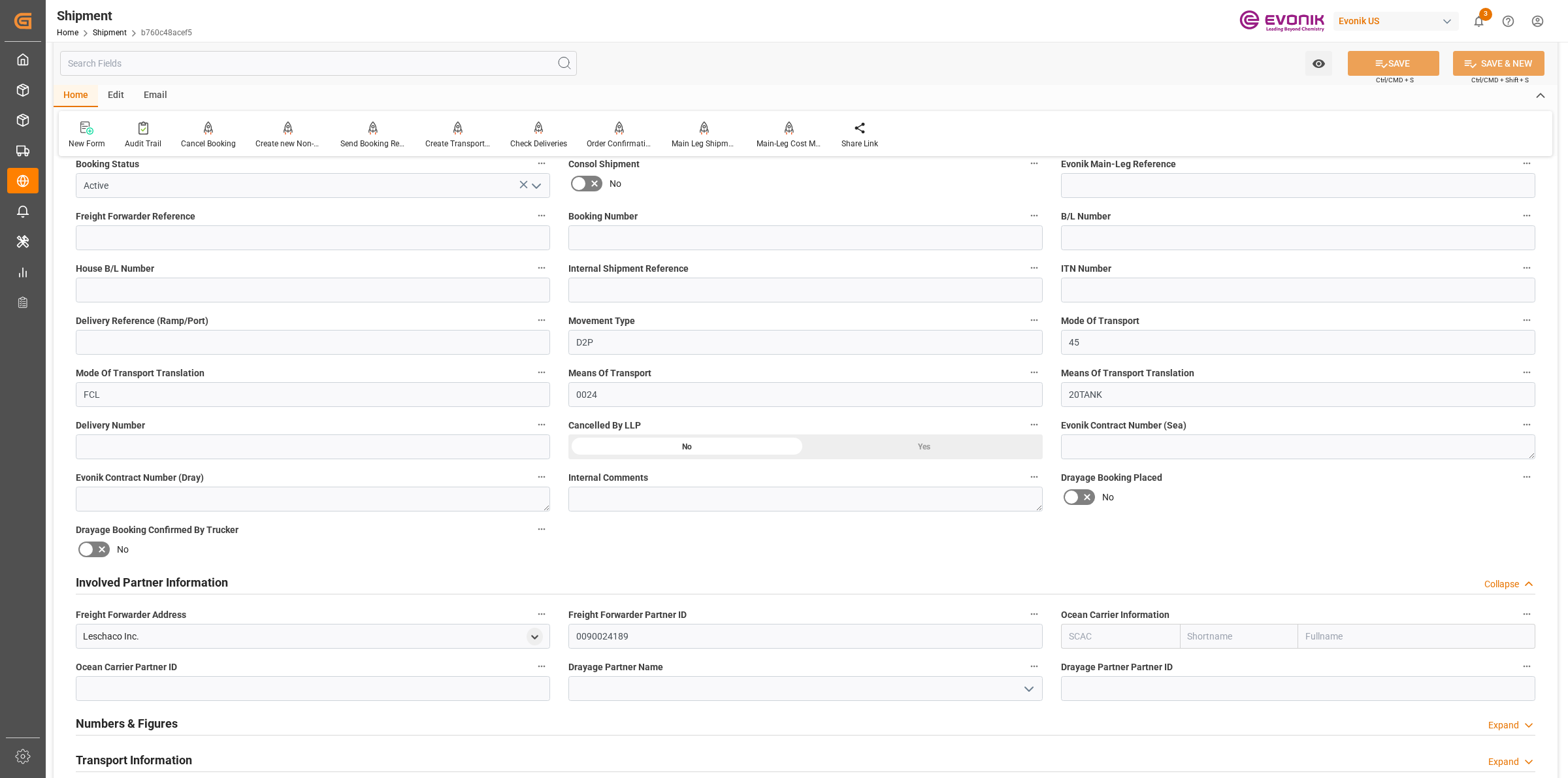
scroll to position [734, 0]
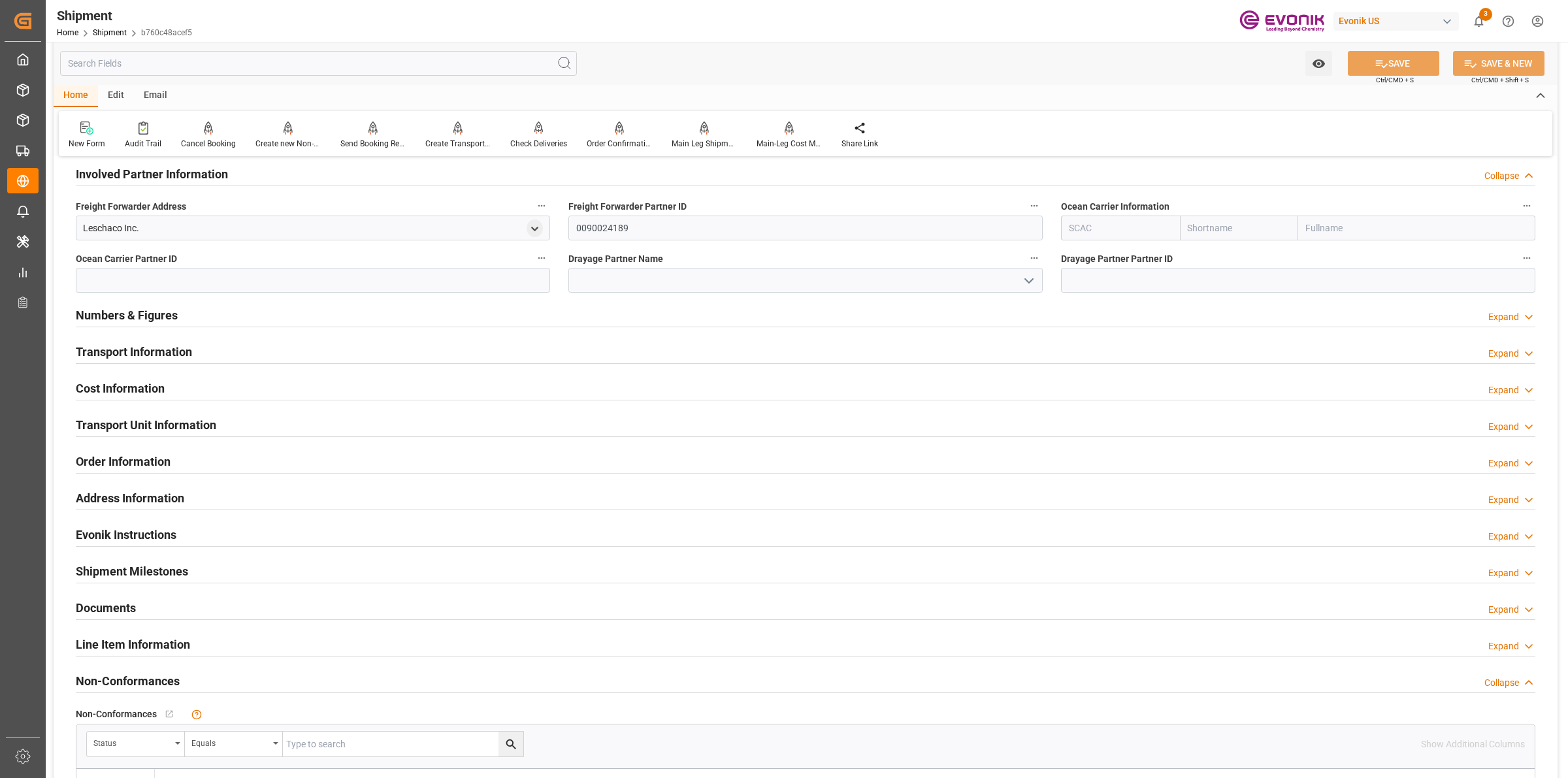
click at [1101, 233] on input "text" at bounding box center [1120, 228] width 119 height 24
type input "ร"
click at [1057, 269] on div "Drayage Partner Partner ID" at bounding box center [1298, 271] width 493 height 52
click at [1101, 232] on input "inter" at bounding box center [1120, 228] width 119 height 24
click at [1082, 252] on b "ZIMU" at bounding box center [1080, 256] width 22 height 10
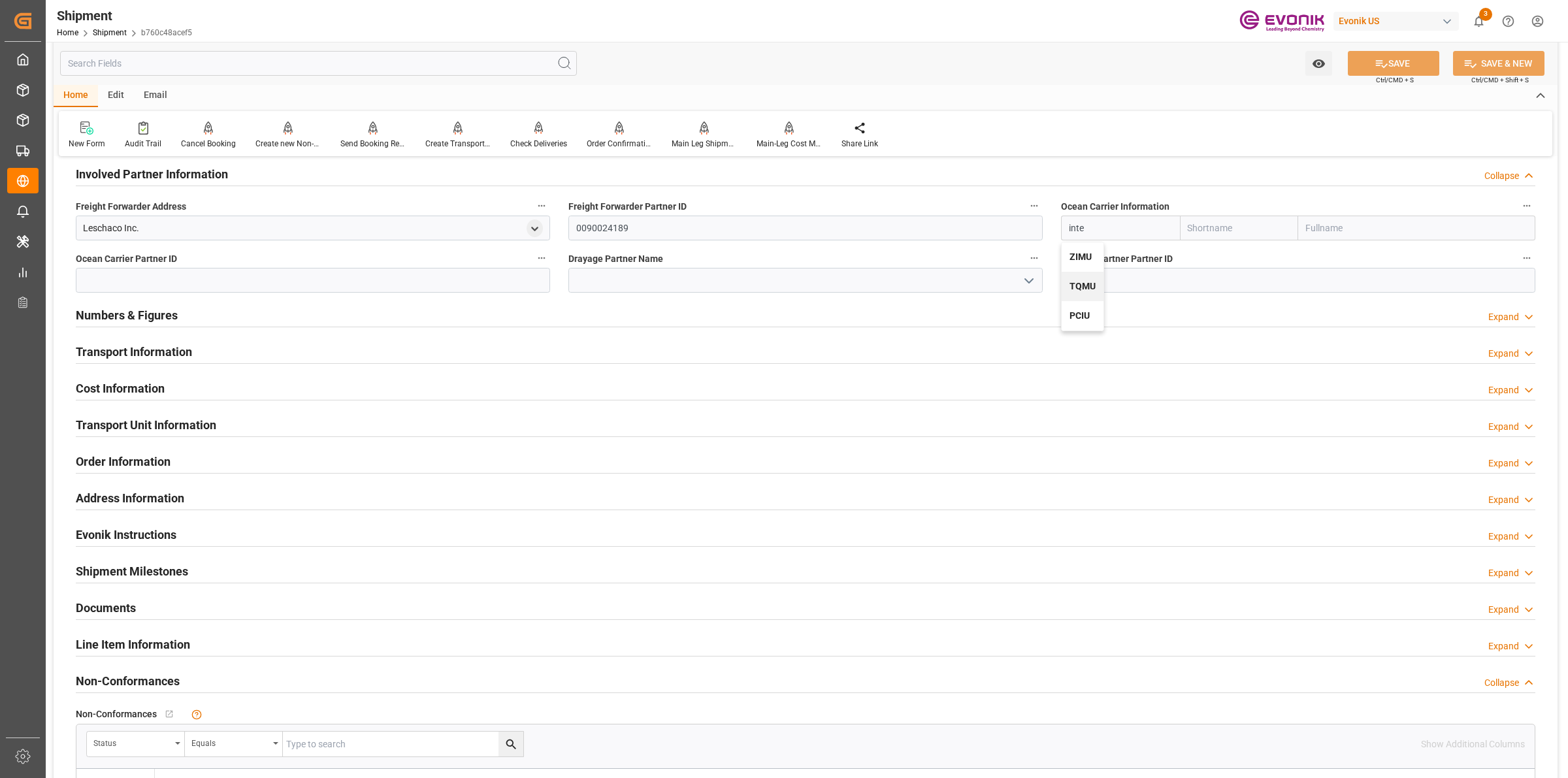
type input "ZIMU"
type input "ZIM"
type input "ZIM Integrated Shipping Services Ltd."
drag, startPoint x: 1116, startPoint y: 224, endPoint x: 1030, endPoint y: 220, distance: 86.1
click at [1030, 221] on div "Booking Confirmation Milestone Bar Collapse Submitted to FFW for Booking (Pendi…" at bounding box center [805, 160] width 1504 height 1455
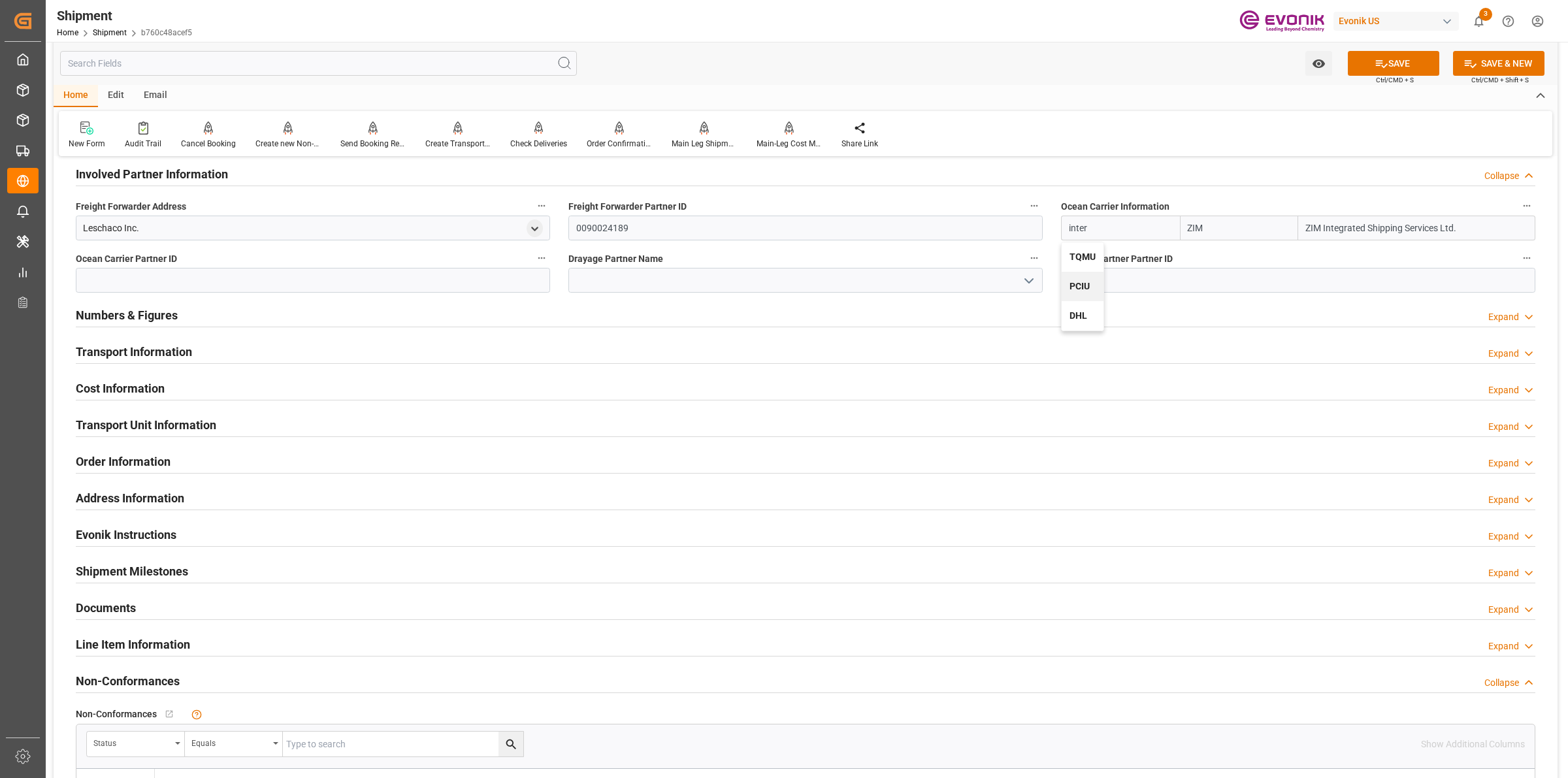
click at [1083, 262] on div "TQMU" at bounding box center [1083, 257] width 42 height 30
type input "TQMU"
type input "Intermodal Tank Transport"
drag, startPoint x: 1218, startPoint y: 209, endPoint x: 1288, endPoint y: 224, distance: 71.6
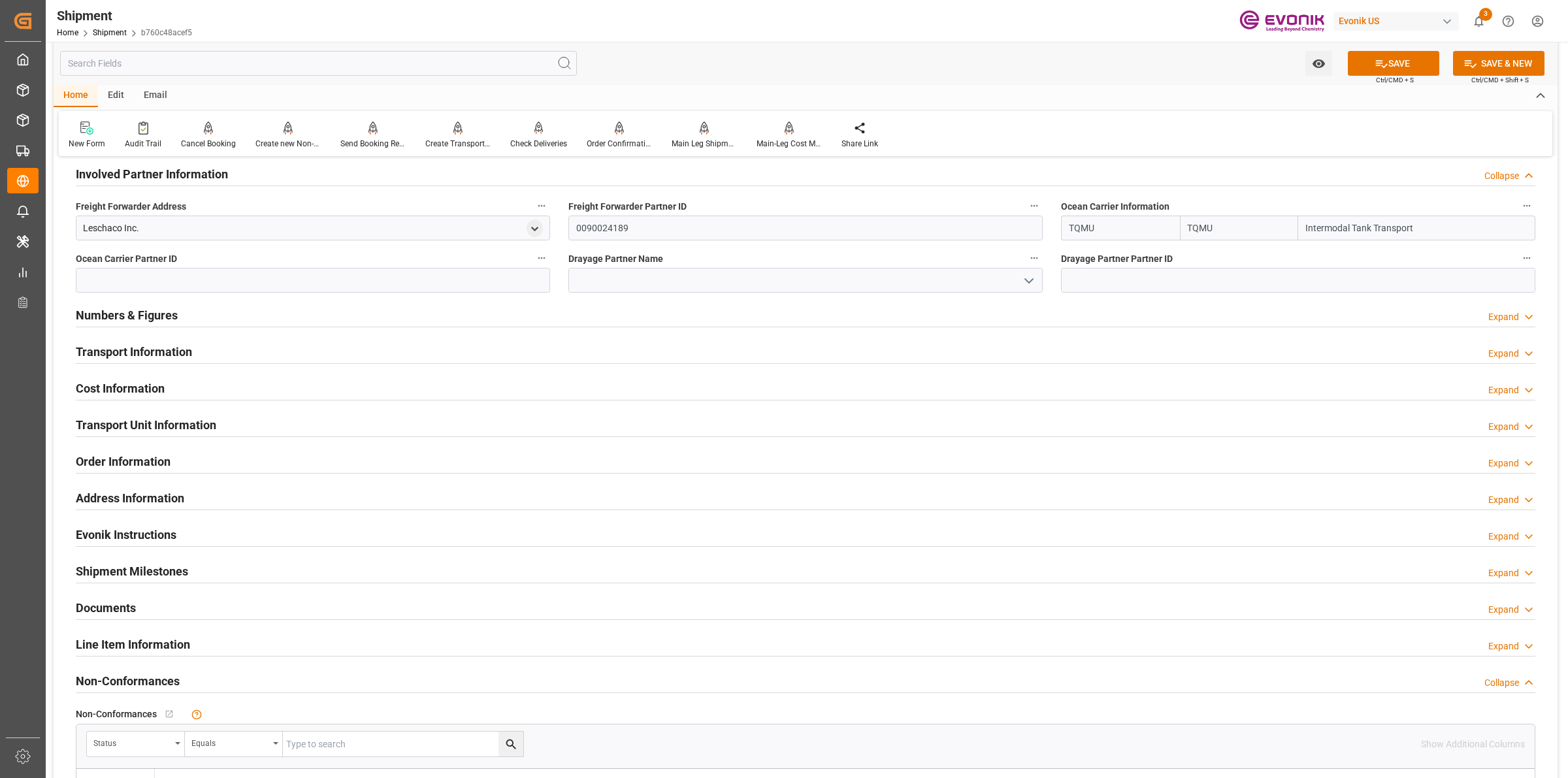
click at [1207, 208] on div "Ocean Carrier Information TQMU TQMU Intermodal Tank Transport" at bounding box center [1298, 219] width 493 height 52
click at [900, 279] on input at bounding box center [805, 280] width 475 height 24
paste input "Intermodal Tank Tr"
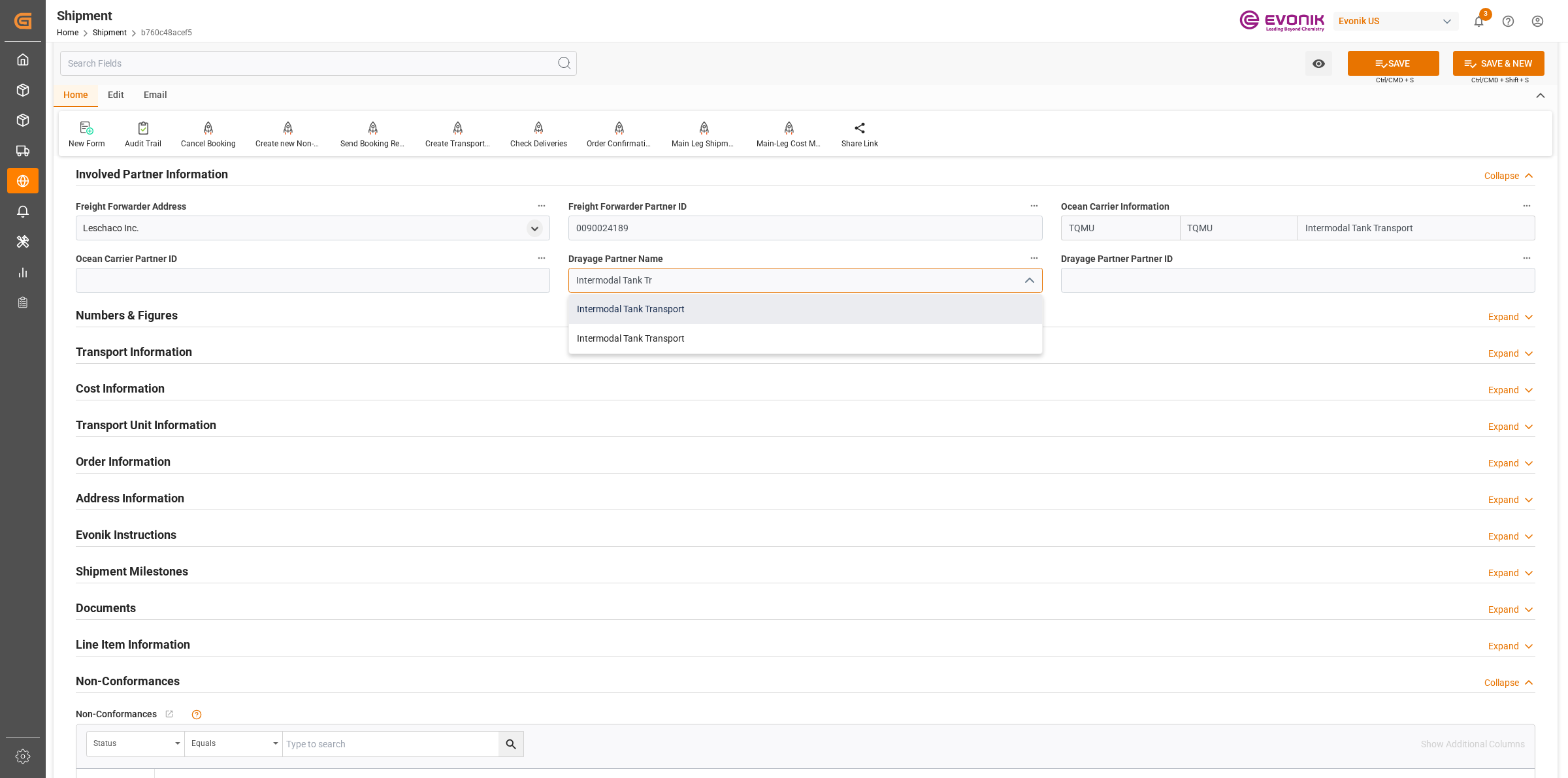
click at [691, 312] on div "Intermodal Tank Transport" at bounding box center [805, 310] width 473 height 30
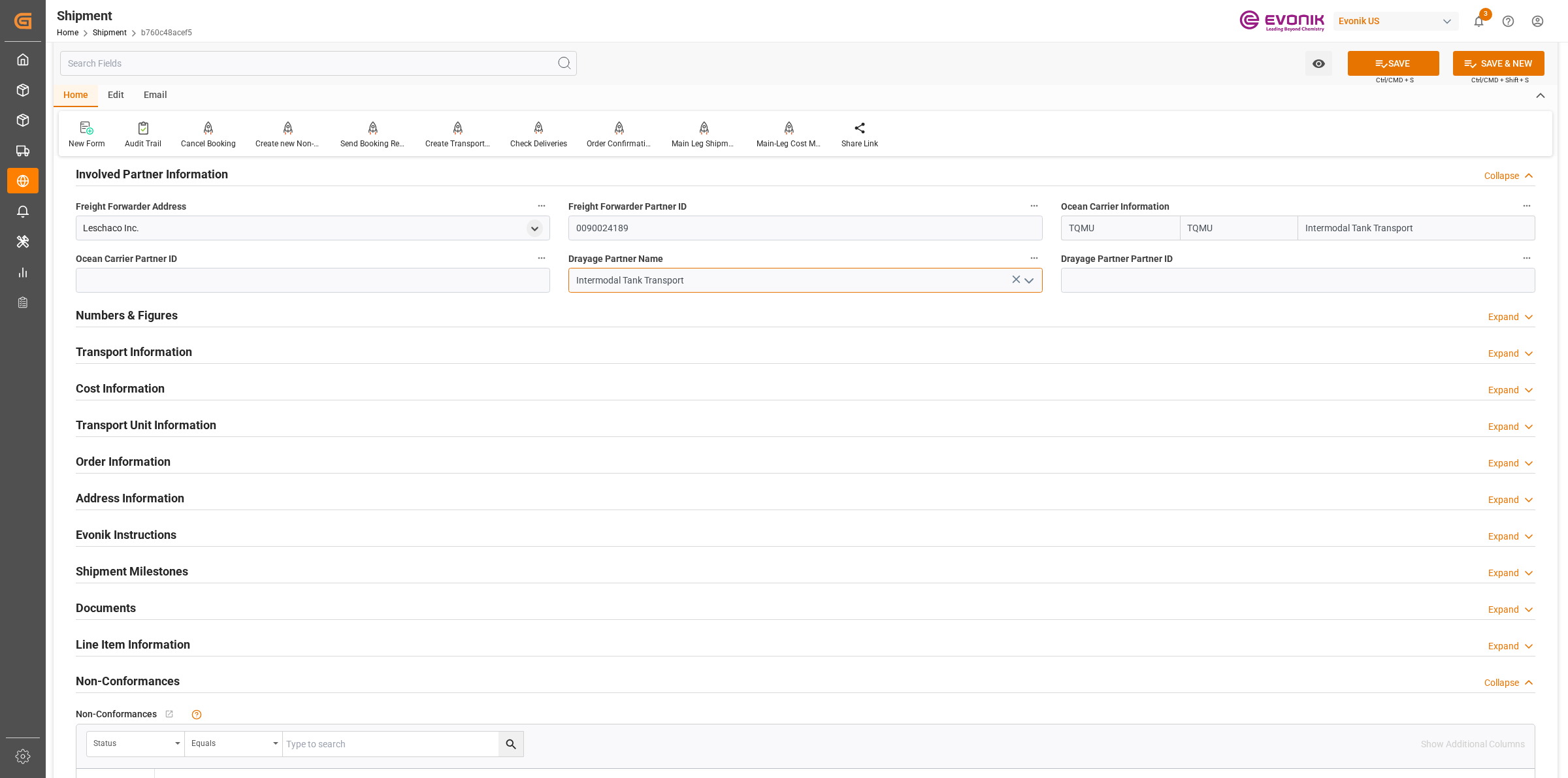
type input "Intermodal Tank Transport"
click at [314, 277] on input at bounding box center [313, 280] width 475 height 24
paste input "0090020843"
type input "0090020843"
click at [1158, 281] on input at bounding box center [1298, 280] width 475 height 24
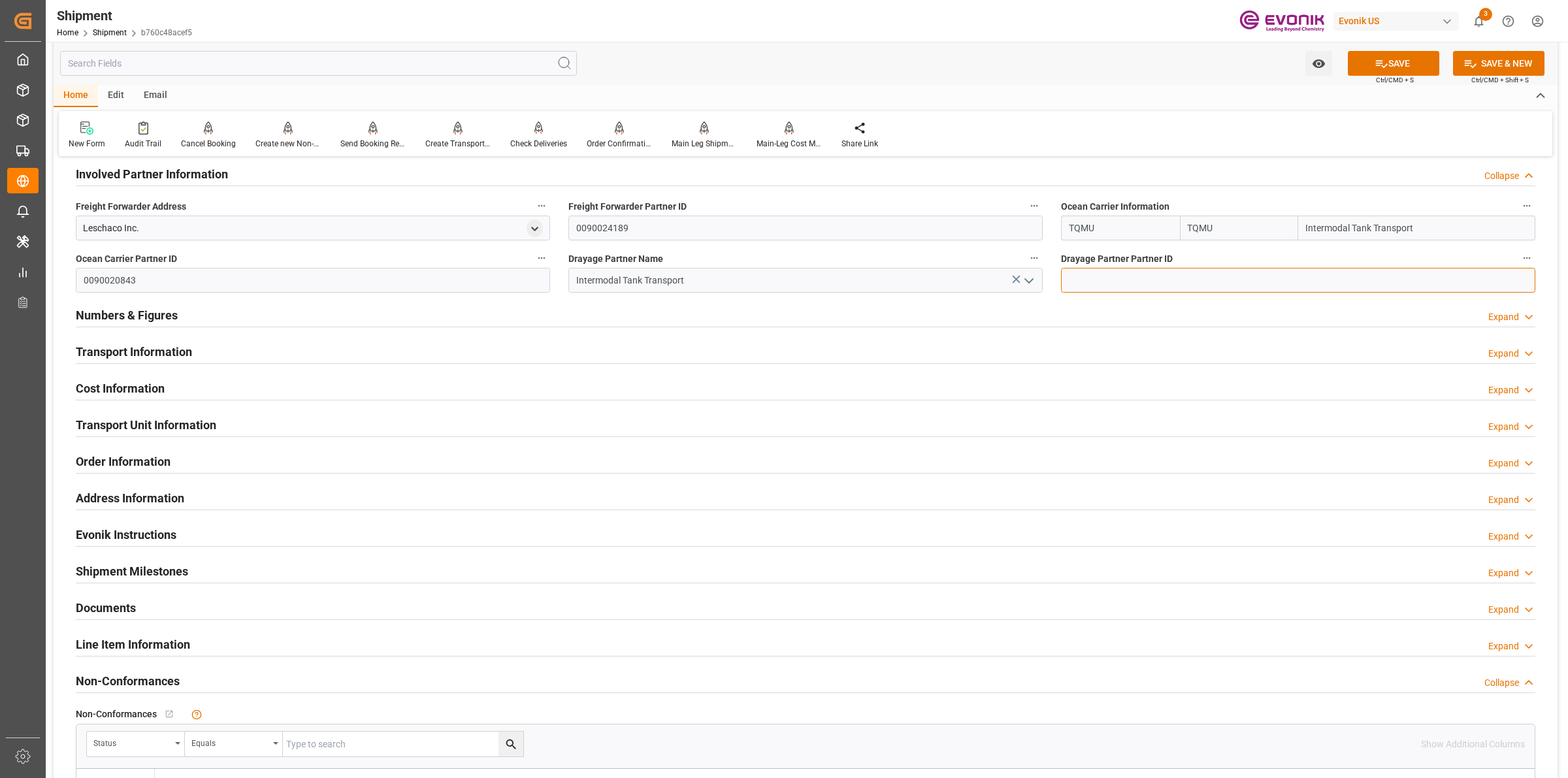
paste input "0090020843"
type input "0090020843"
click at [1400, 58] on button "SAVE" at bounding box center [1393, 63] width 92 height 24
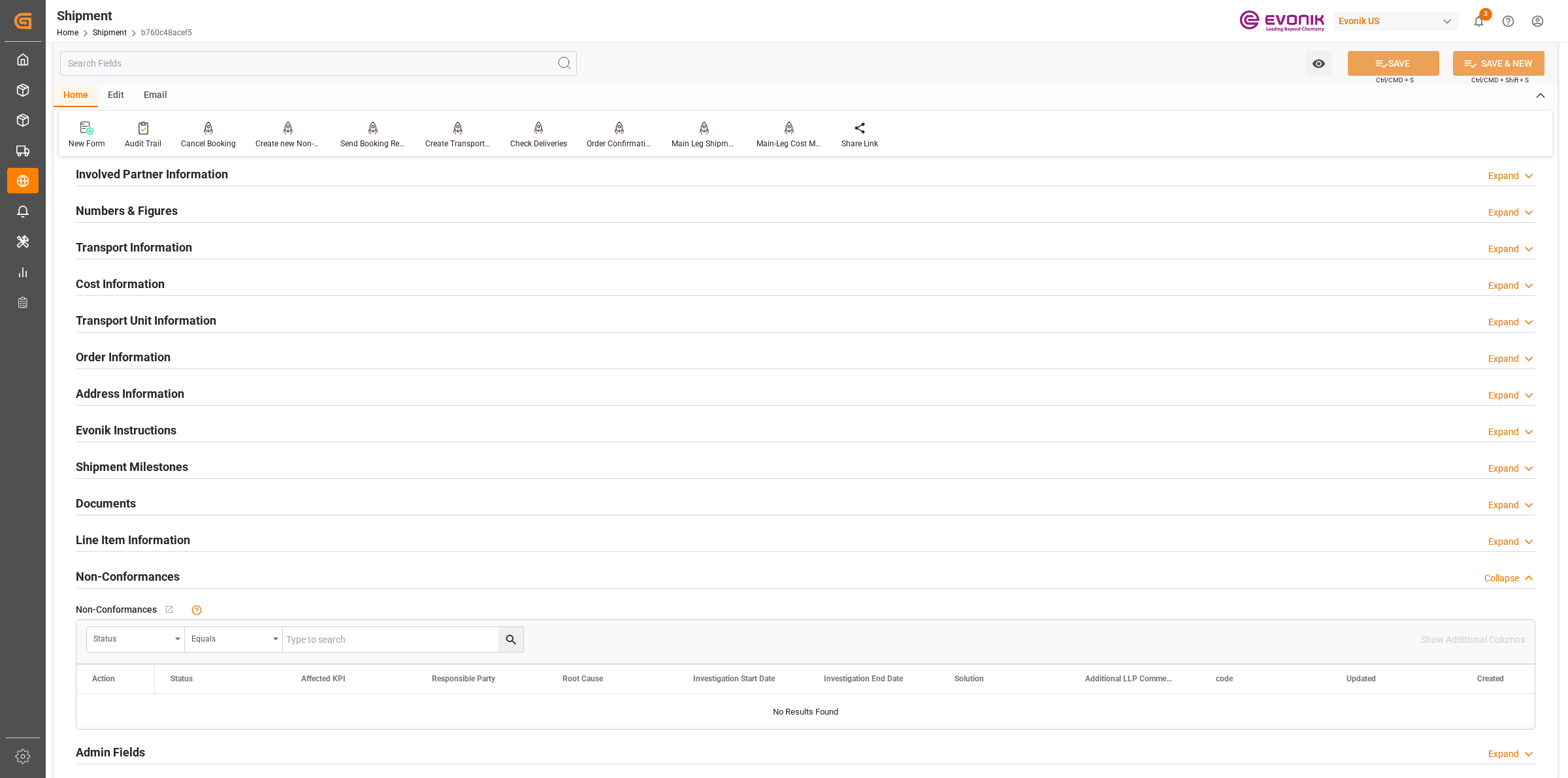
scroll to position [571, 0]
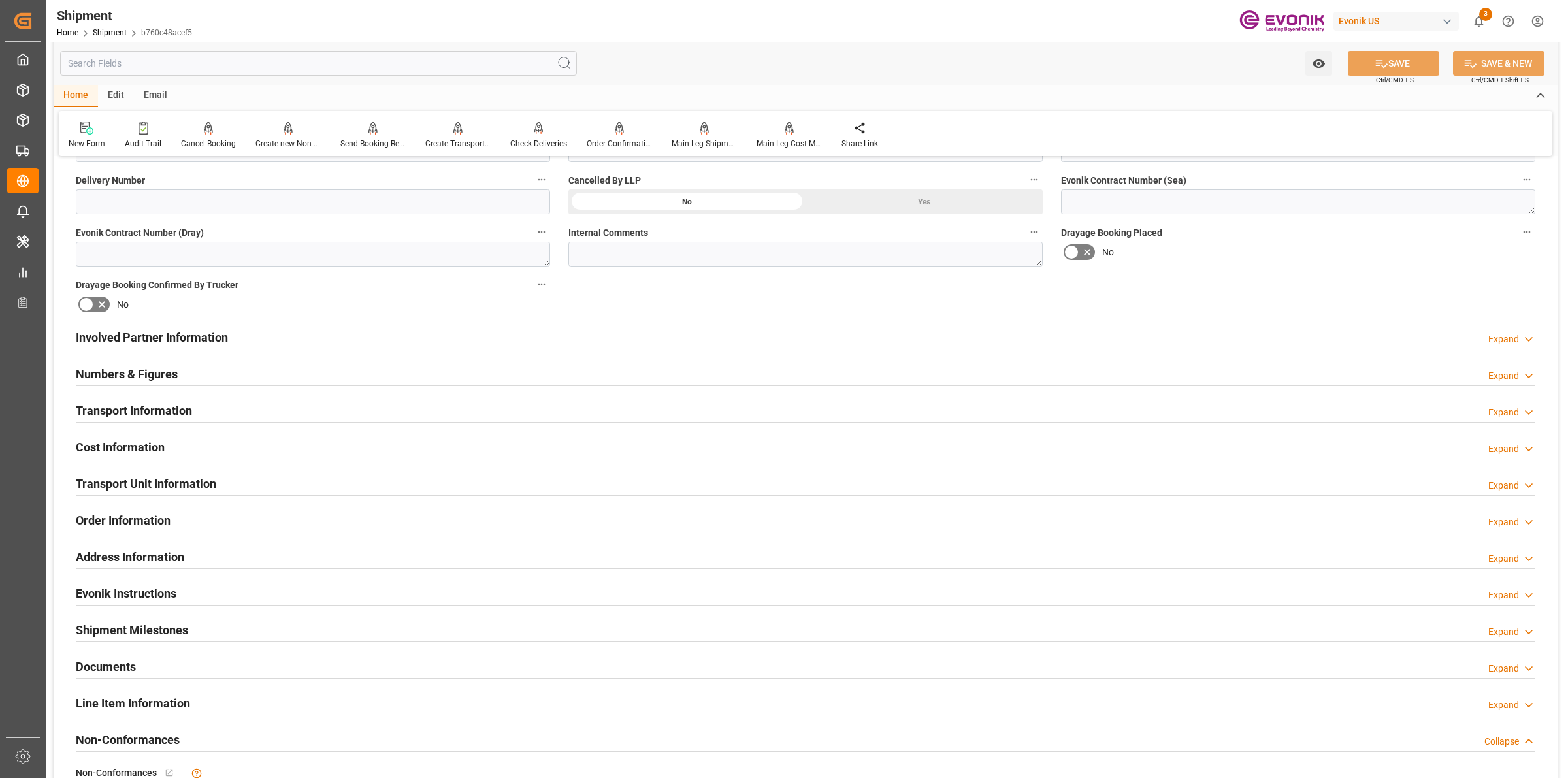
click at [204, 329] on h2 "Involved Partner Information" at bounding box center [152, 338] width 152 height 17
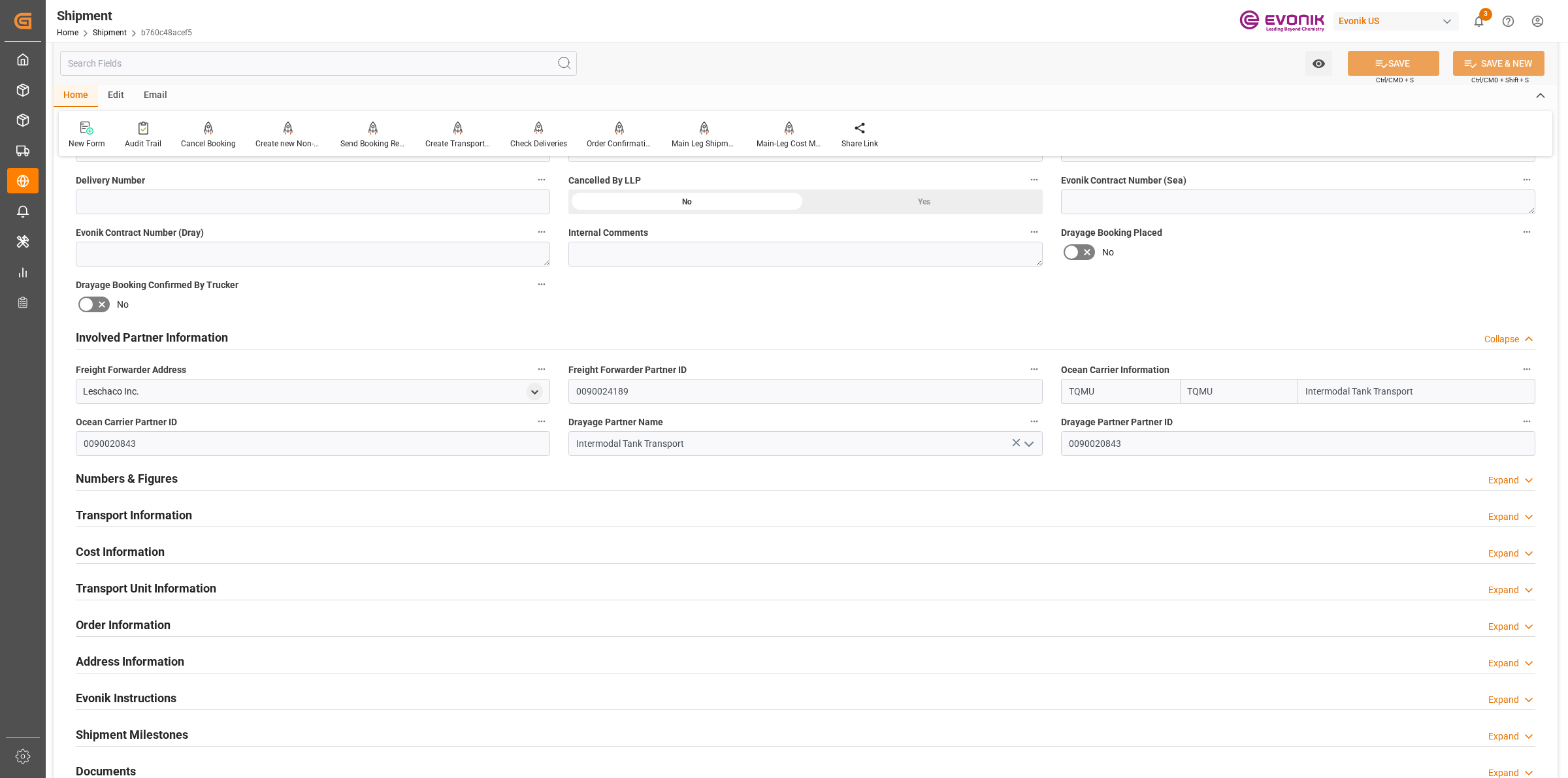
click at [204, 331] on h2 "Involved Partner Information" at bounding box center [152, 338] width 152 height 17
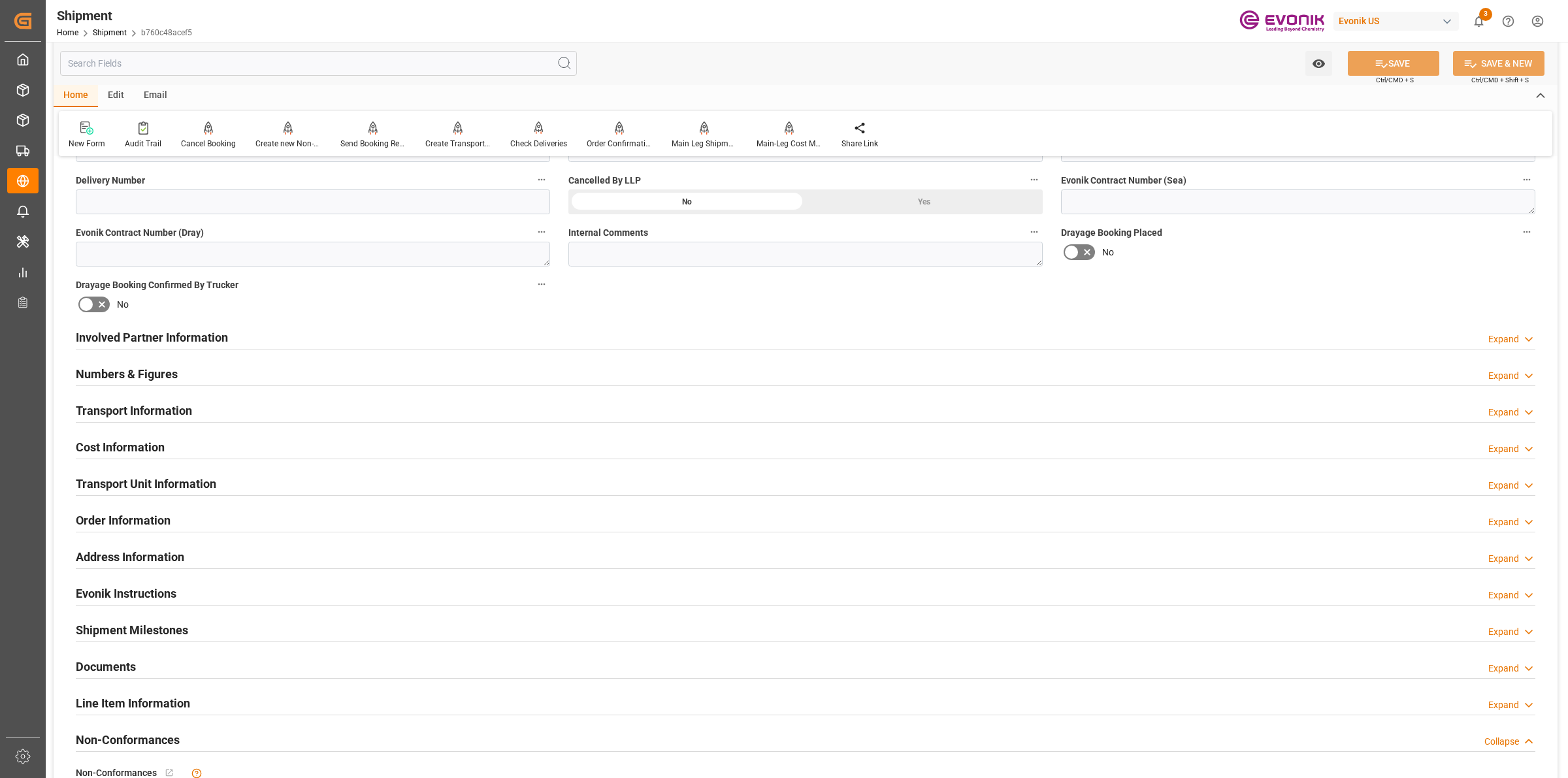
click at [162, 410] on h2 "Transport Information" at bounding box center [134, 410] width 116 height 17
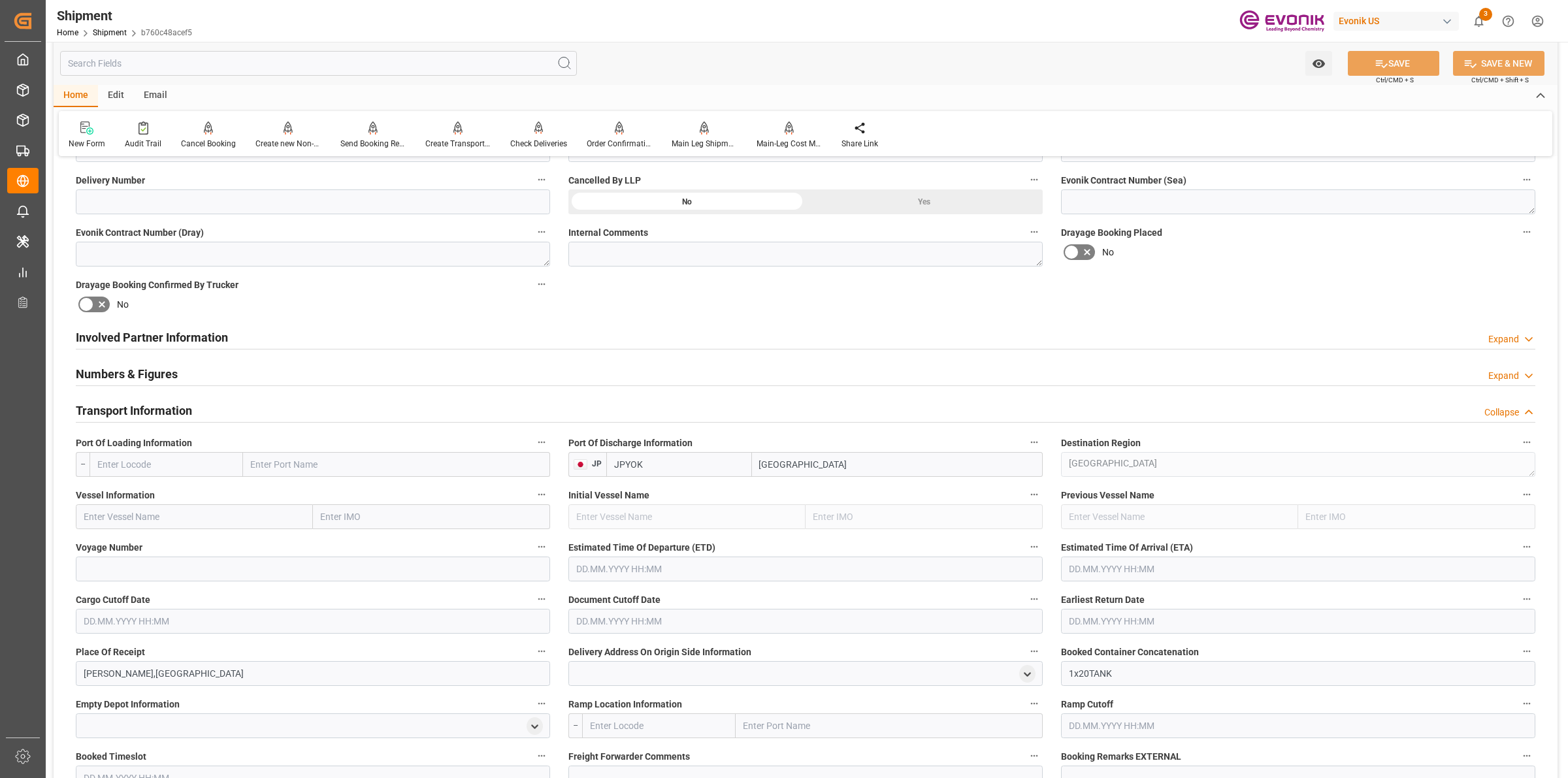
click at [228, 455] on input "text" at bounding box center [167, 464] width 154 height 24
paste input "USMSY"
type input "USMSY"
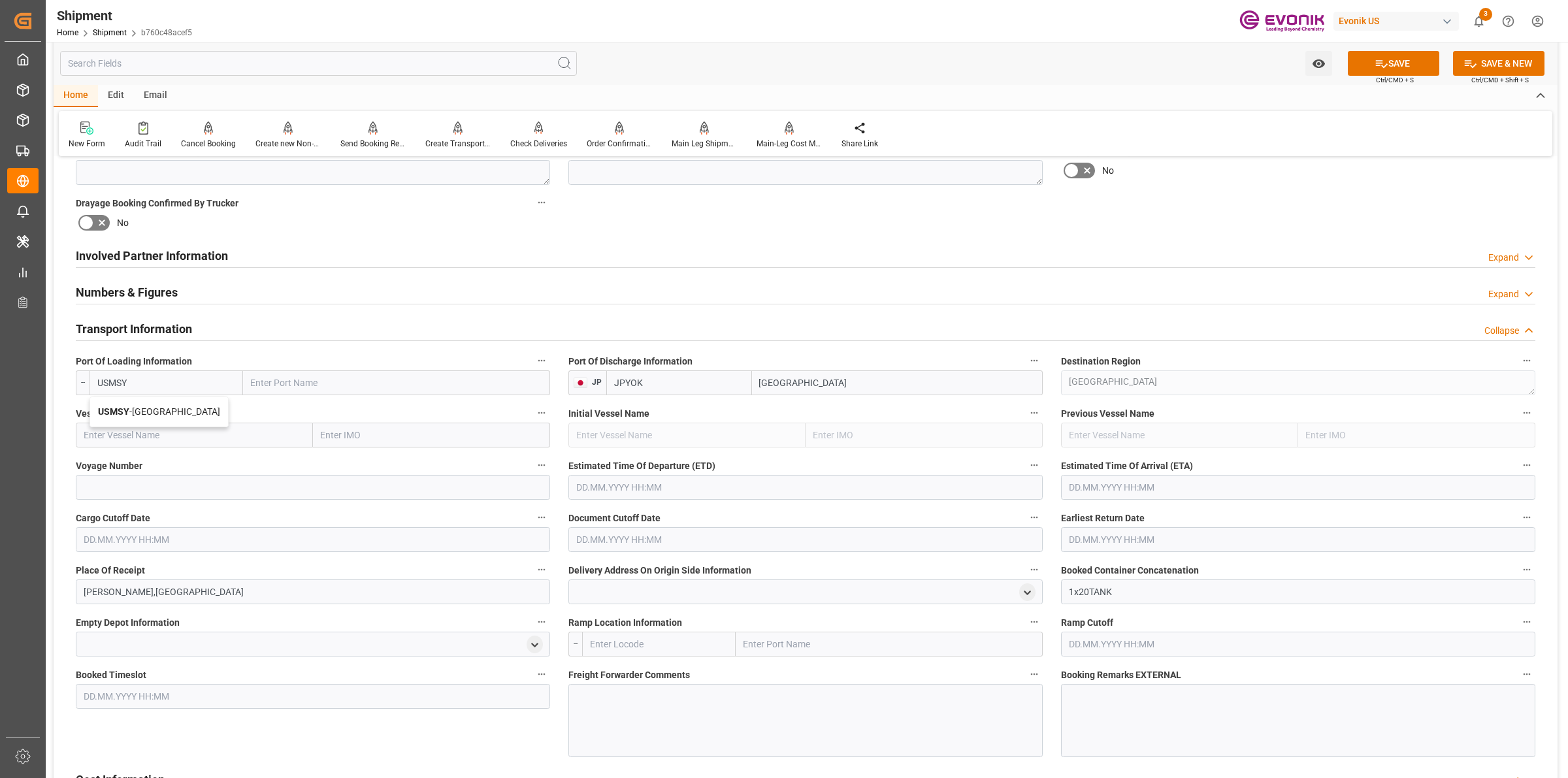
click at [121, 415] on b "USMSY" at bounding box center [113, 412] width 31 height 10
type input "New Orleans"
type input "USMSY"
click at [188, 431] on input "text" at bounding box center [195, 434] width 237 height 24
click at [188, 431] on input "TBN" at bounding box center [195, 434] width 237 height 24
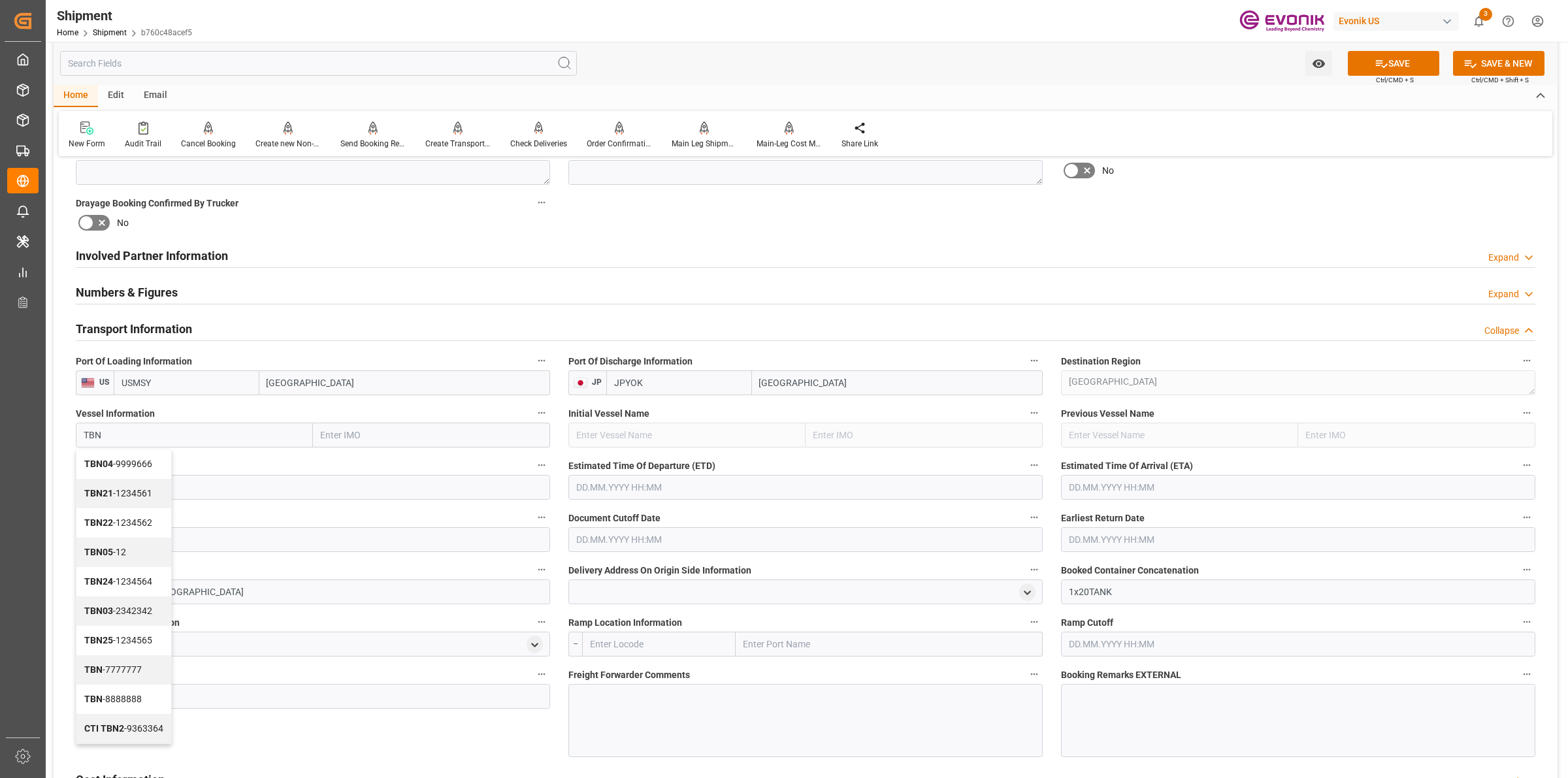
click at [188, 431] on input "TBN" at bounding box center [195, 434] width 237 height 24
type input "TBN"
click at [253, 481] on input at bounding box center [313, 487] width 475 height 24
paste input "TBN"
type input "TBN"
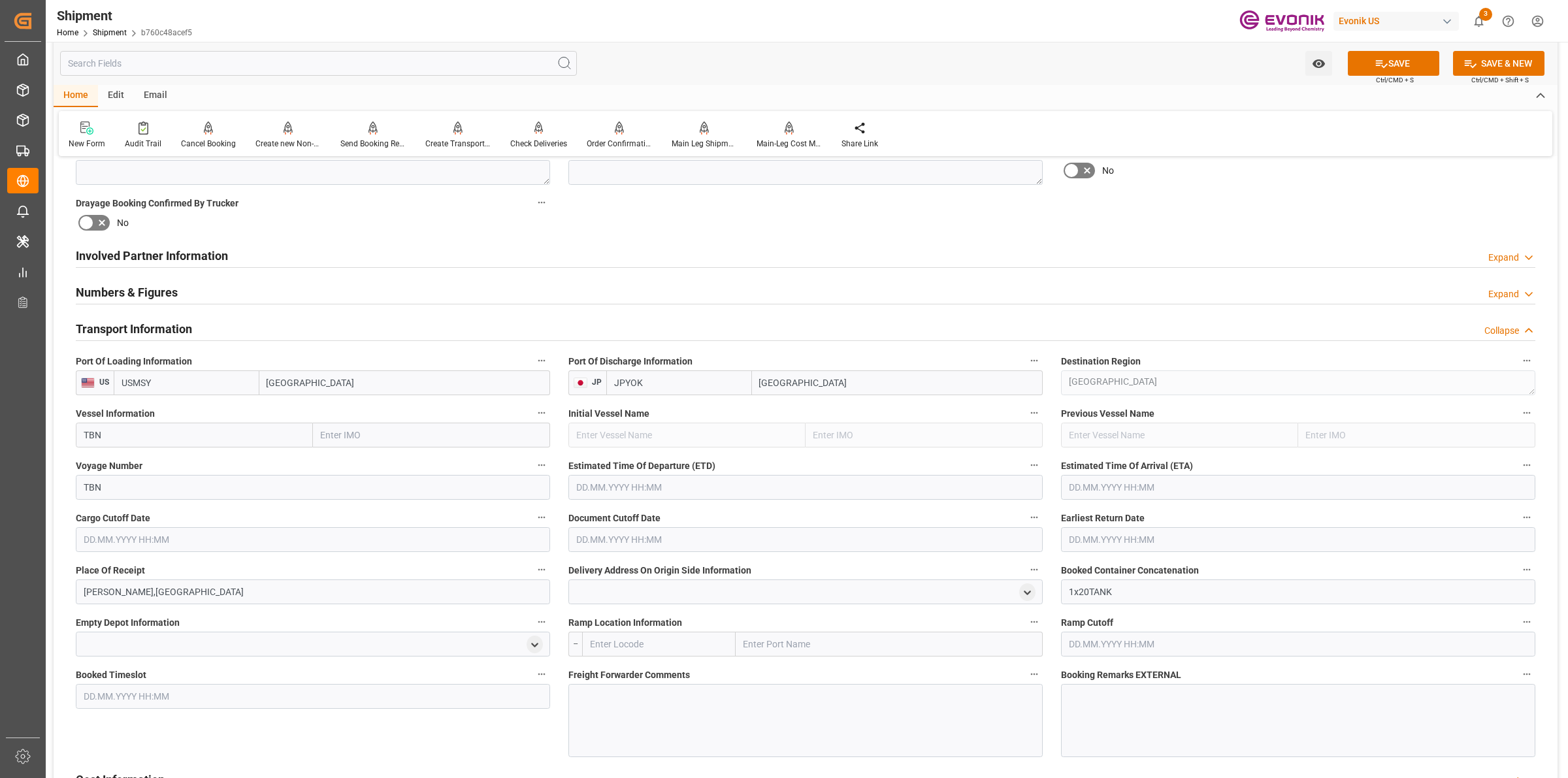
click at [661, 488] on input "text" at bounding box center [805, 487] width 475 height 24
click at [639, 483] on input "text" at bounding box center [805, 487] width 475 height 24
type input "10.10.2025 00:00"
click at [1106, 497] on input "text" at bounding box center [1298, 487] width 475 height 24
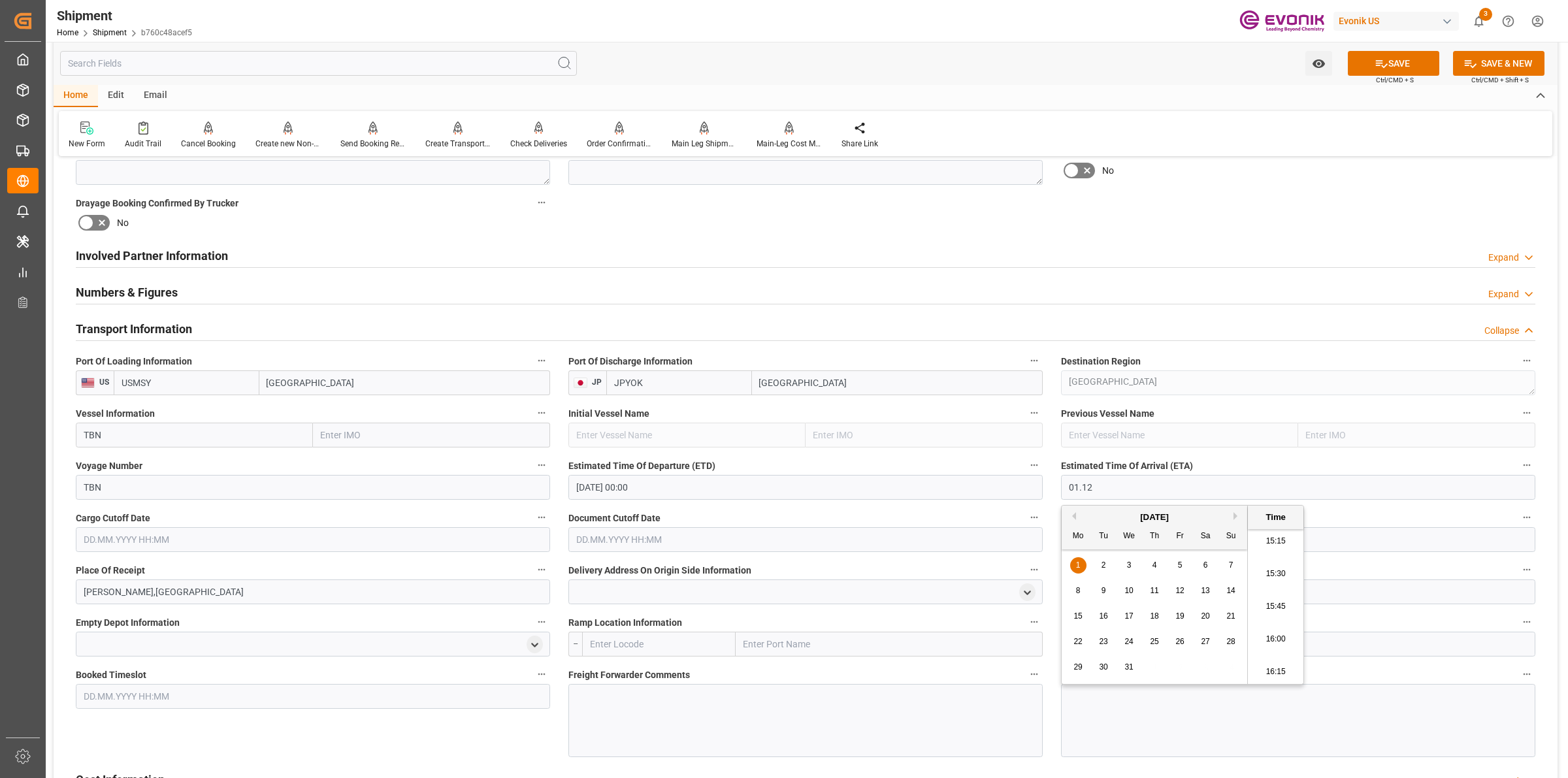
type input "01.12.2025 00:00"
click at [410, 539] on input "text" at bounding box center [313, 539] width 475 height 24
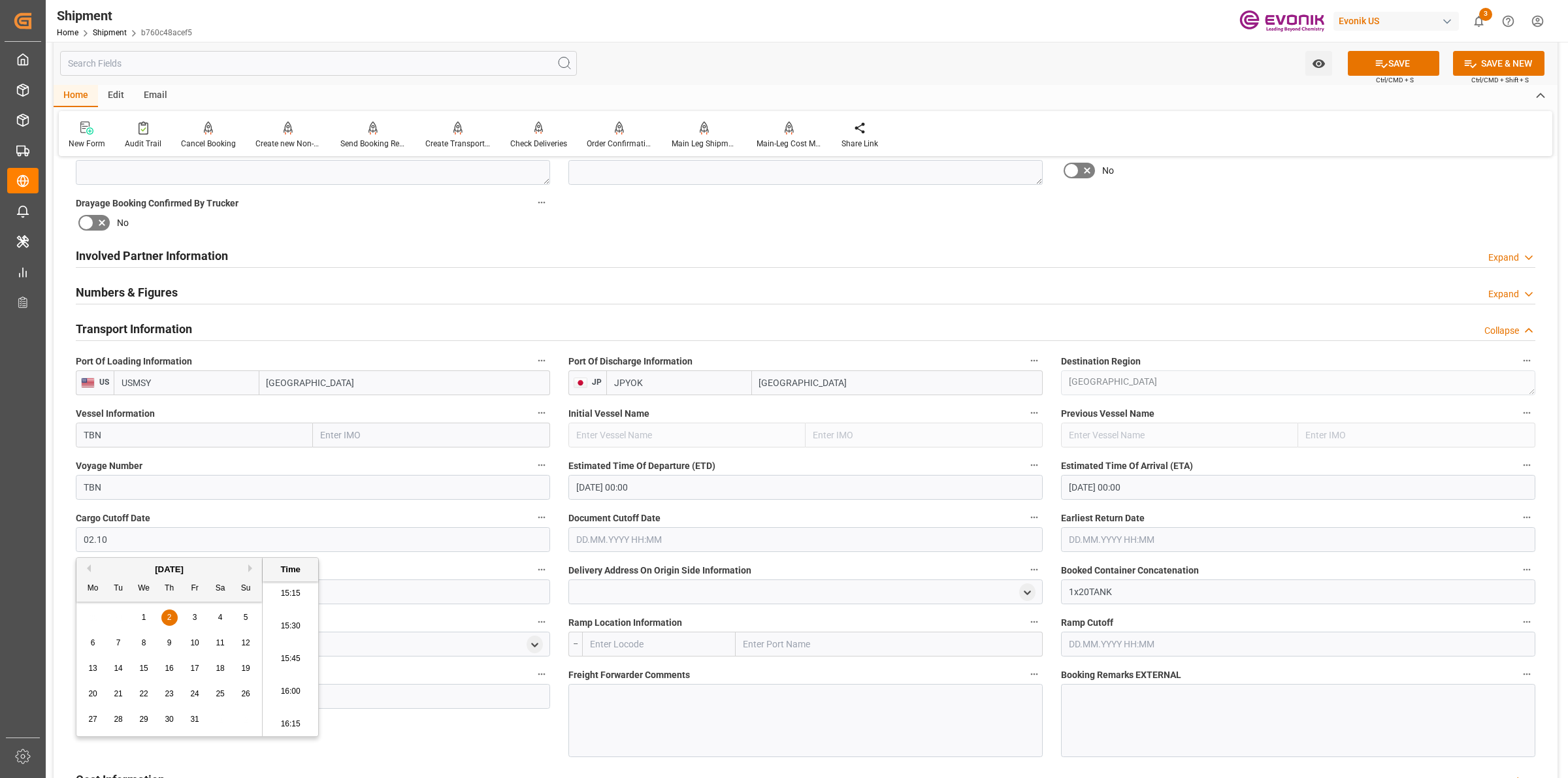
type input "02.10.2025 00:00"
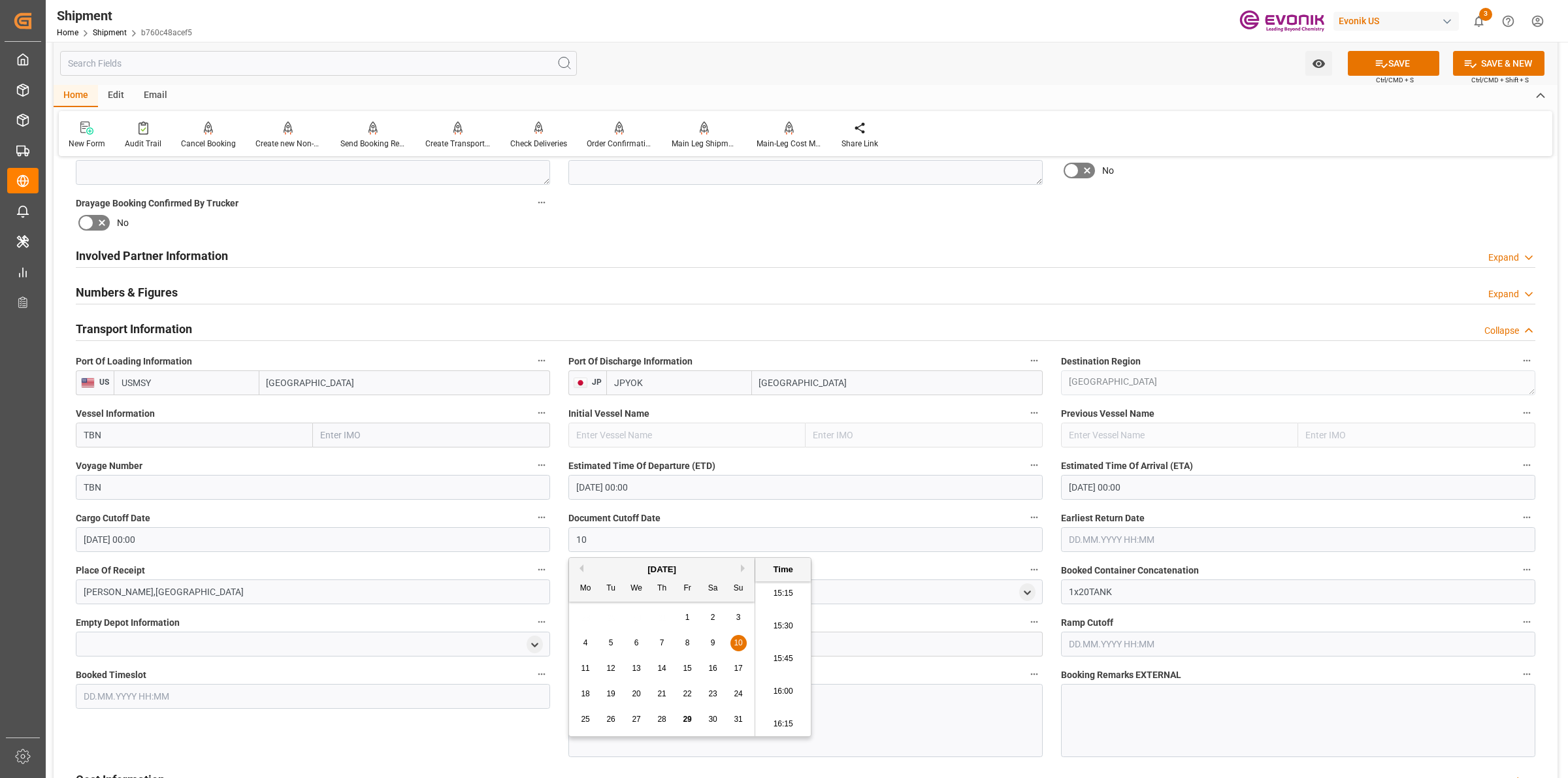
type input "1"
type input "02.10.2025 00:00"
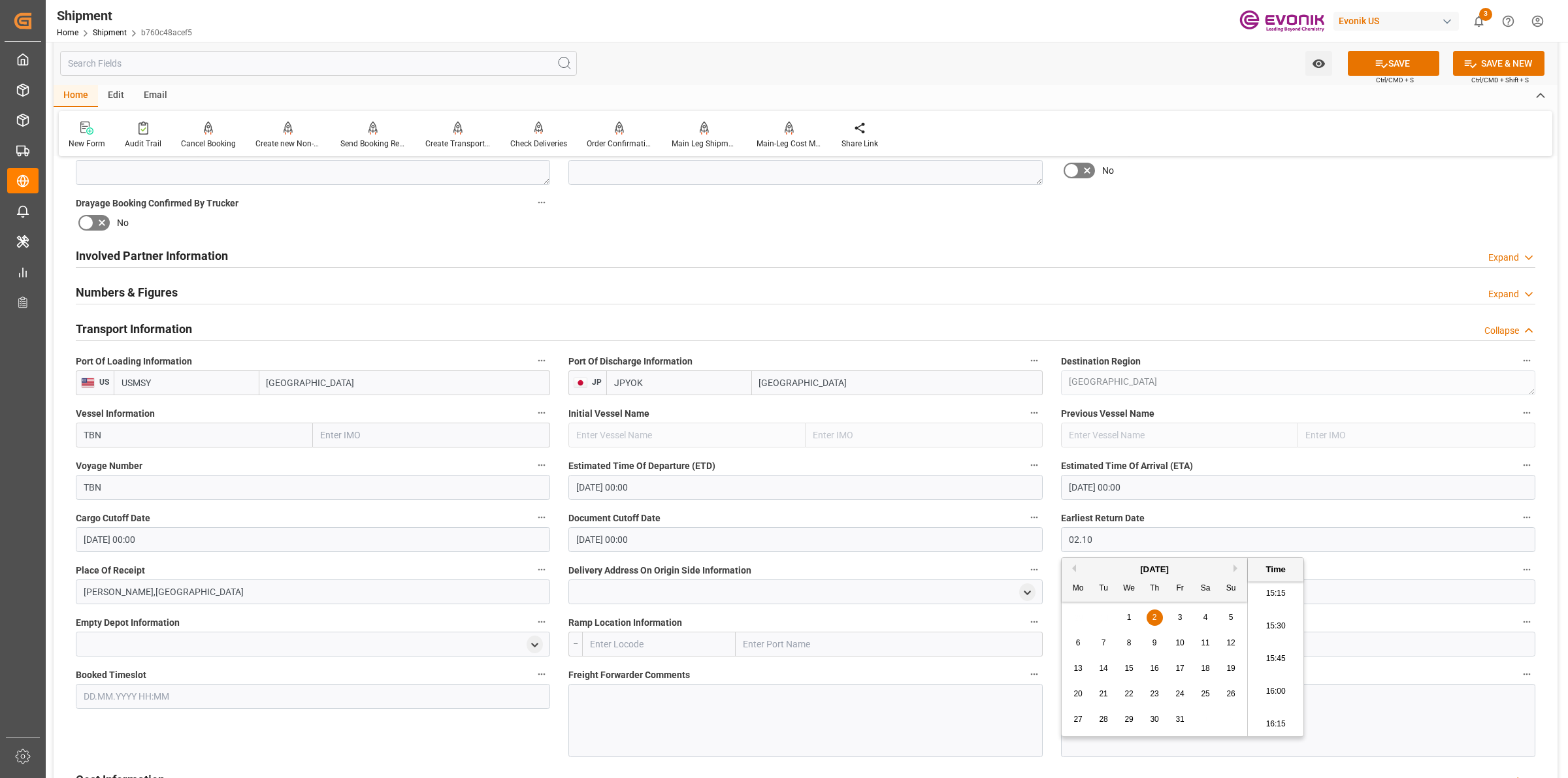
type input "02.10.2025 00:00"
click at [654, 725] on div at bounding box center [805, 720] width 475 height 73
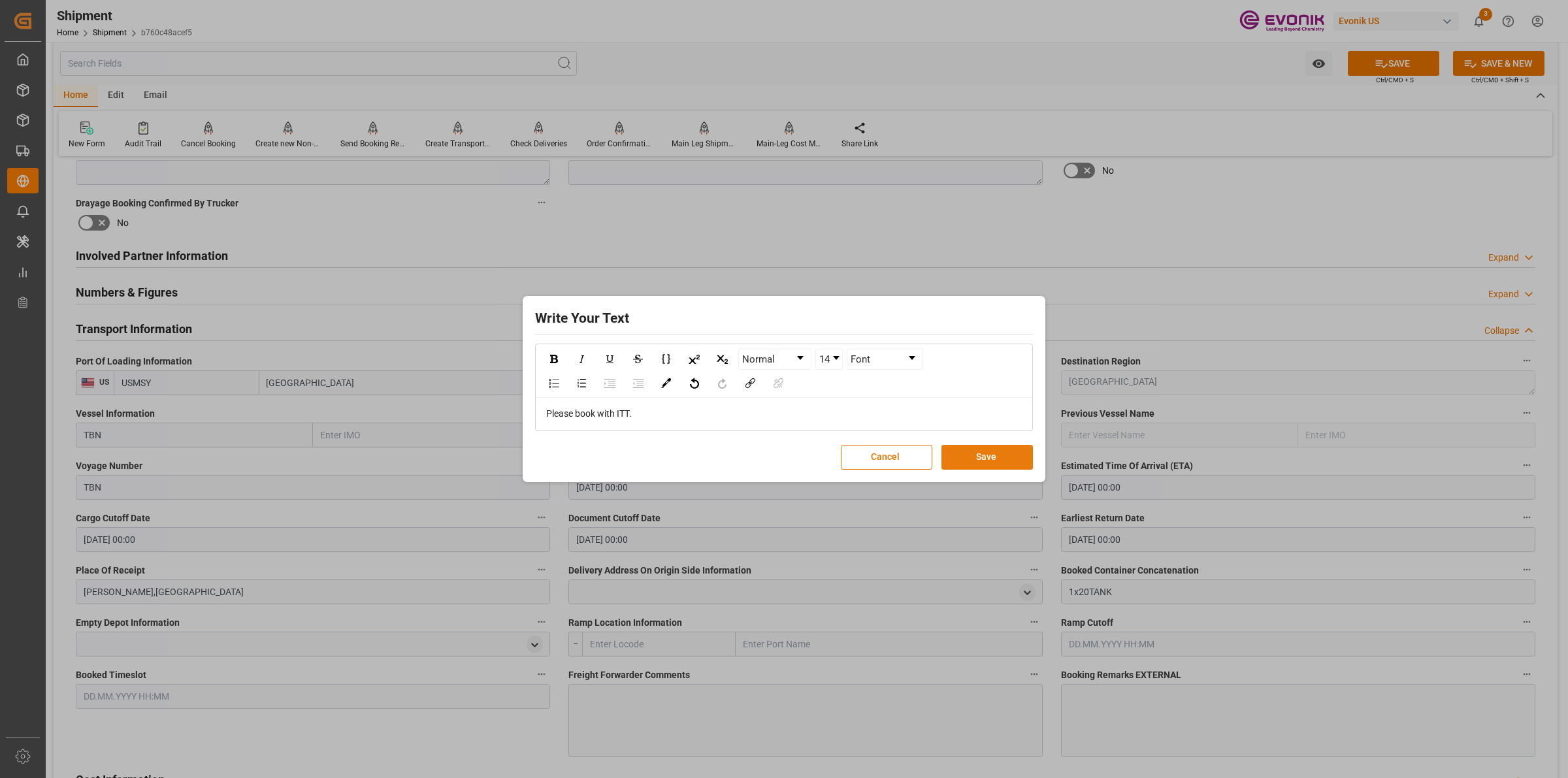
click at [977, 461] on button "Save" at bounding box center [987, 457] width 92 height 24
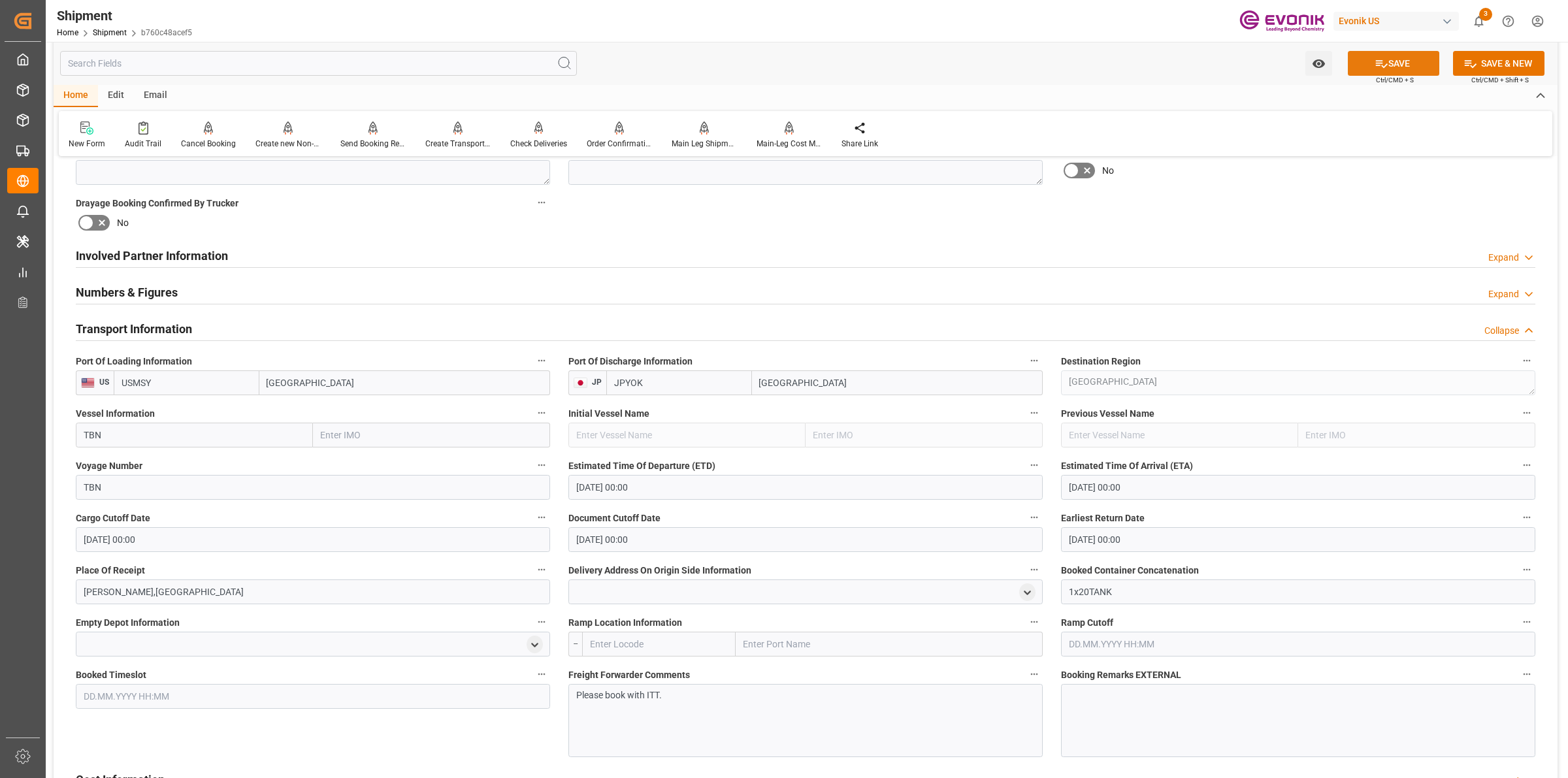
click at [1408, 60] on button "SAVE" at bounding box center [1393, 63] width 92 height 24
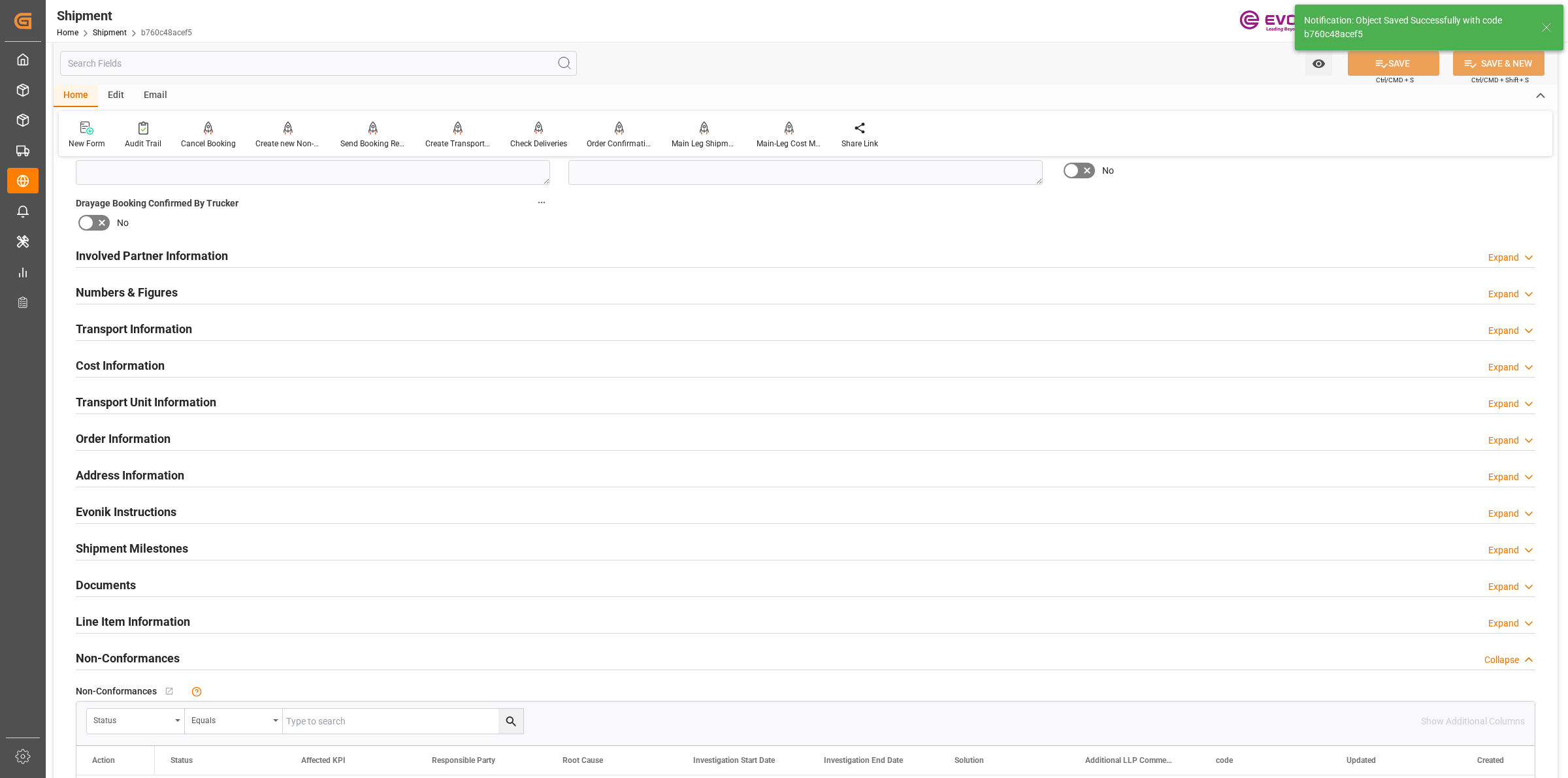
drag, startPoint x: 133, startPoint y: 359, endPoint x: 352, endPoint y: 368, distance: 219.2
click at [133, 359] on h2 "Cost Information" at bounding box center [120, 365] width 89 height 17
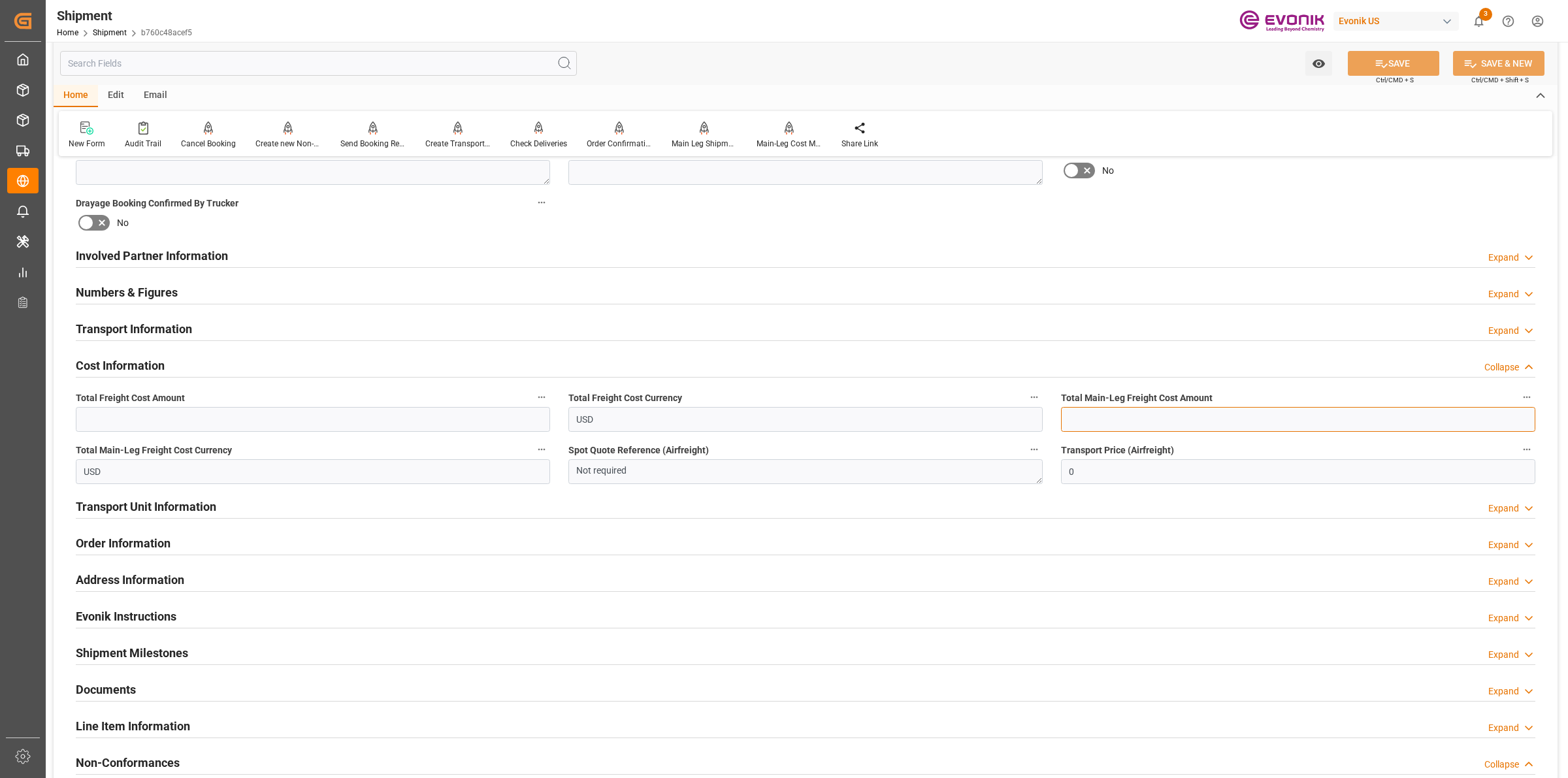
click at [1167, 423] on input "text" at bounding box center [1298, 419] width 475 height 24
click at [350, 426] on input "text" at bounding box center [313, 419] width 475 height 24
drag, startPoint x: 420, startPoint y: 416, endPoint x: 510, endPoint y: 414, distance: 90.0
click at [420, 416] on input "text" at bounding box center [313, 419] width 475 height 24
paste input "4022"
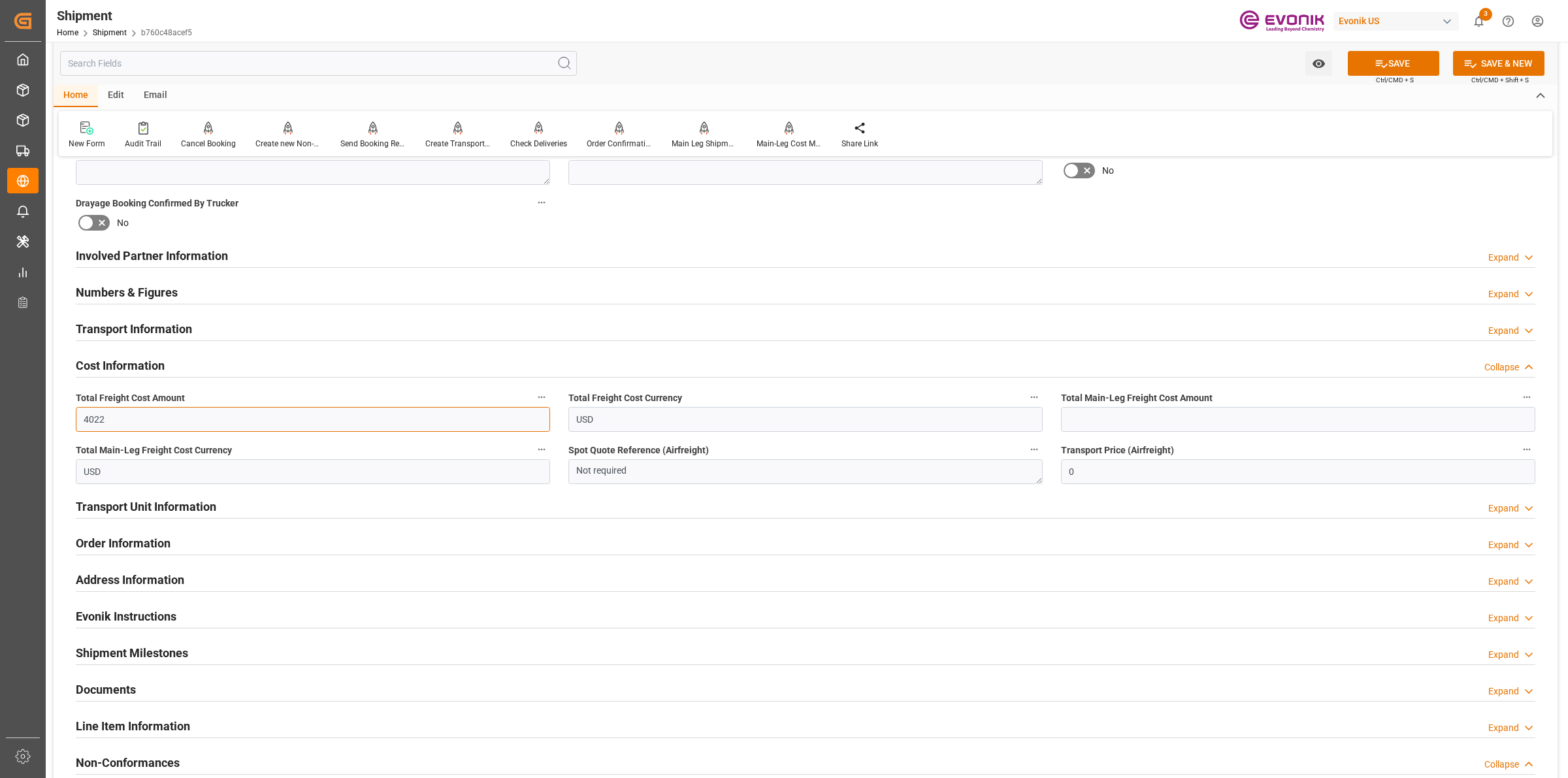
type input "4022"
click at [1099, 408] on input "text" at bounding box center [1298, 419] width 475 height 24
paste input "4022"
type input "4022"
click at [1382, 65] on icon at bounding box center [1381, 64] width 14 height 14
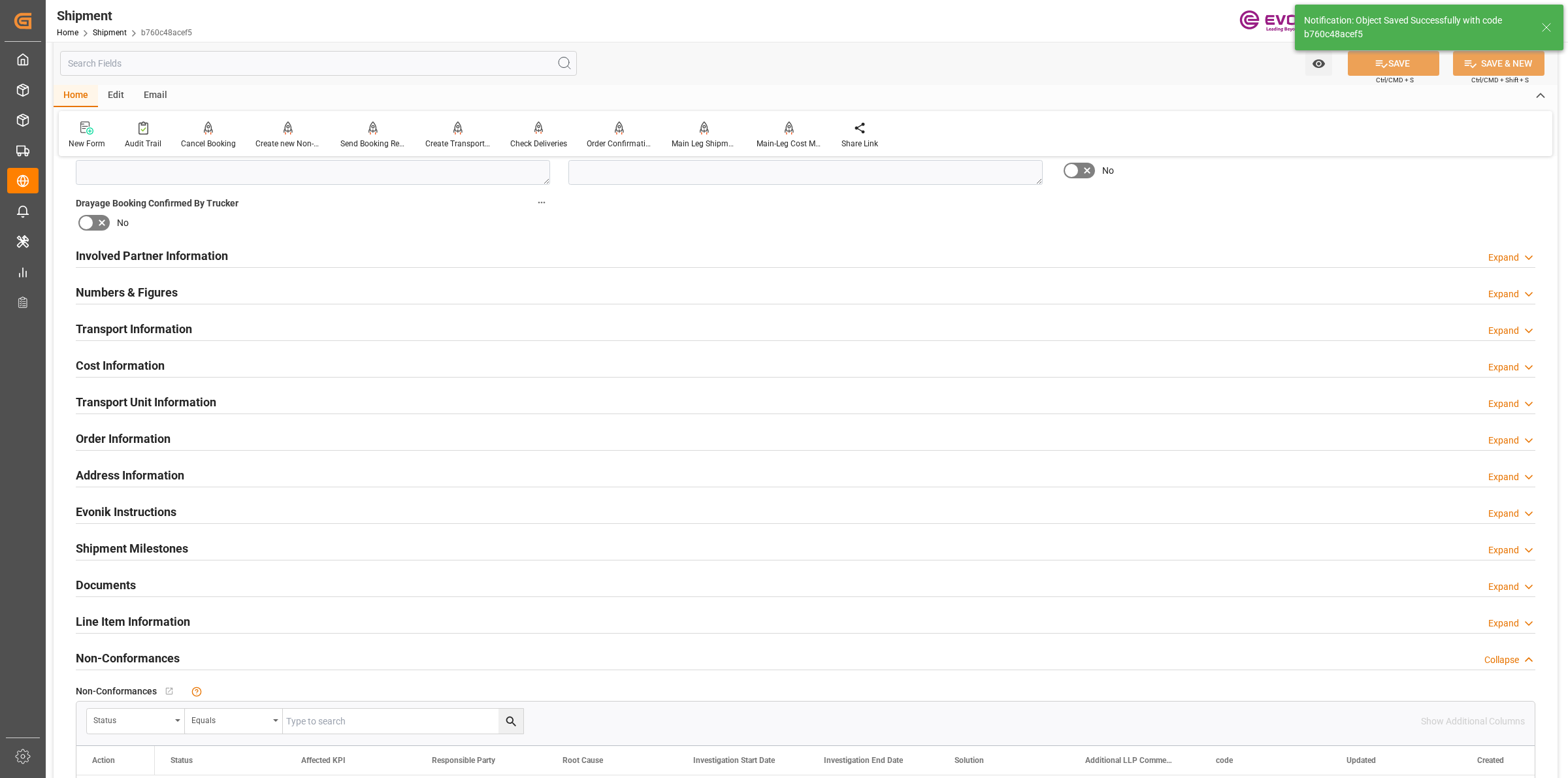
click at [202, 325] on div "Transport Information Expand" at bounding box center [805, 328] width 1460 height 24
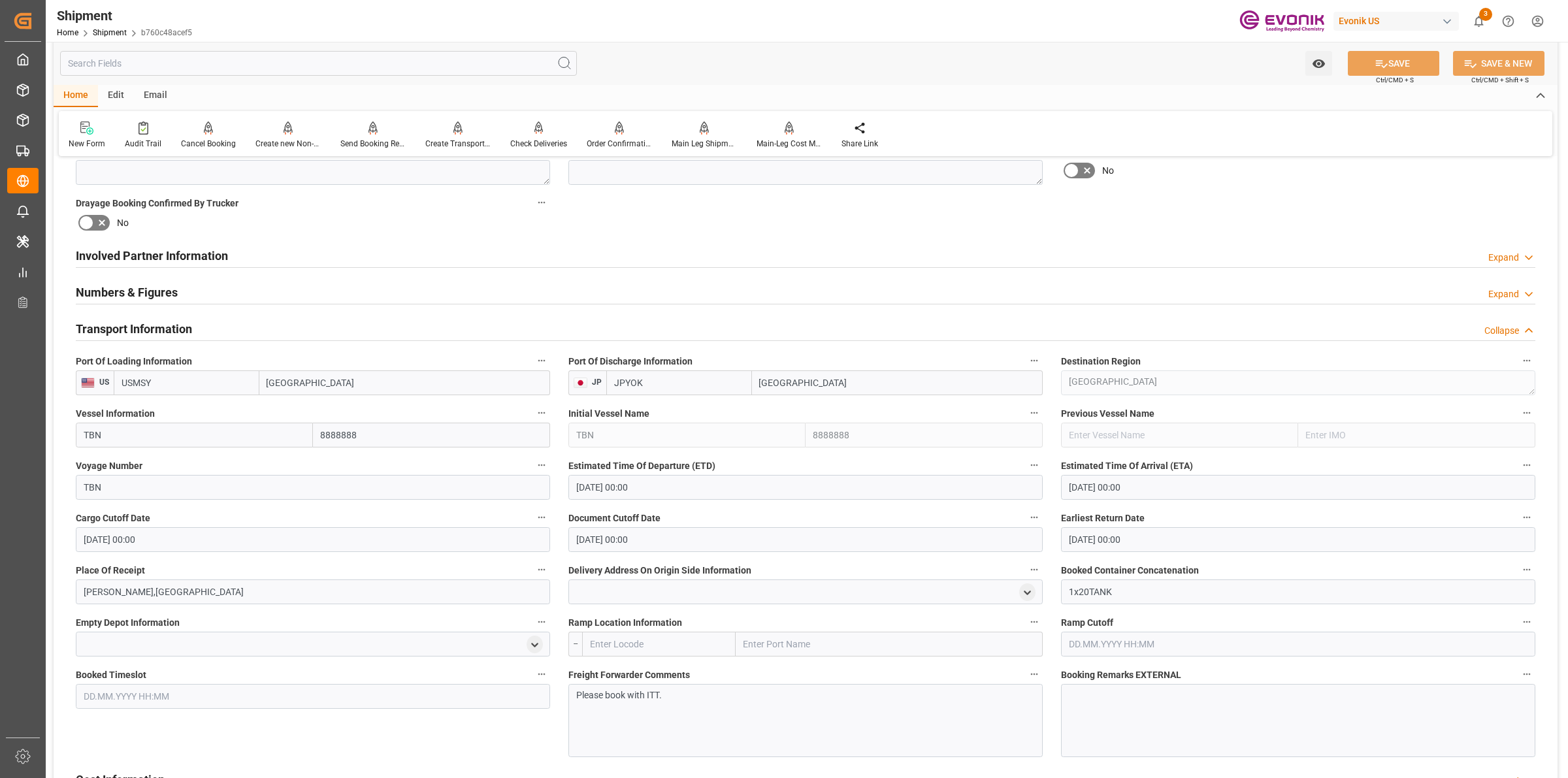
click at [202, 325] on div "Transport Information Collapse" at bounding box center [805, 328] width 1460 height 24
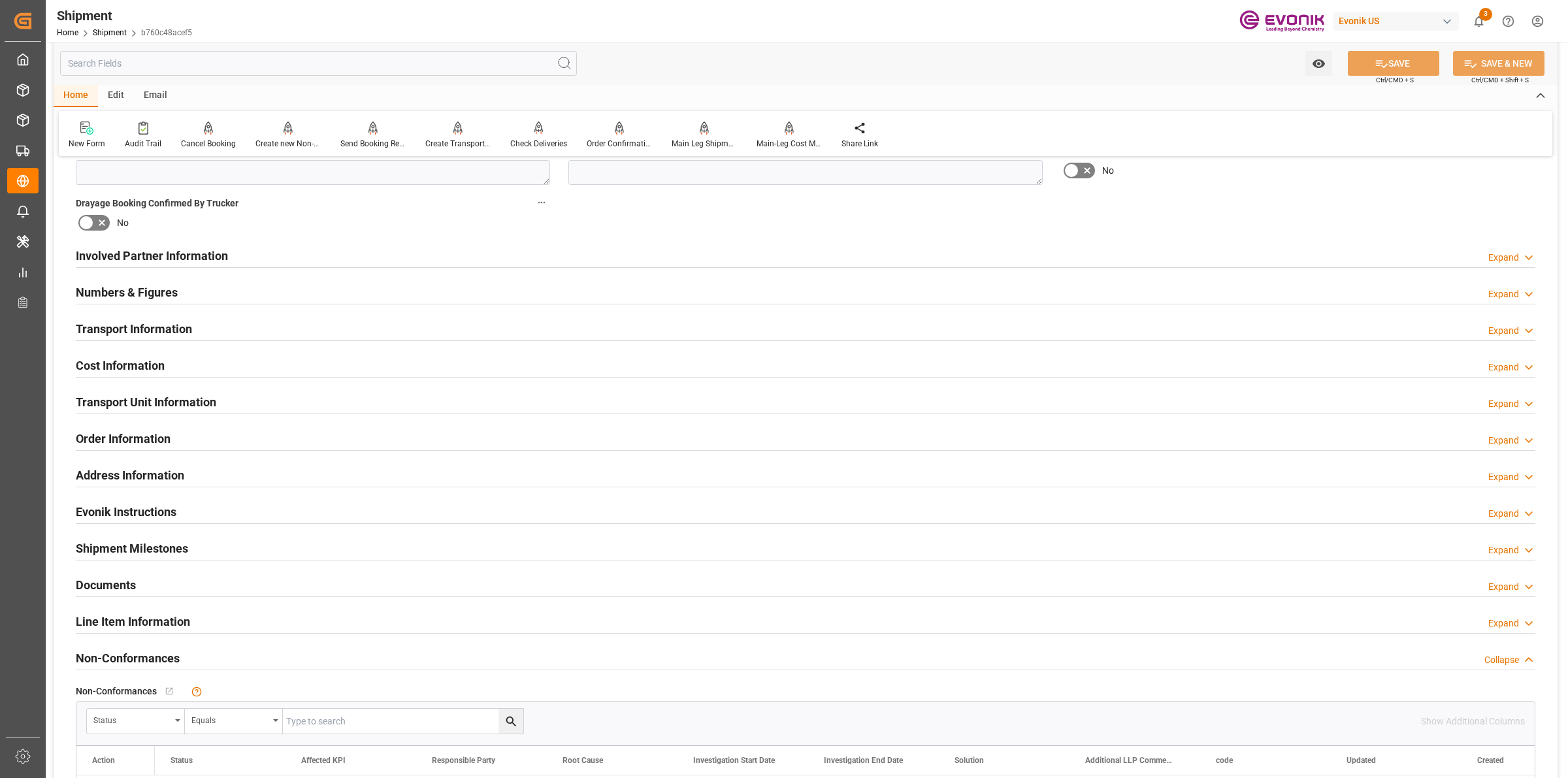
click at [175, 366] on div "Cost Information Expand" at bounding box center [805, 365] width 1460 height 24
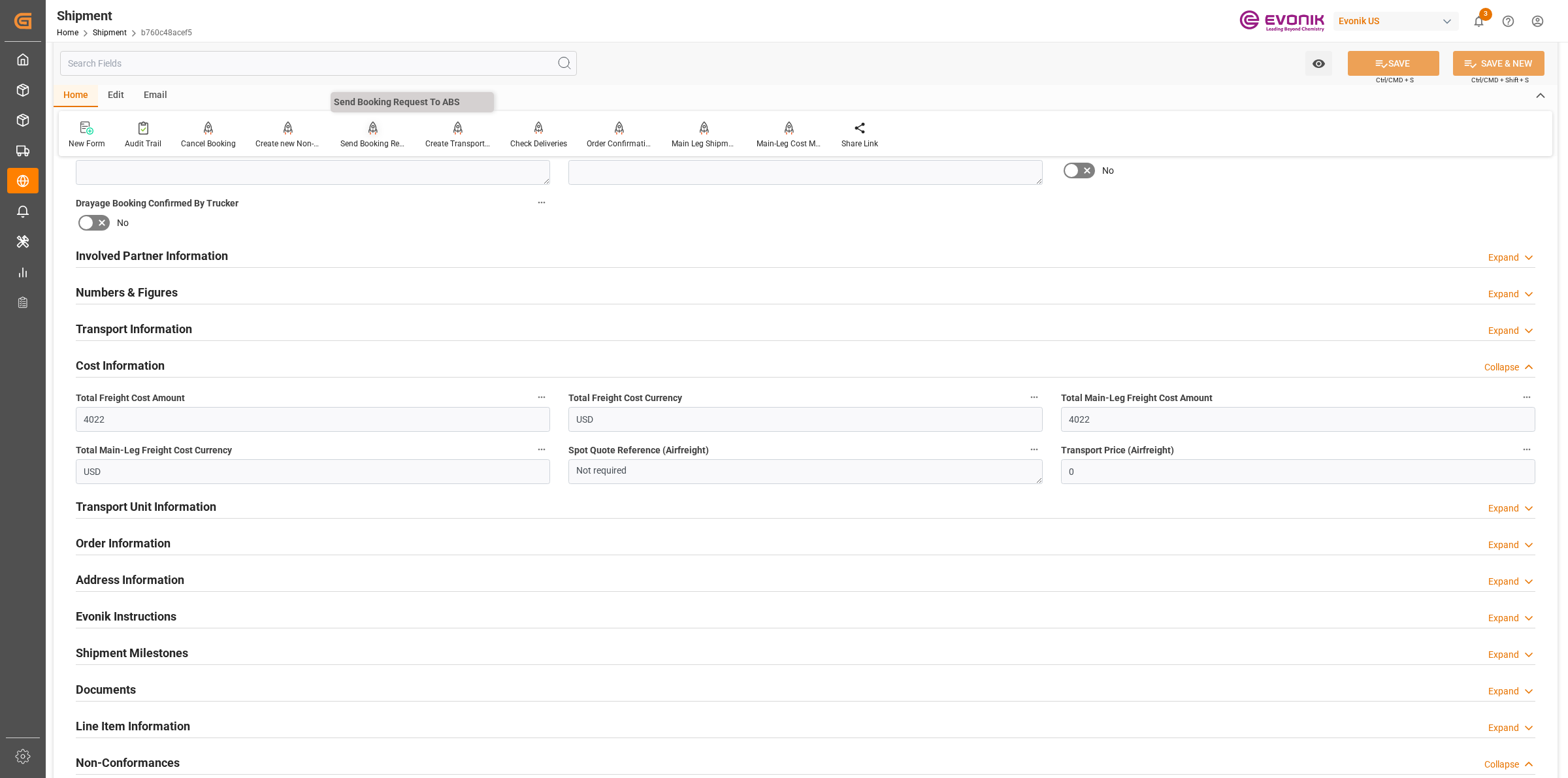
click at [363, 132] on div at bounding box center [373, 128] width 65 height 14
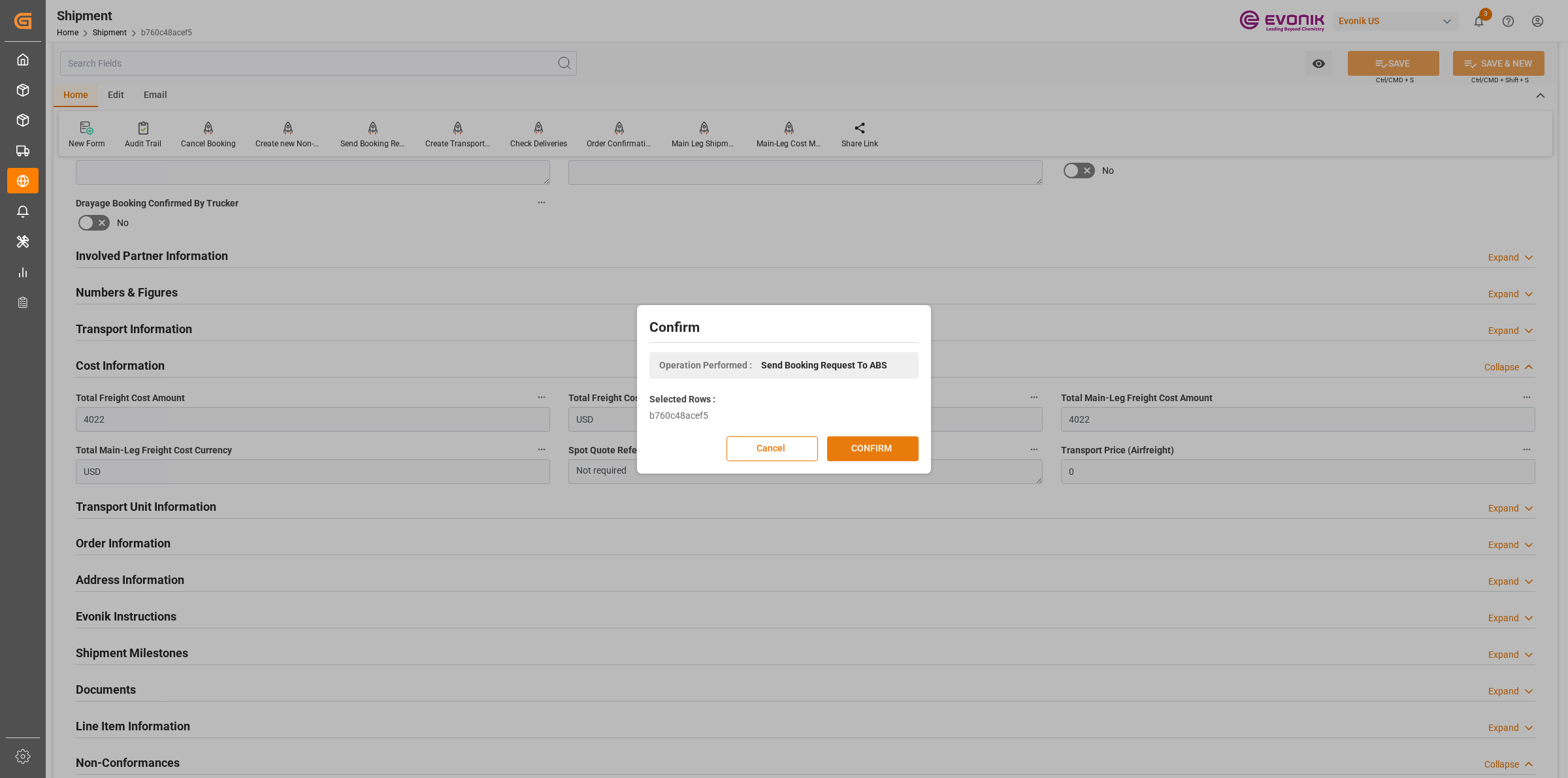
click at [893, 451] on button "CONFIRM" at bounding box center [873, 448] width 92 height 24
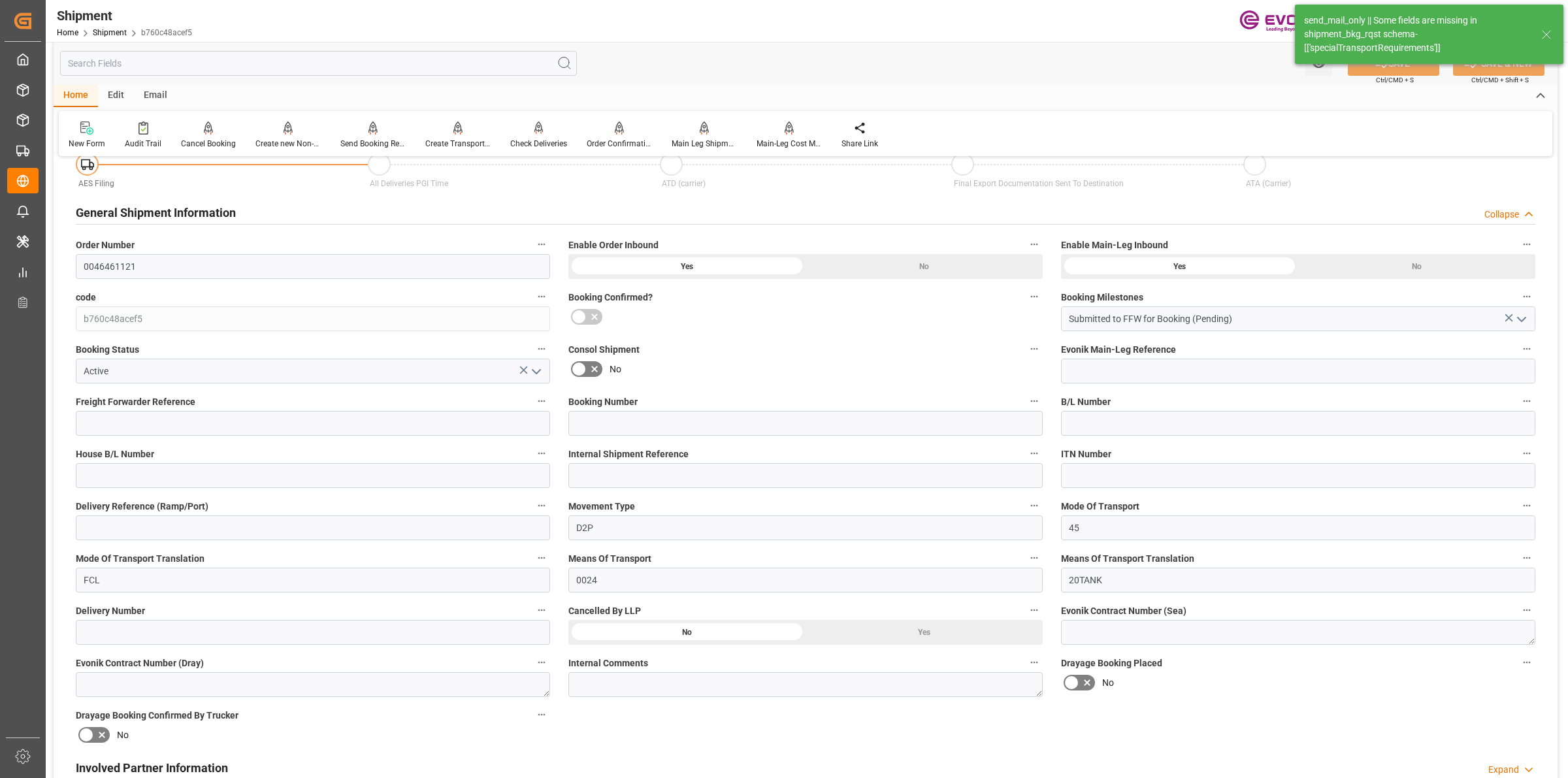
scroll to position [653, 0]
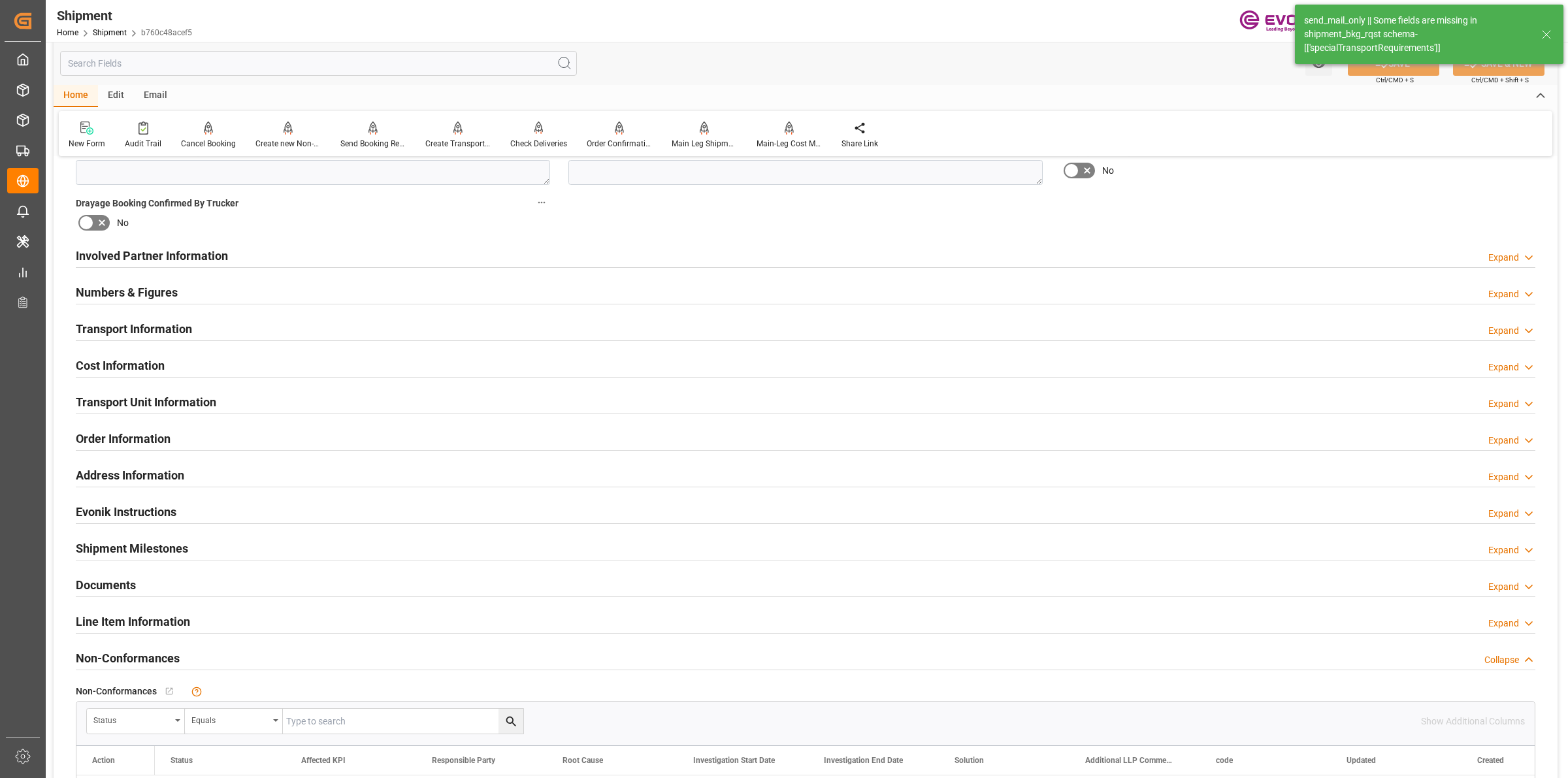
click at [174, 58] on input "text" at bounding box center [318, 63] width 517 height 24
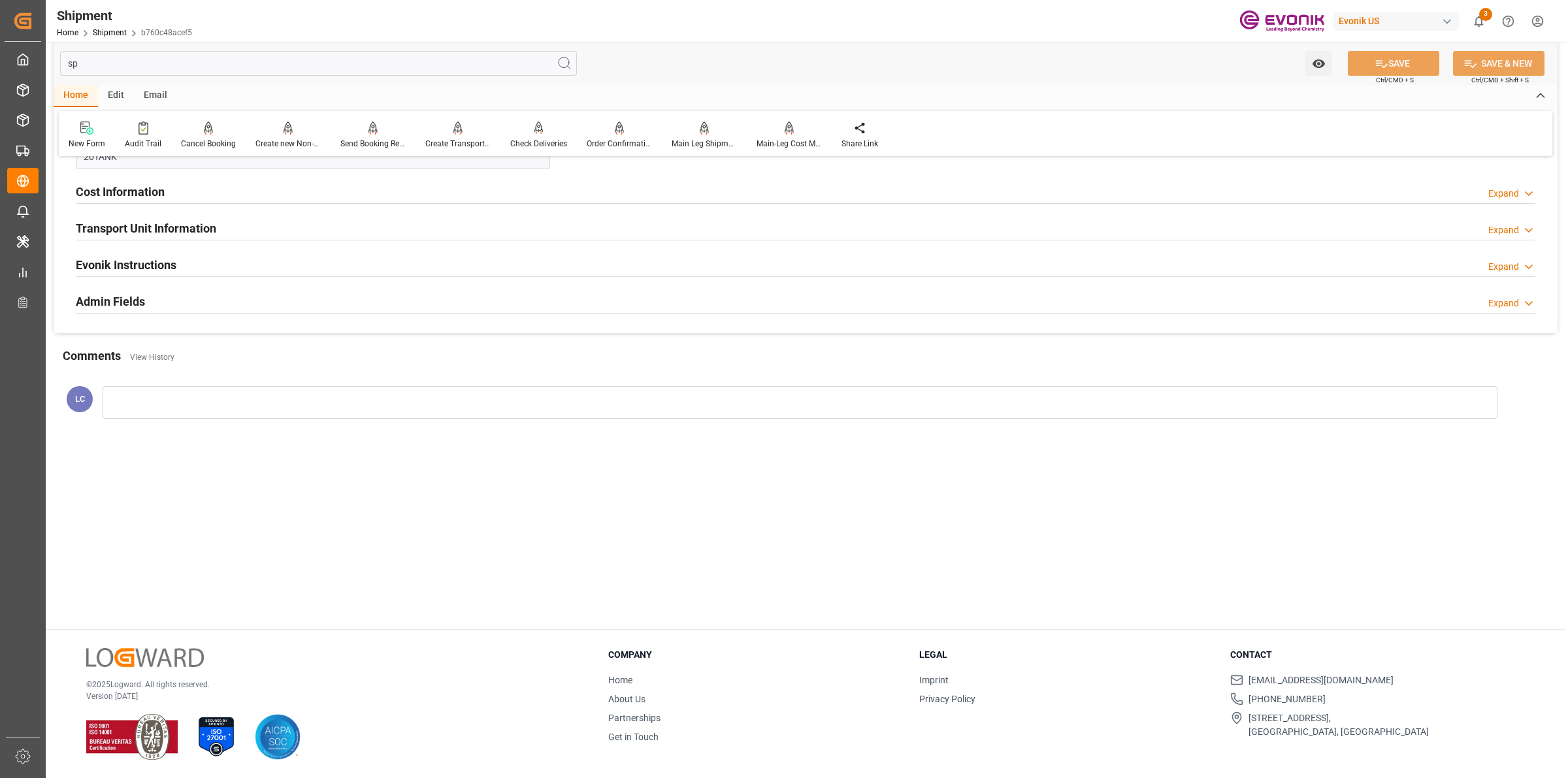
scroll to position [0, 0]
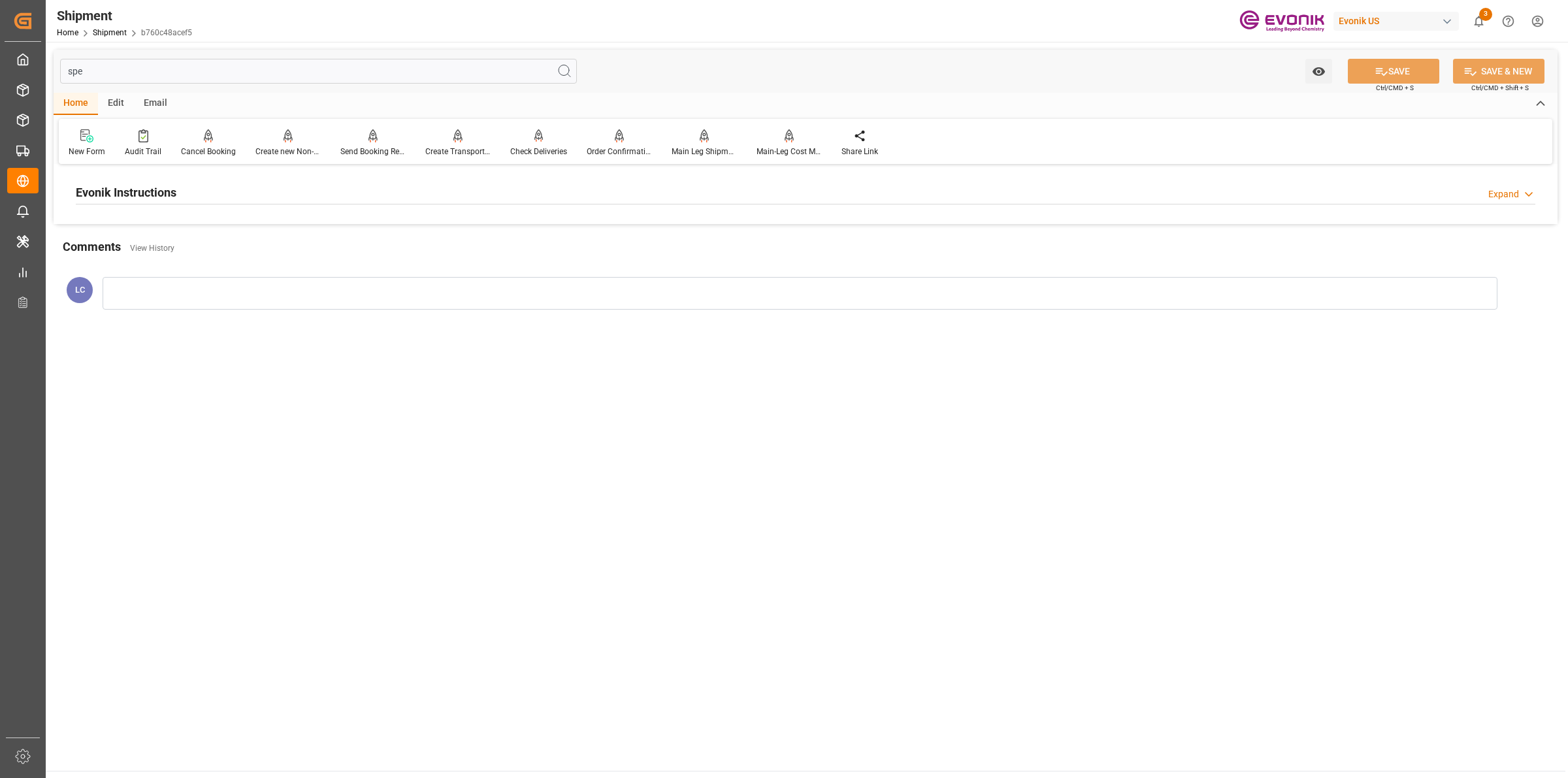
type input "spe"
click at [178, 188] on div "Evonik Instructions Expand" at bounding box center [805, 191] width 1460 height 24
click at [206, 250] on div at bounding box center [313, 270] width 475 height 73
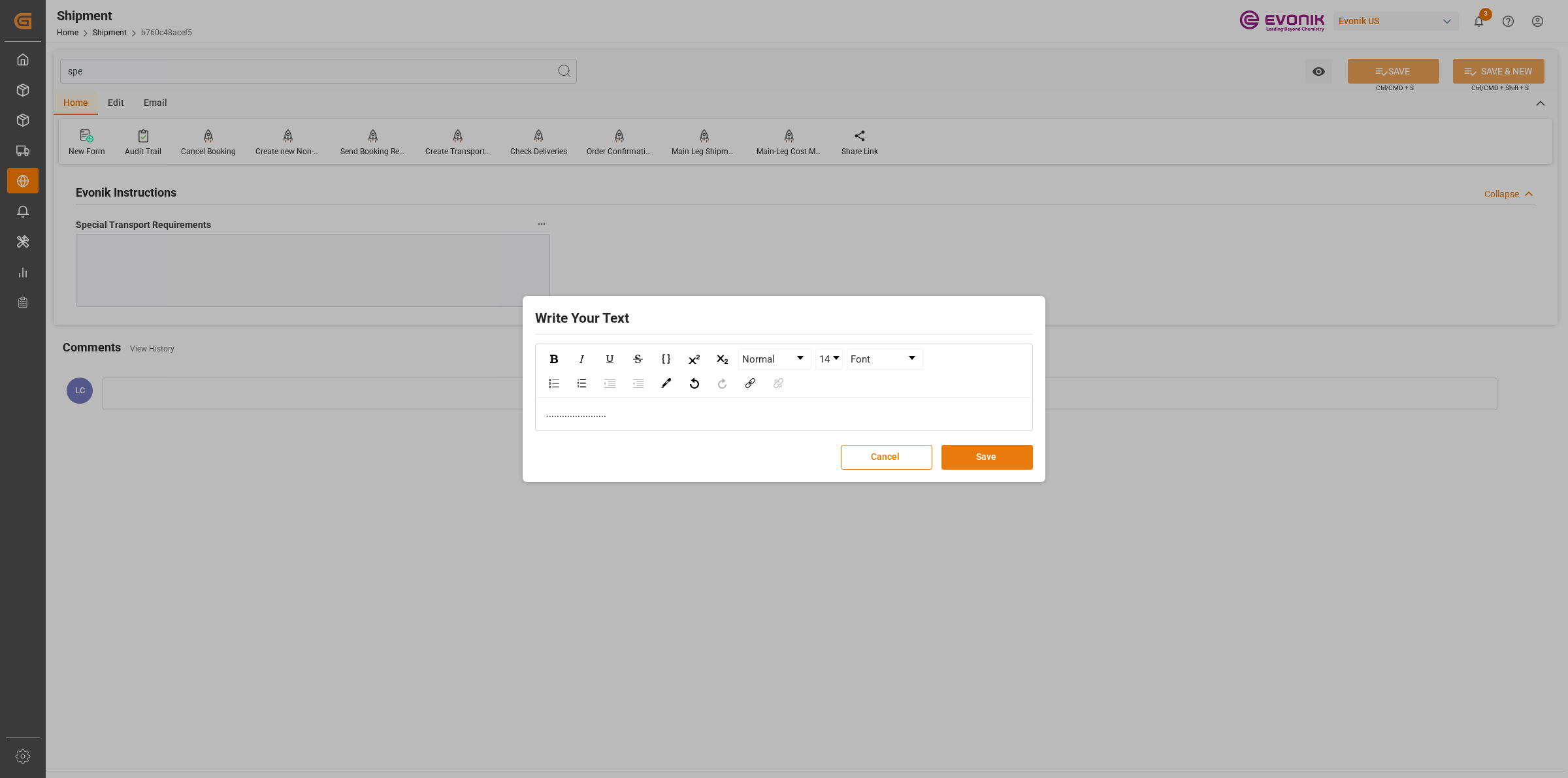
click at [1000, 459] on button "Save" at bounding box center [987, 457] width 92 height 24
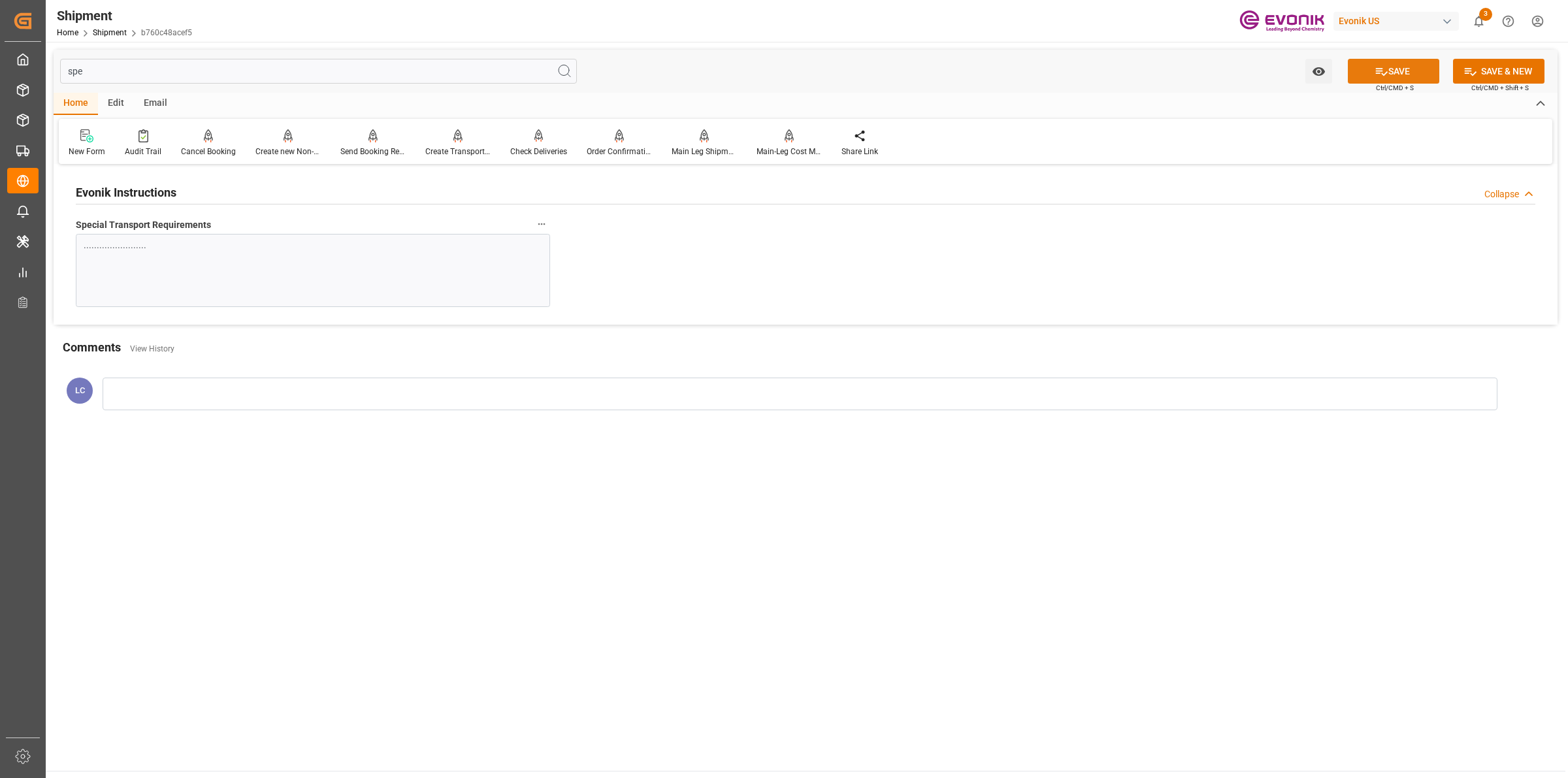
click at [1385, 69] on button "SAVE" at bounding box center [1393, 71] width 92 height 24
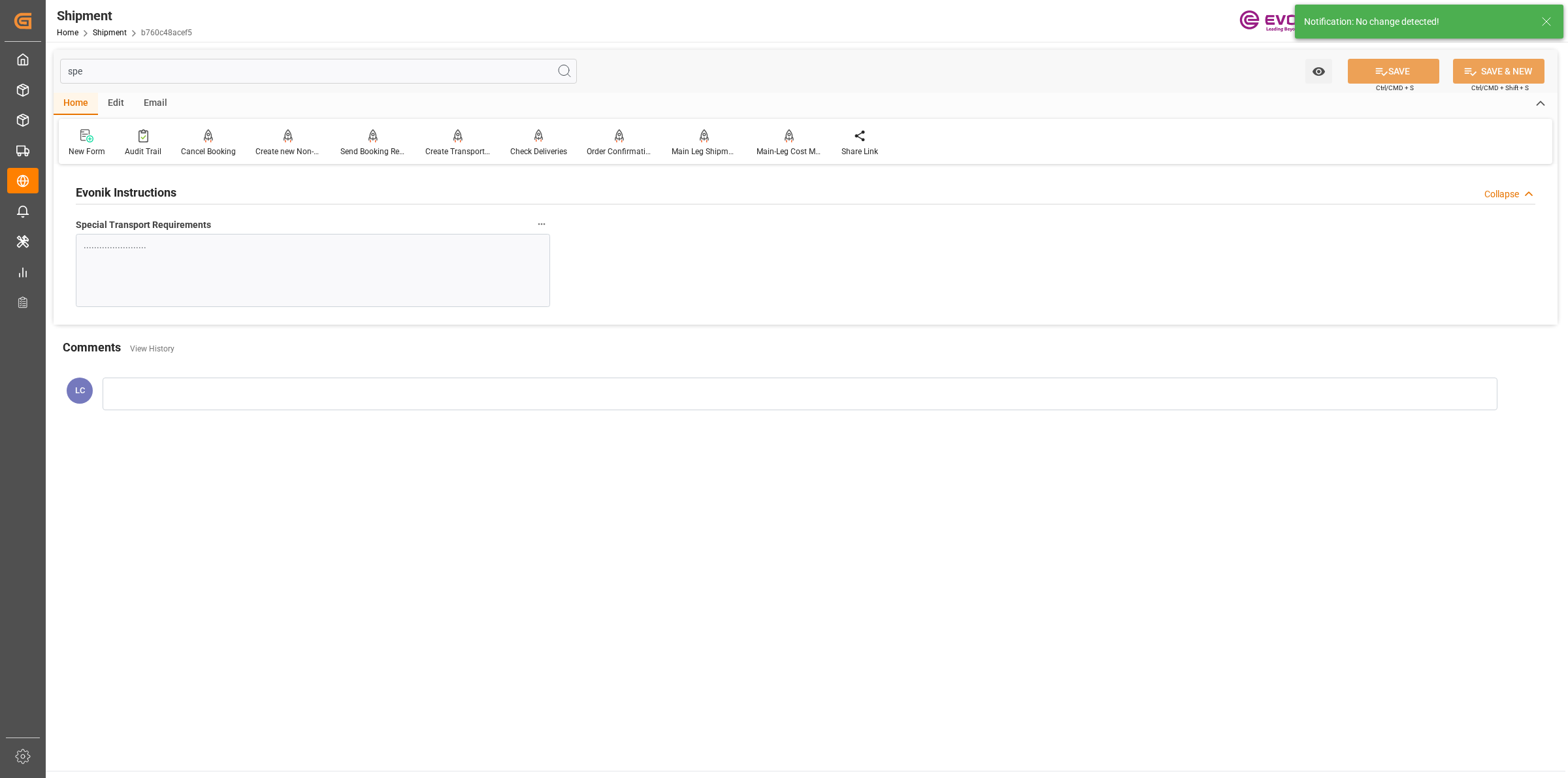
click at [260, 73] on input "spe" at bounding box center [318, 71] width 517 height 24
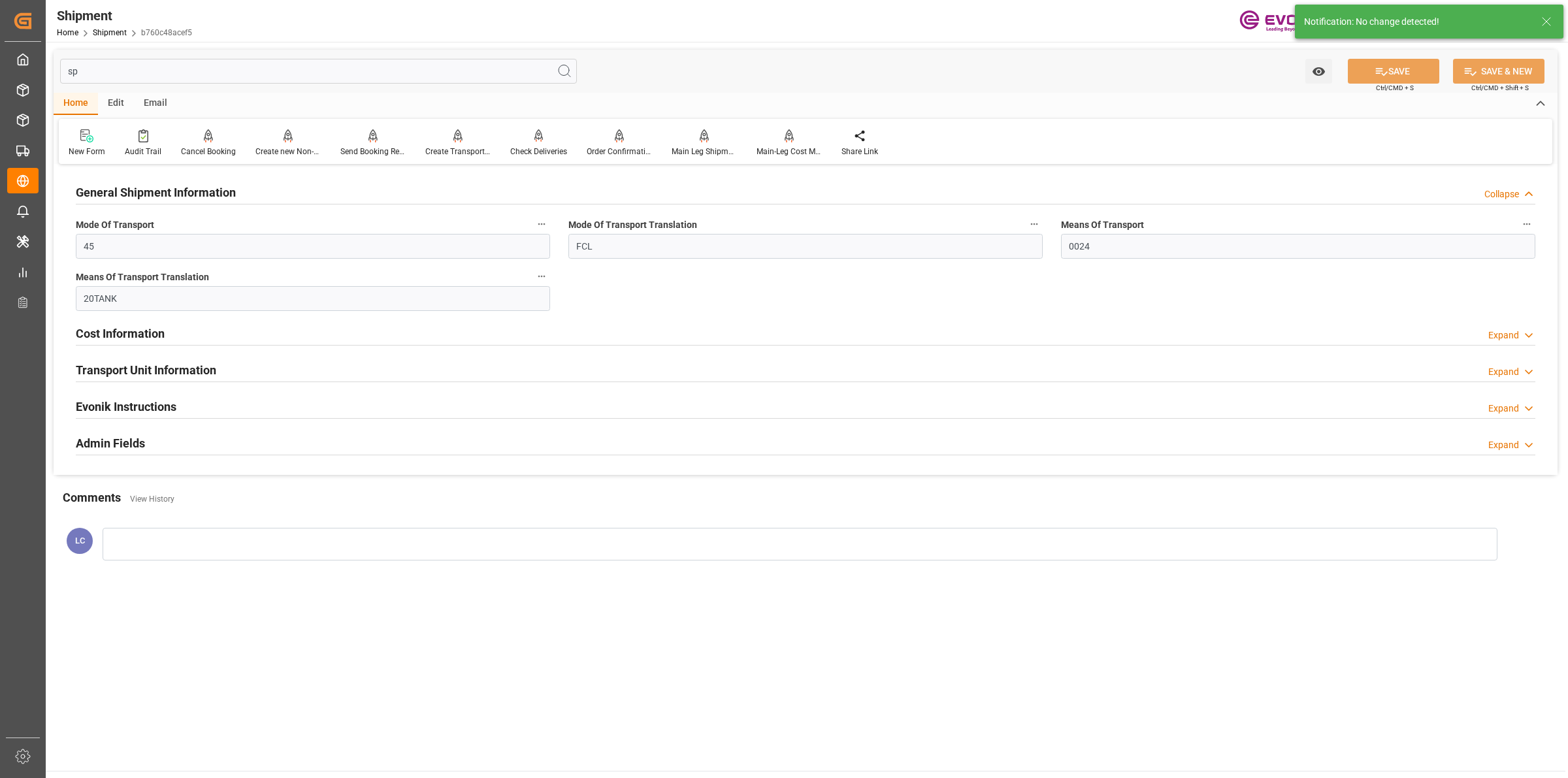
type input "s"
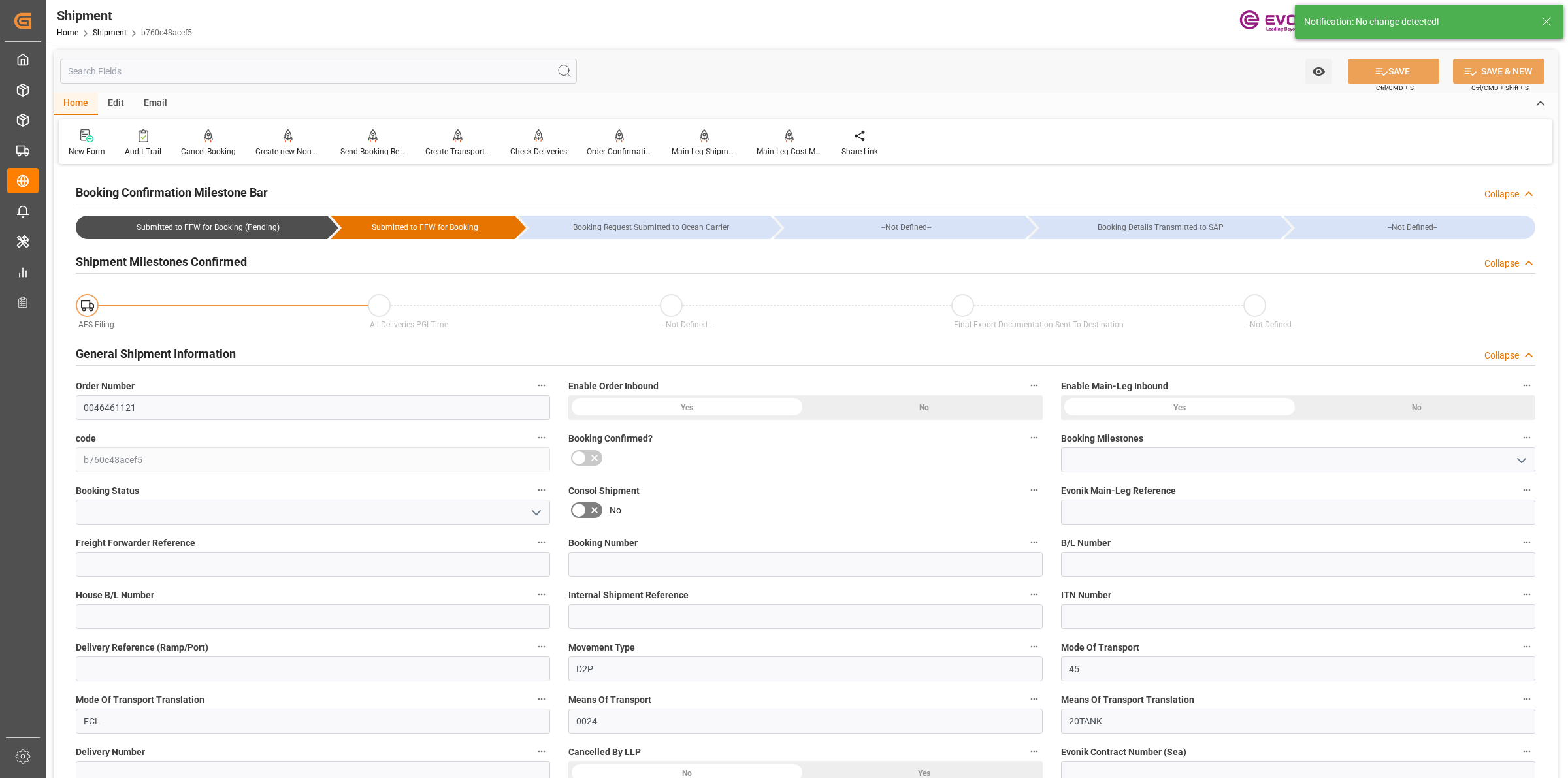
type input "Submitted to FFW for Booking (Pending)"
type input "Active"
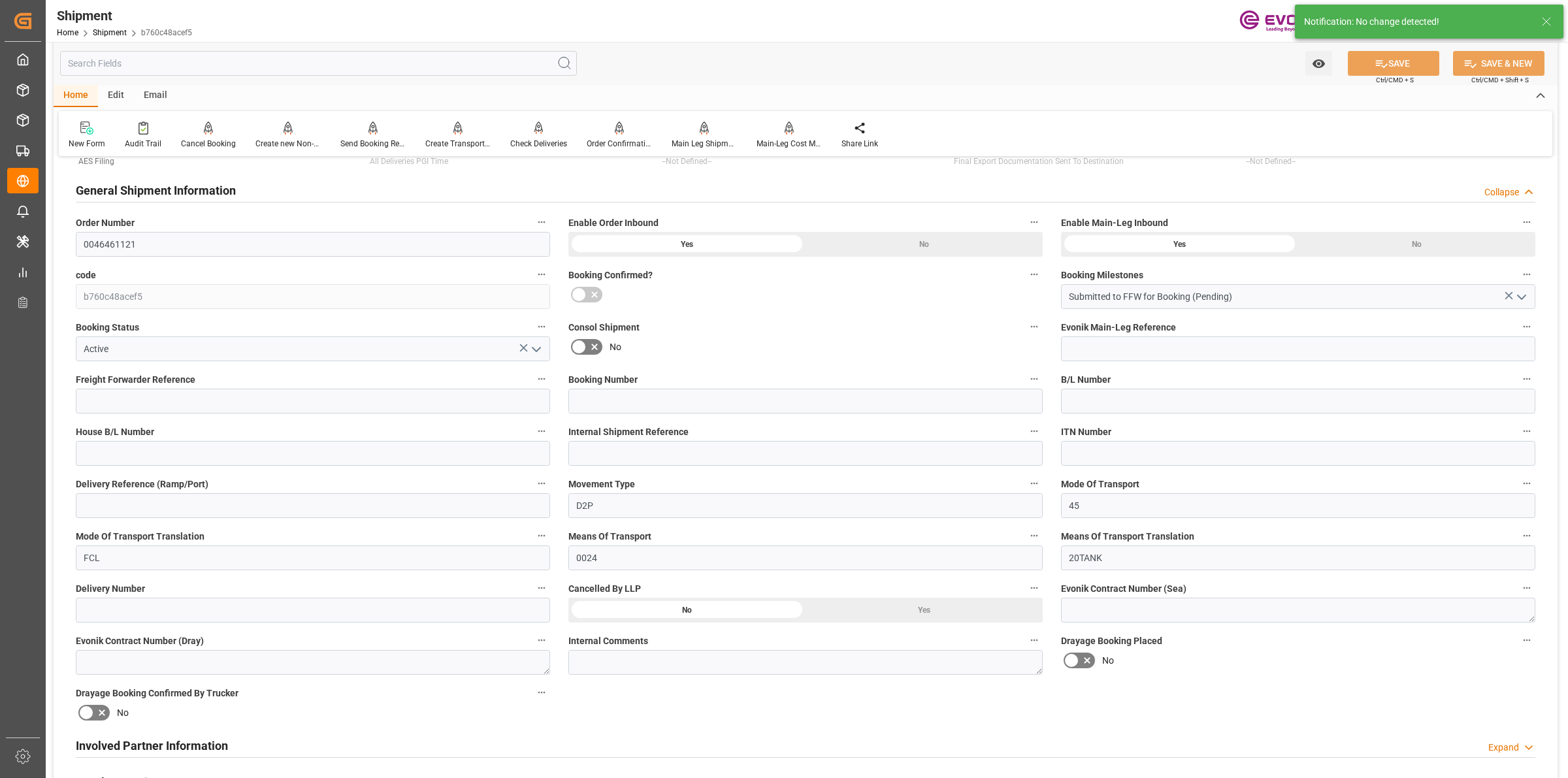
scroll to position [571, 0]
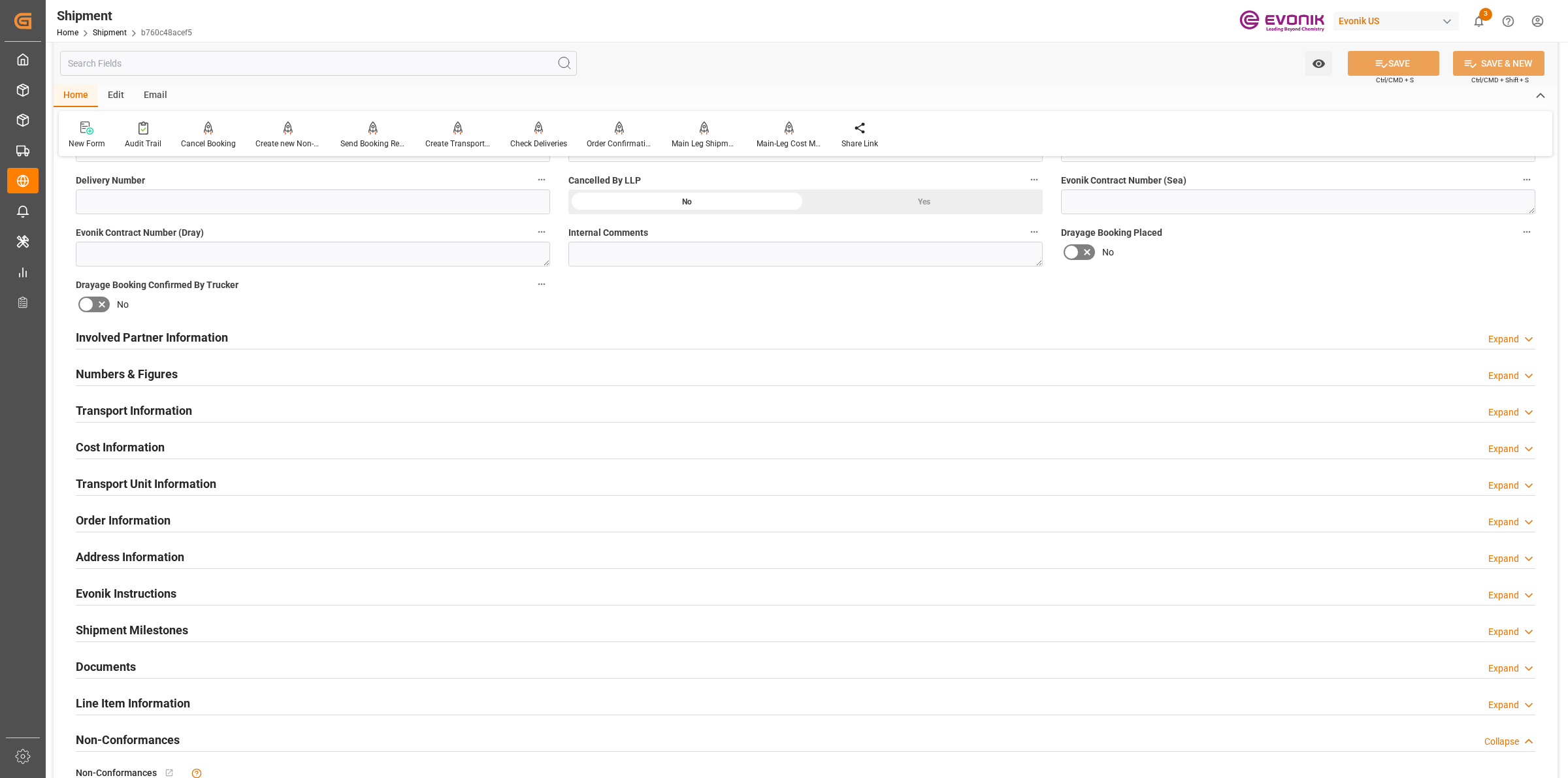
click at [121, 697] on h2 "Line Item Information" at bounding box center [133, 703] width 114 height 17
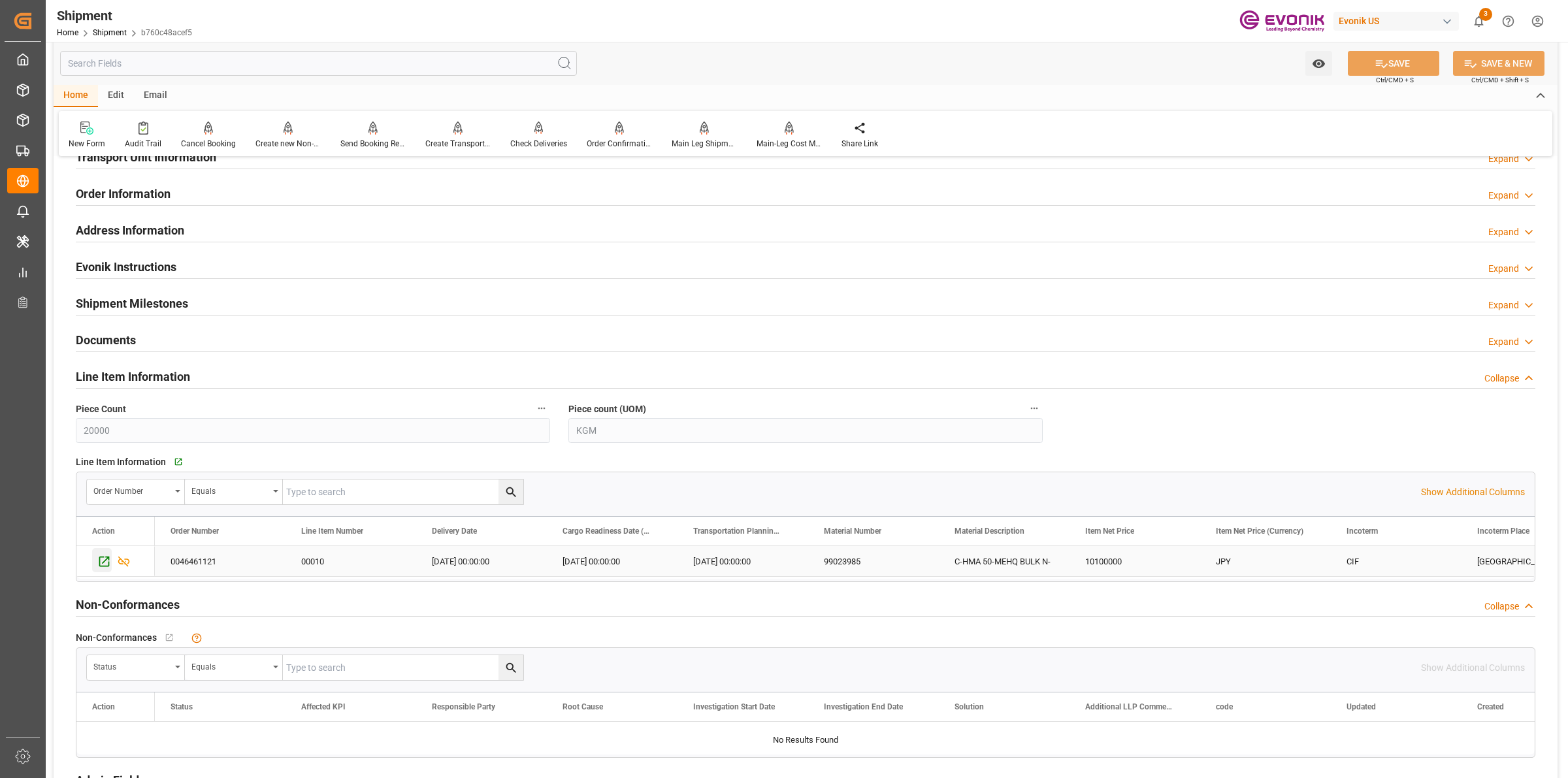
click at [103, 563] on icon "Press SPACE to select this row." at bounding box center [105, 562] width 10 height 10
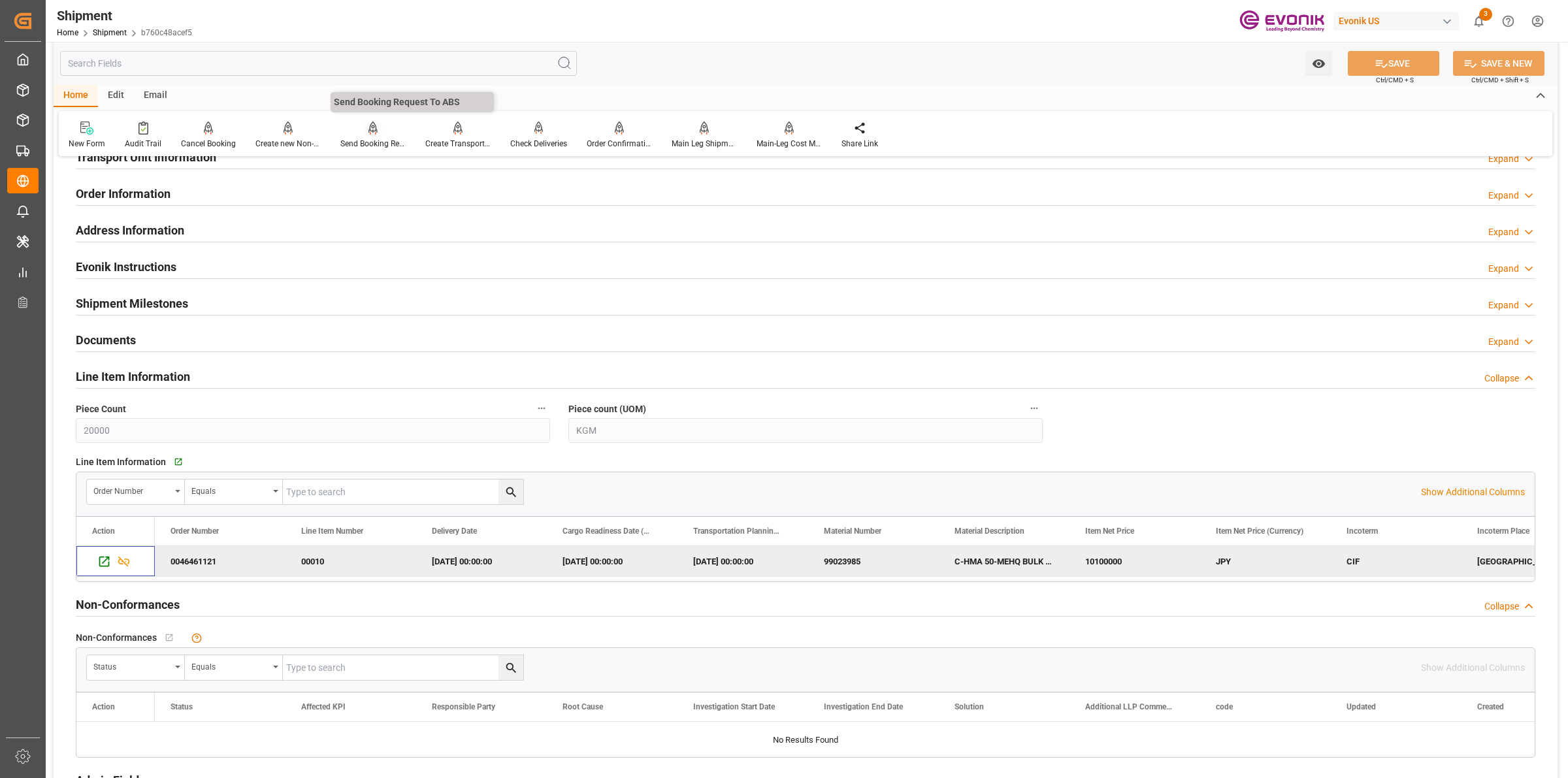
click at [357, 126] on div at bounding box center [373, 128] width 65 height 14
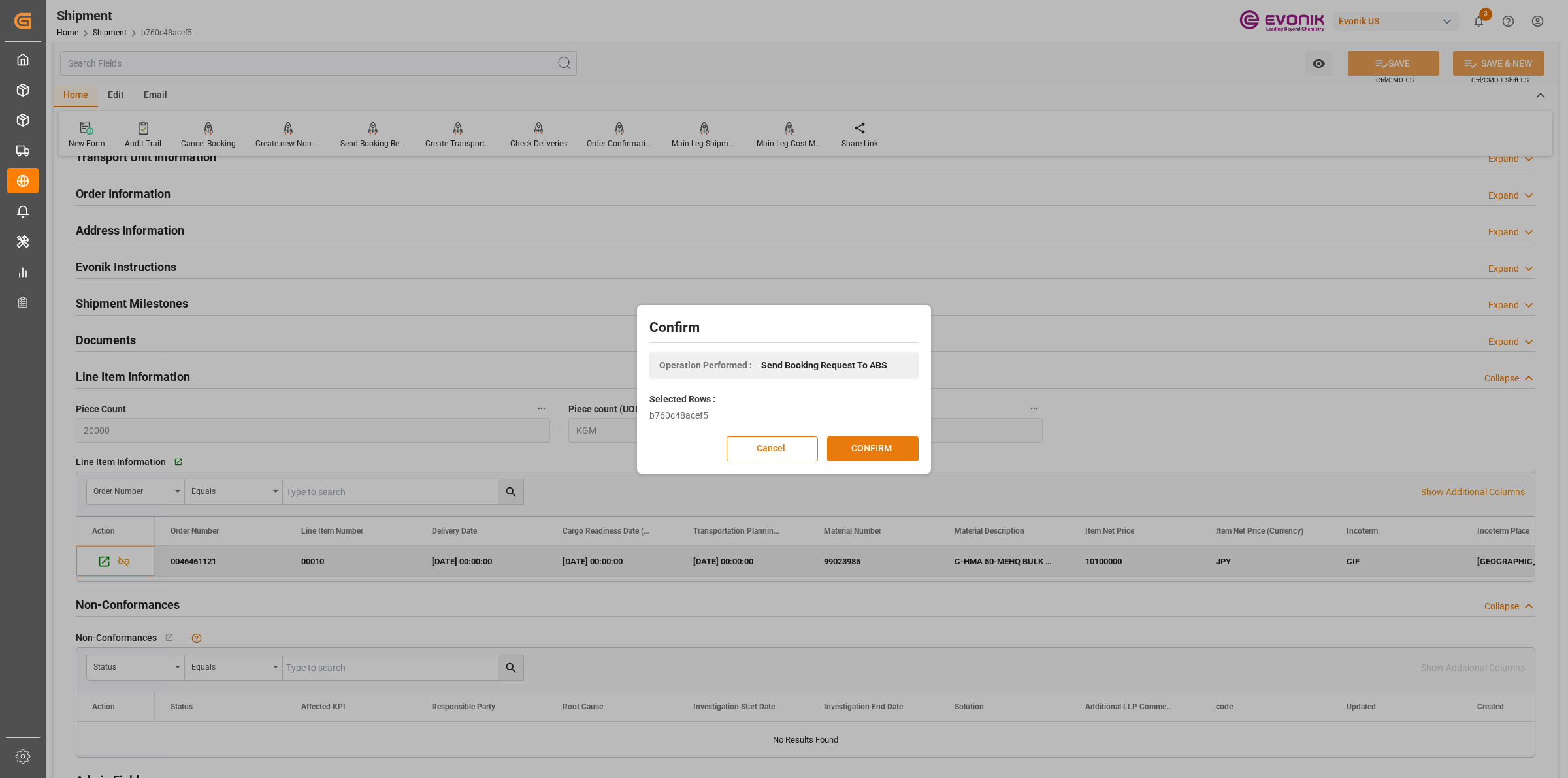
click at [866, 447] on button "CONFIRM" at bounding box center [873, 448] width 92 height 24
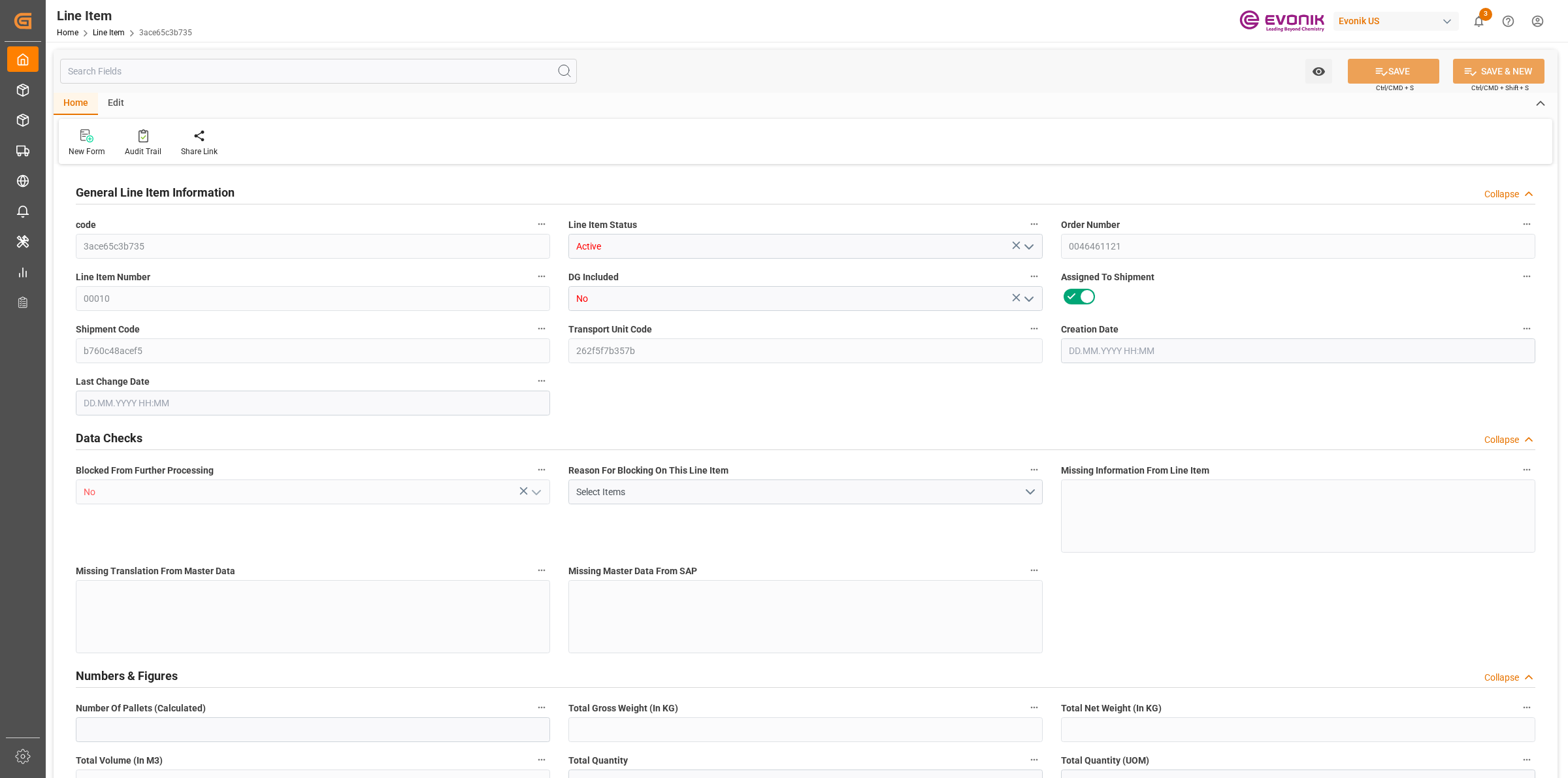
type input "0"
type input "20000"
type input "0"
type input "20000"
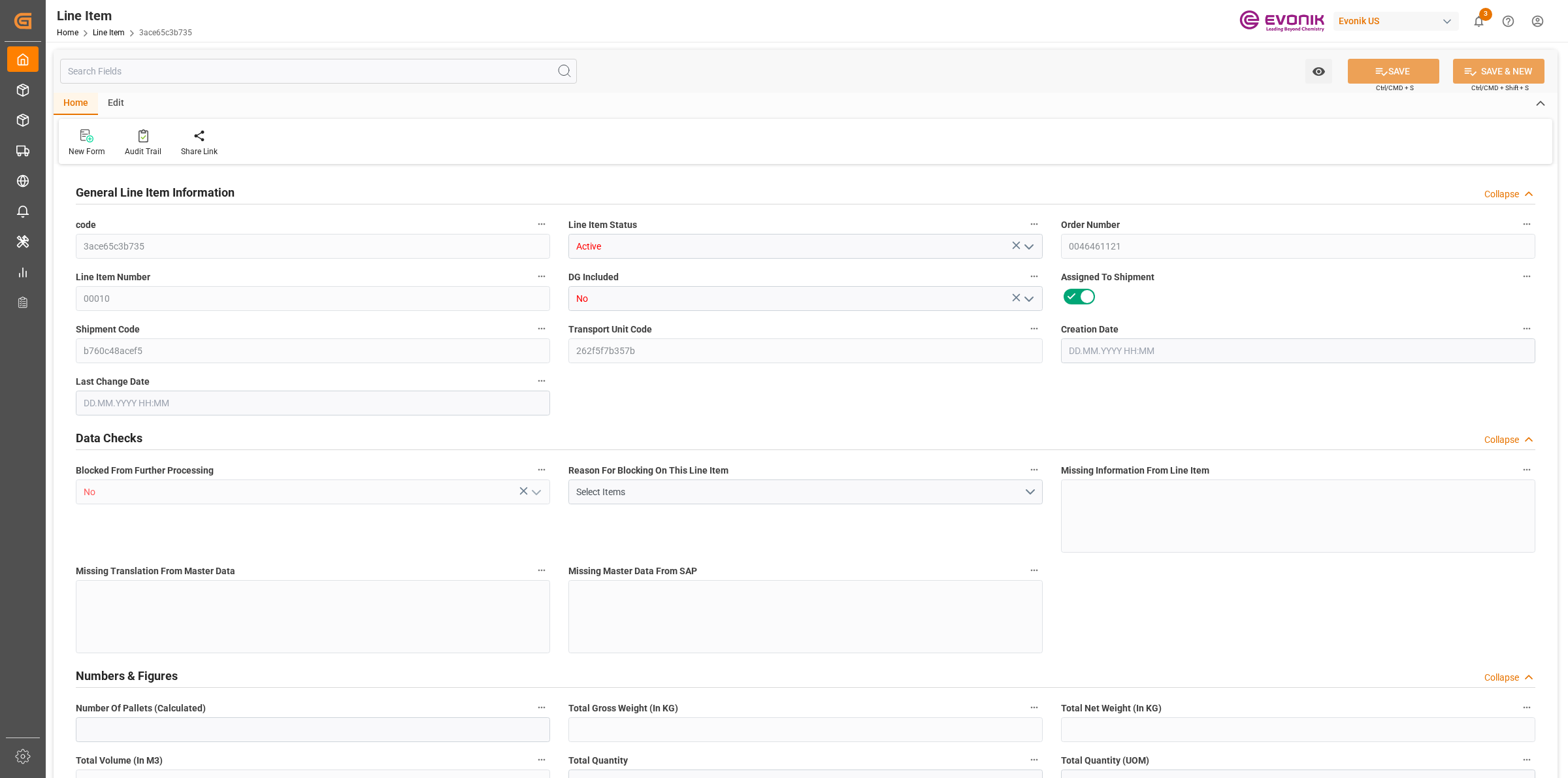
type input "10100000"
type input "20000"
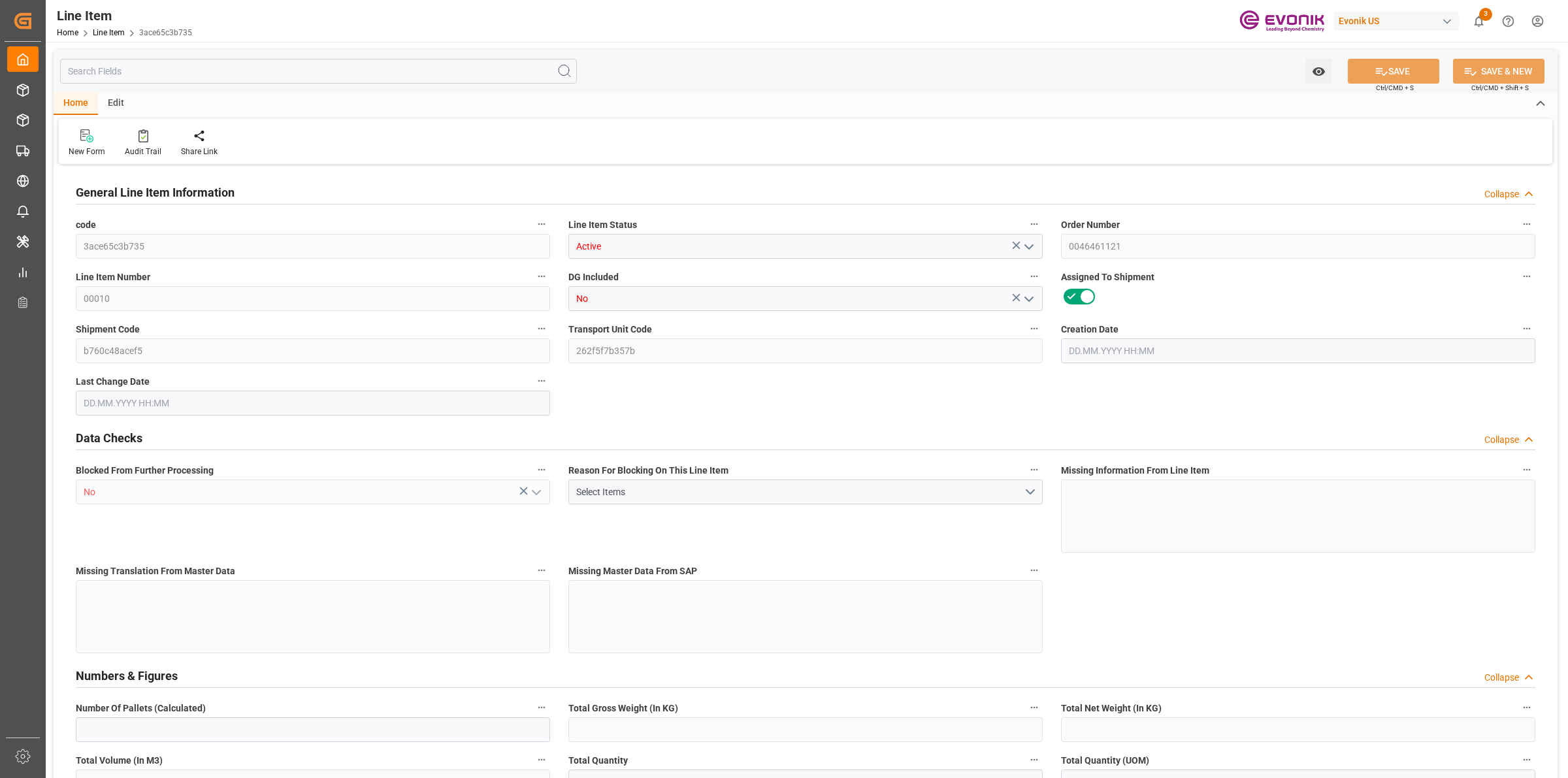
type input "20000"
type input "0"
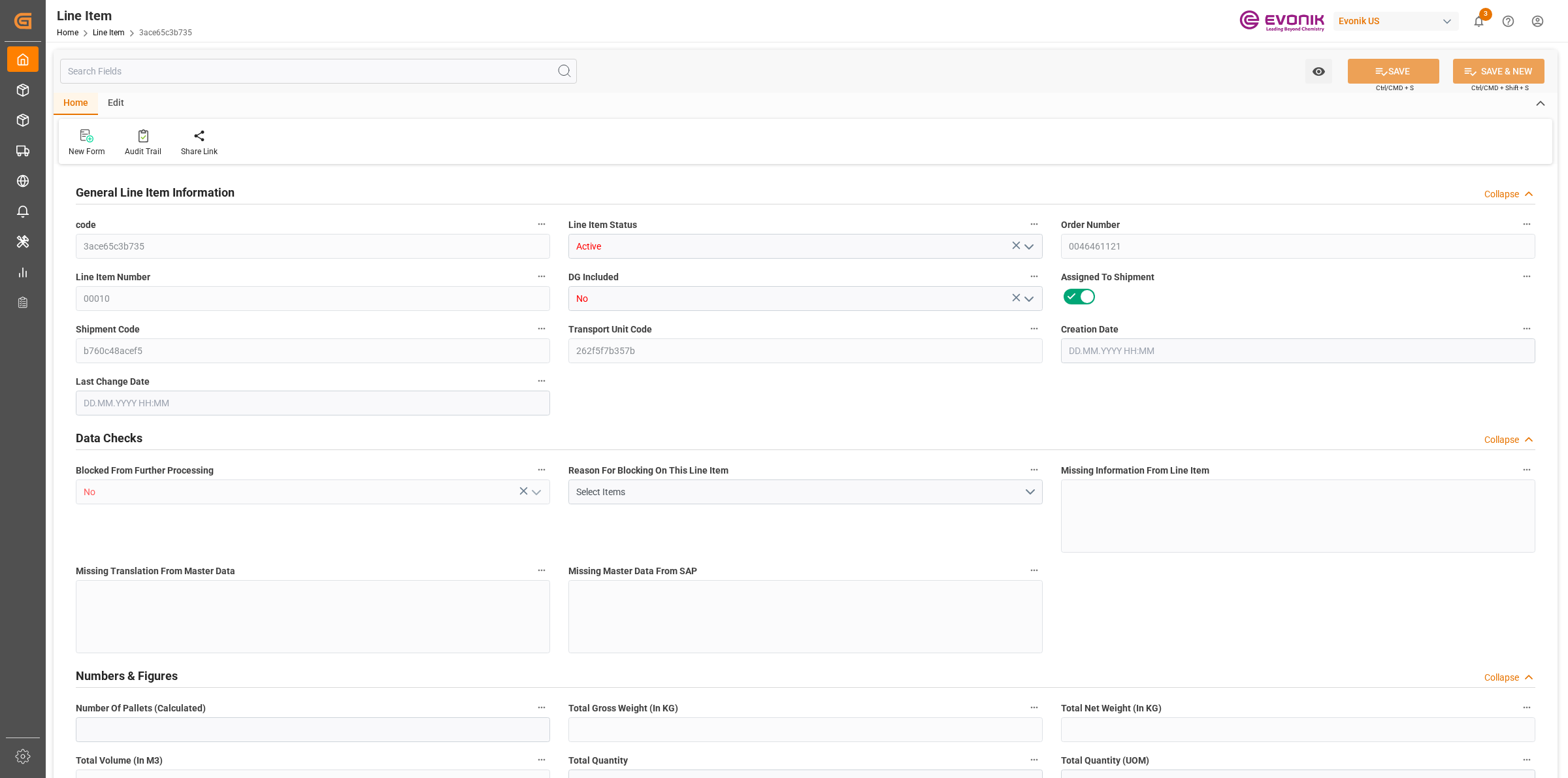
type input "0"
type input "[DATE] 18:52"
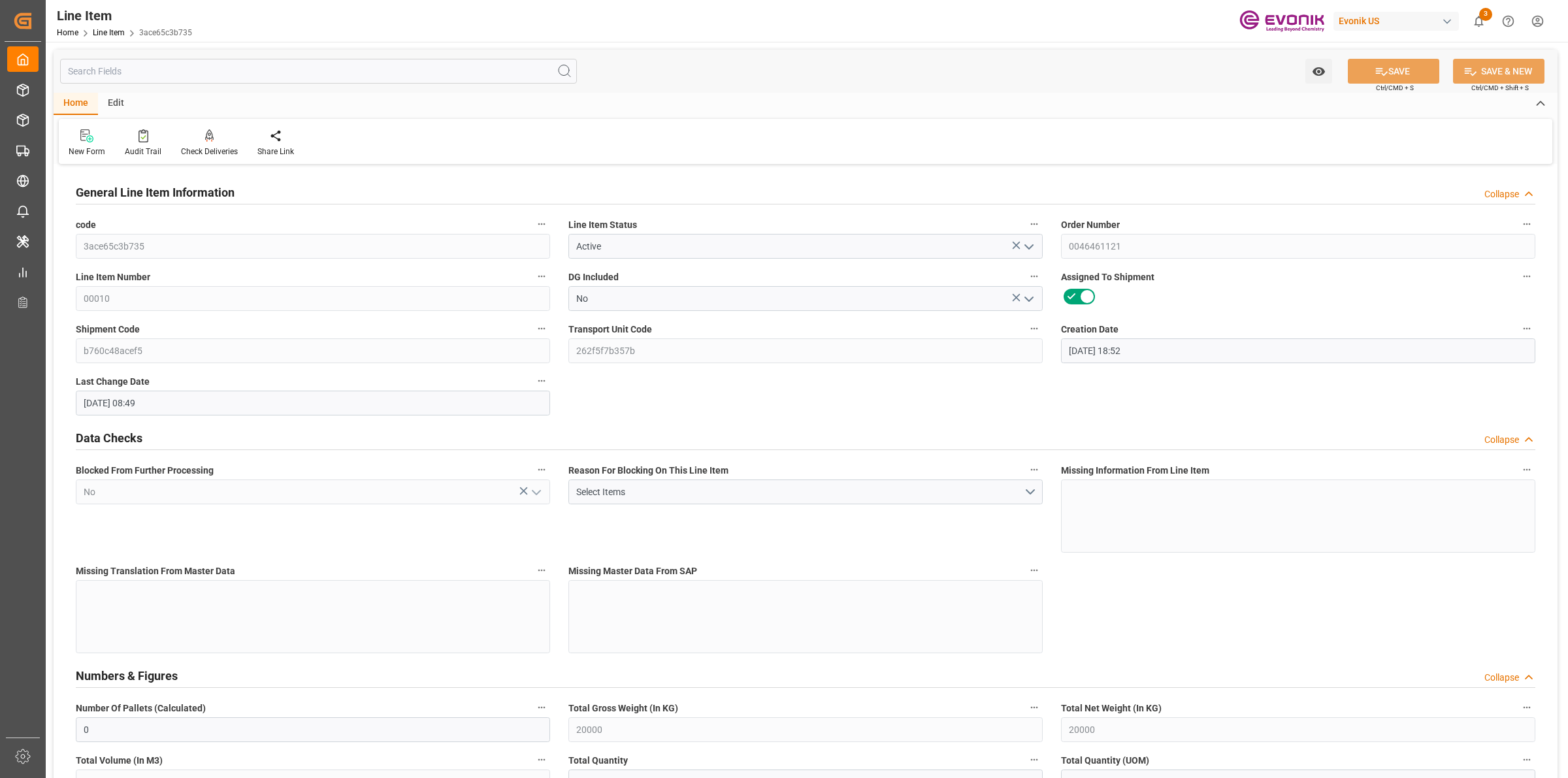
type input "[DATE] 08:49"
type input "[DATE]"
click at [334, 69] on input "text" at bounding box center [318, 71] width 517 height 24
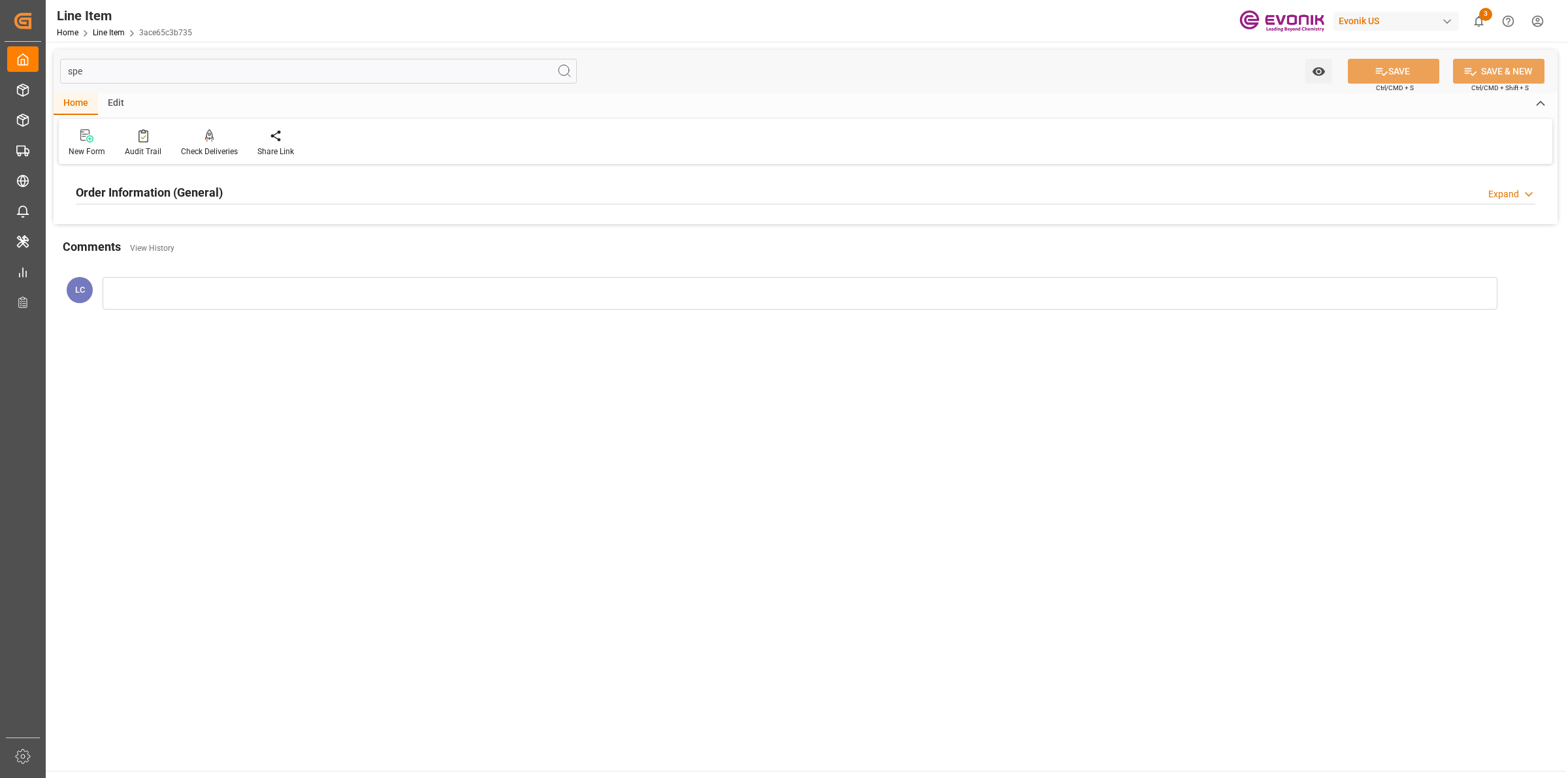
type input "spe"
click at [284, 202] on div "Order Information (General) Expand" at bounding box center [805, 191] width 1460 height 24
click at [271, 256] on div at bounding box center [313, 270] width 475 height 73
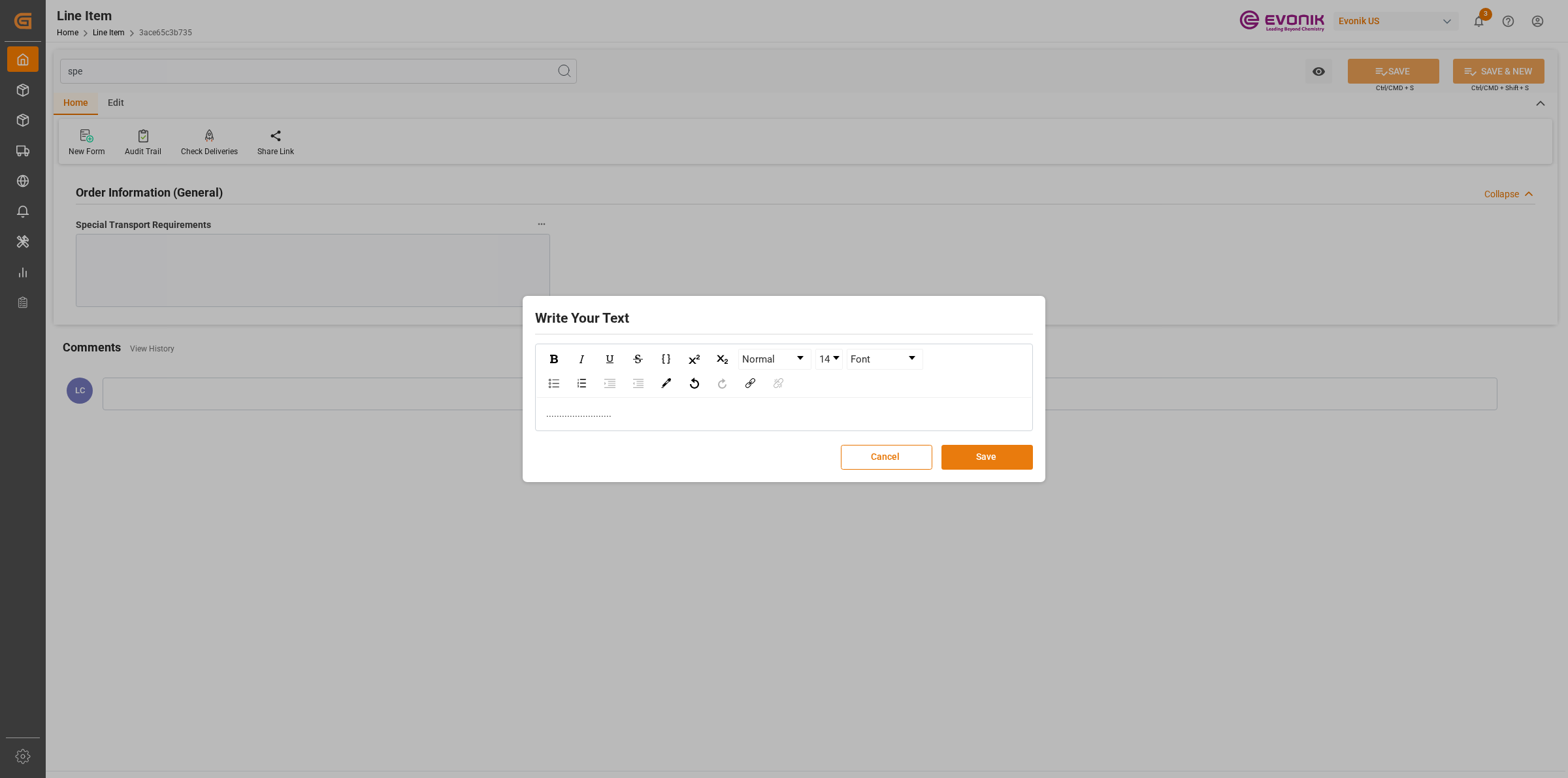
click at [996, 454] on button "Save" at bounding box center [987, 457] width 92 height 24
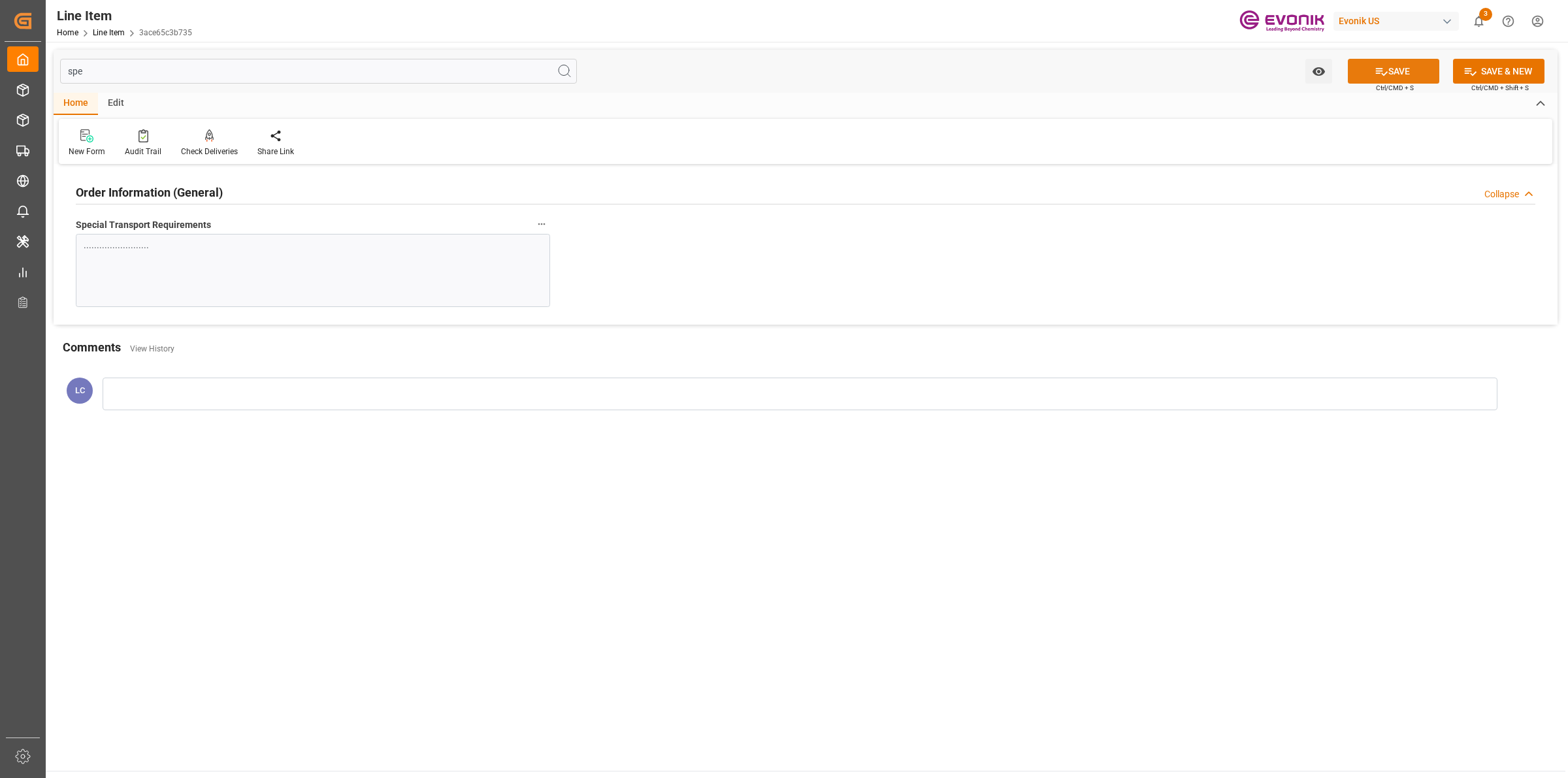
click at [1386, 75] on button "SAVE" at bounding box center [1393, 71] width 92 height 24
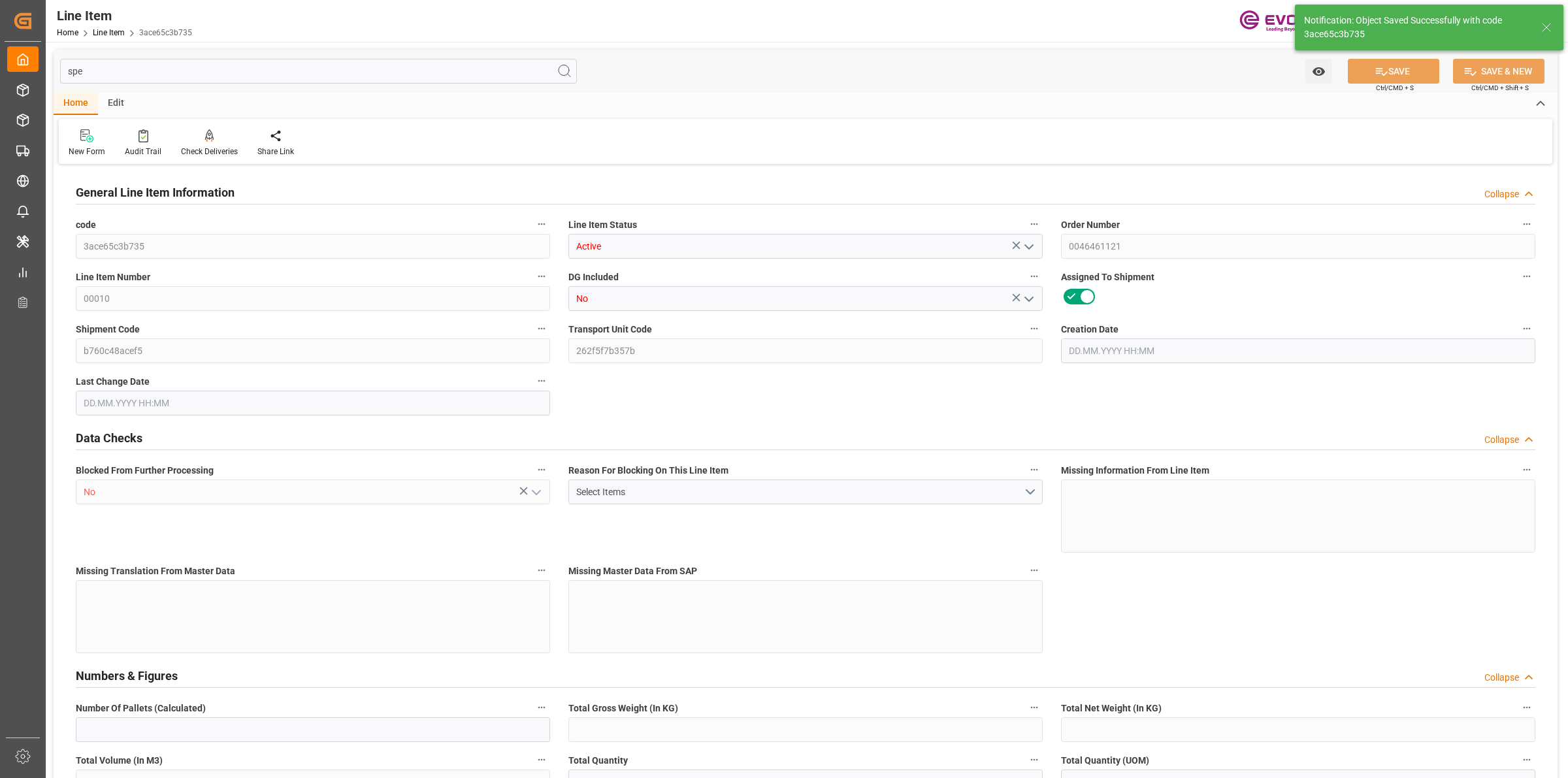
type input "0"
type input "20000"
type input "0"
type input "20000"
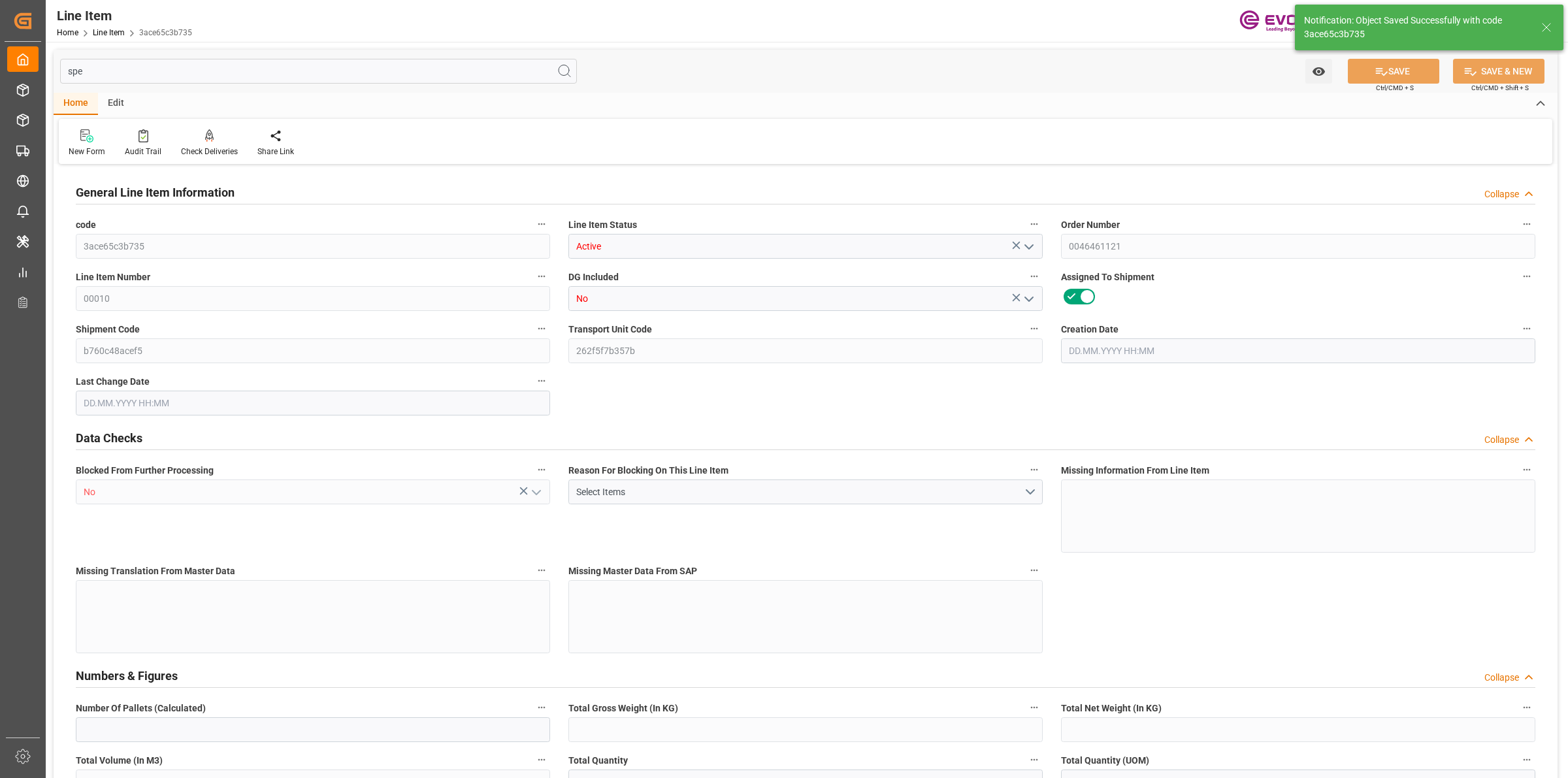
type input "10100000"
type input "20000"
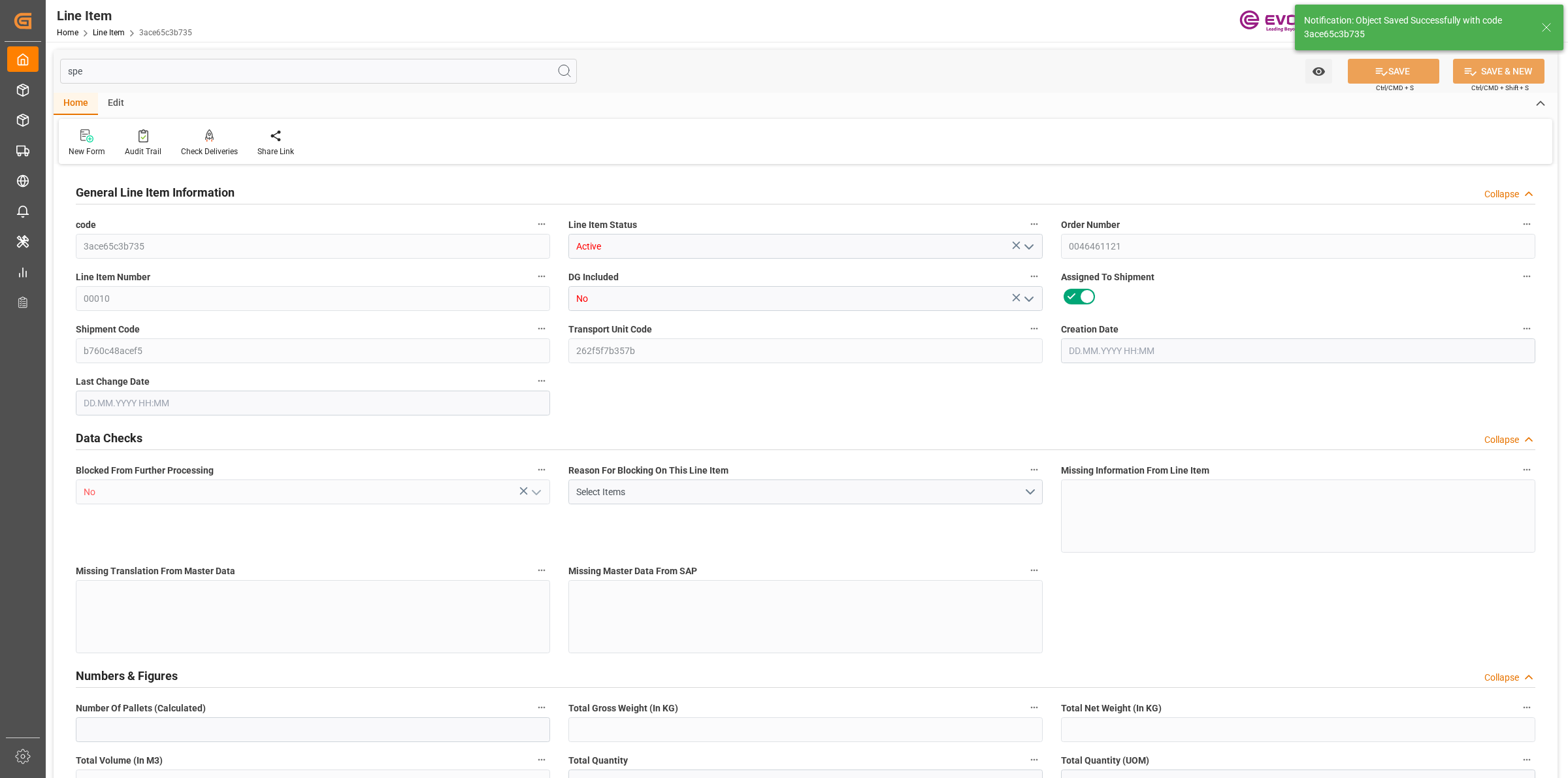
type input "20000"
type input "0"
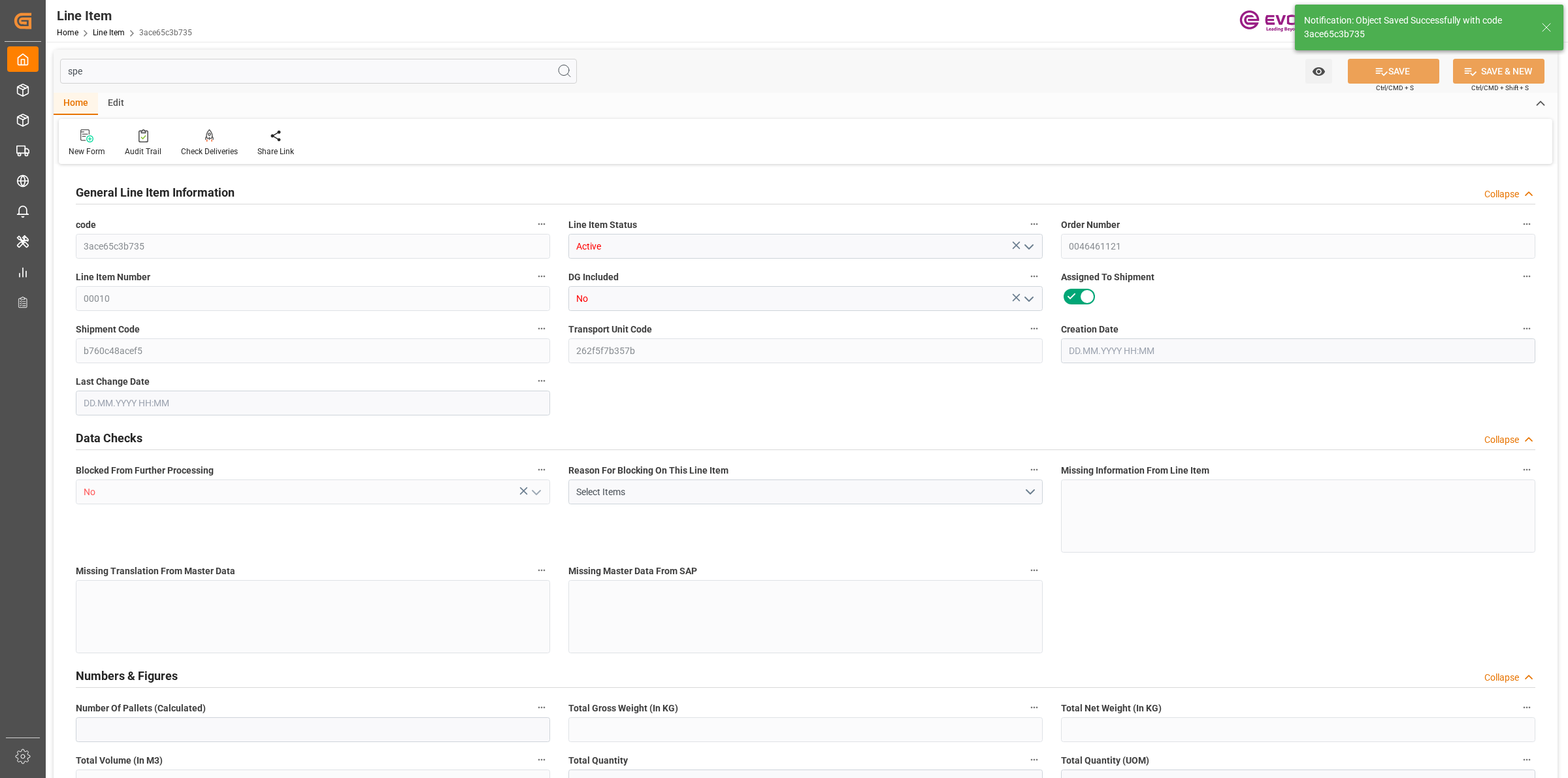
type input "0"
type input "[DATE] 18:52"
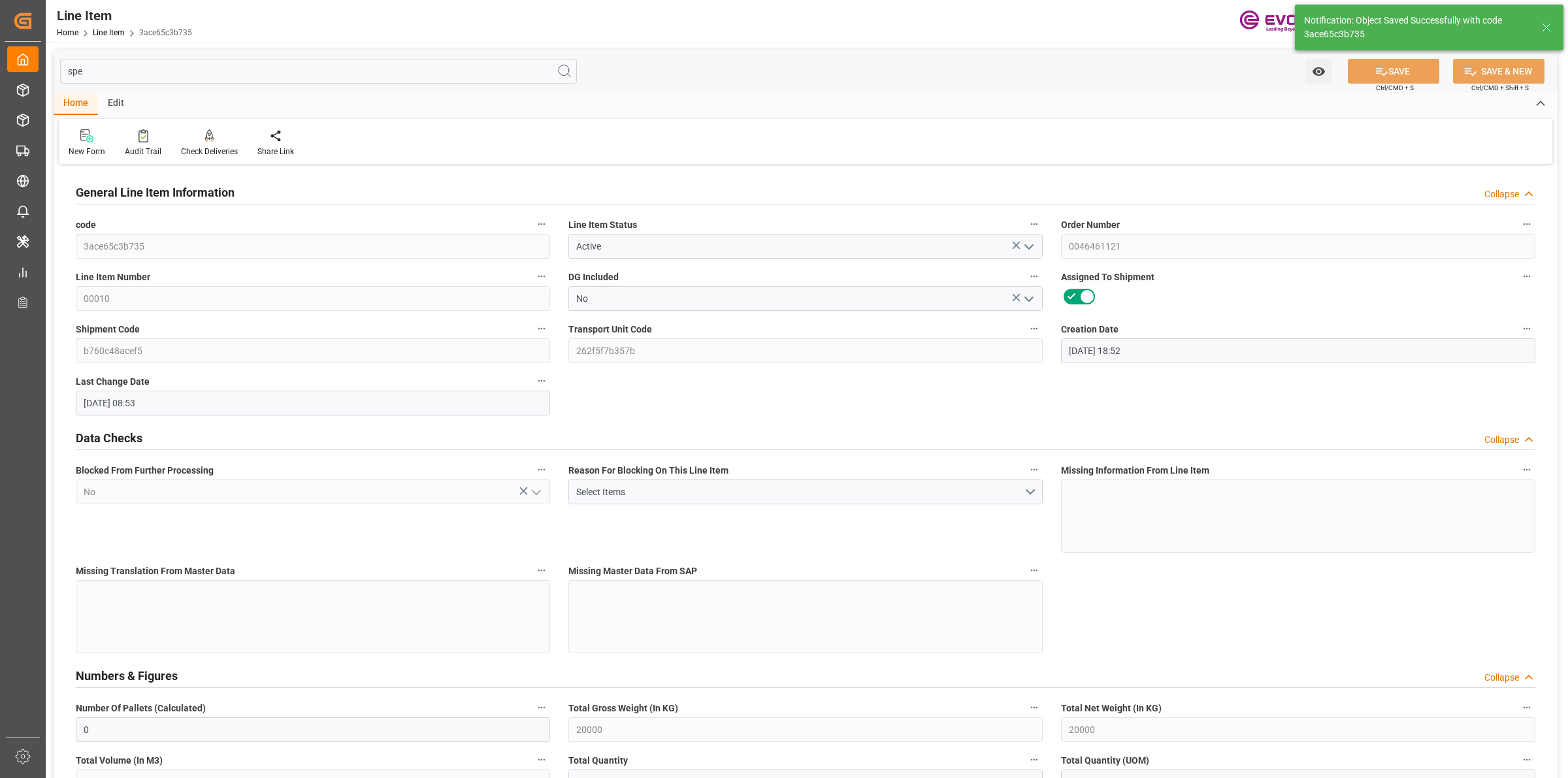
type input "[DATE] 08:53"
type input "[DATE]"
